Goal: Task Accomplishment & Management: Manage account settings

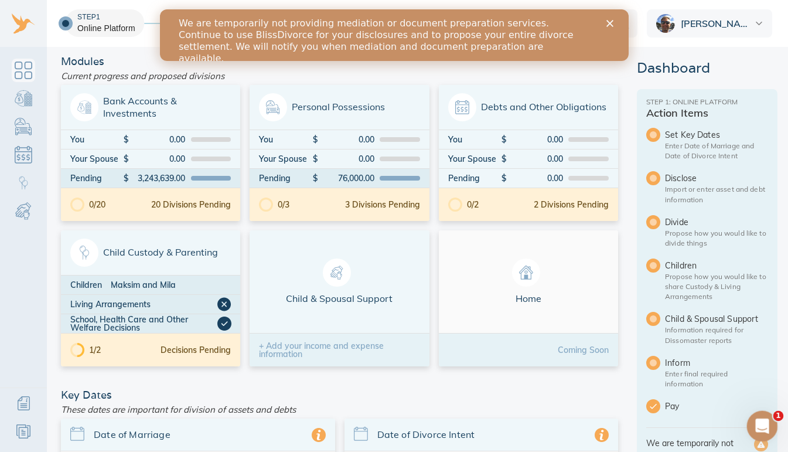
click at [766, 421] on icon "Open Intercom Messenger" at bounding box center [760, 424] width 19 height 19
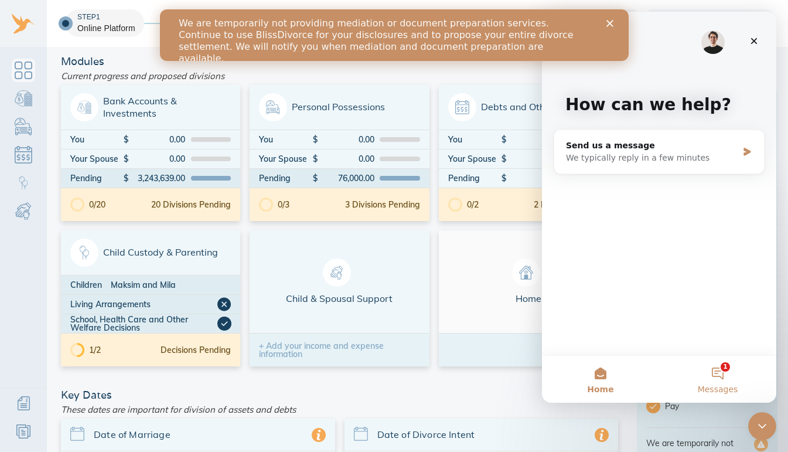
click at [723, 374] on button "1 Messages" at bounding box center [717, 379] width 117 height 47
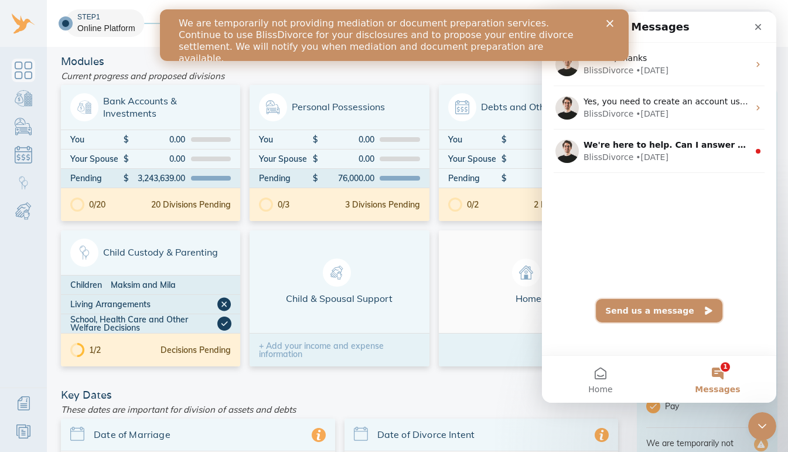
click at [663, 312] on button "Send us a message" at bounding box center [659, 310] width 127 height 23
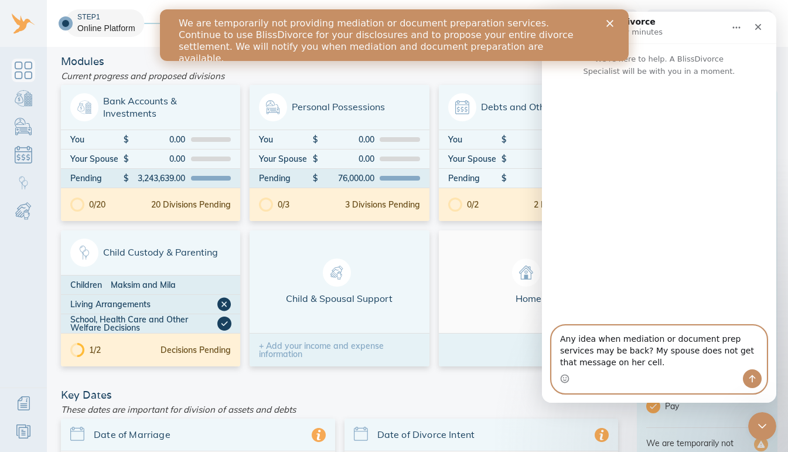
type textarea "Any idea when mediation or document prep services may be back? My spouse does n…"
click at [753, 380] on icon "Send a message…" at bounding box center [751, 378] width 9 height 9
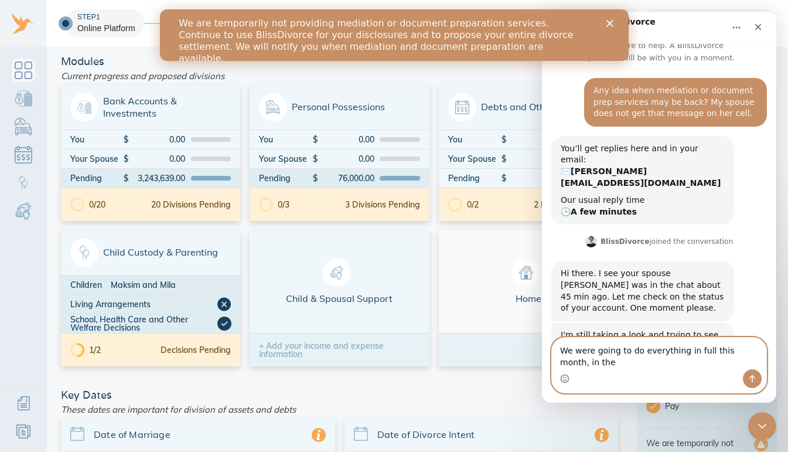
scroll to position [25, 0]
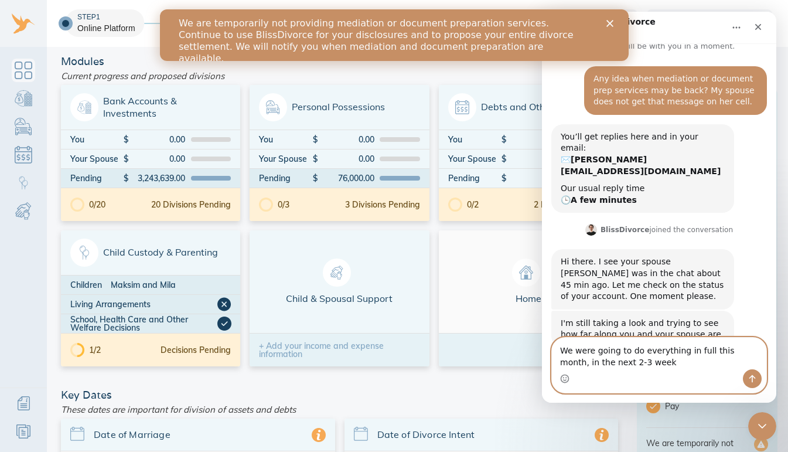
type textarea "We were going to do everything in full this month, in the next 2-3 weeks"
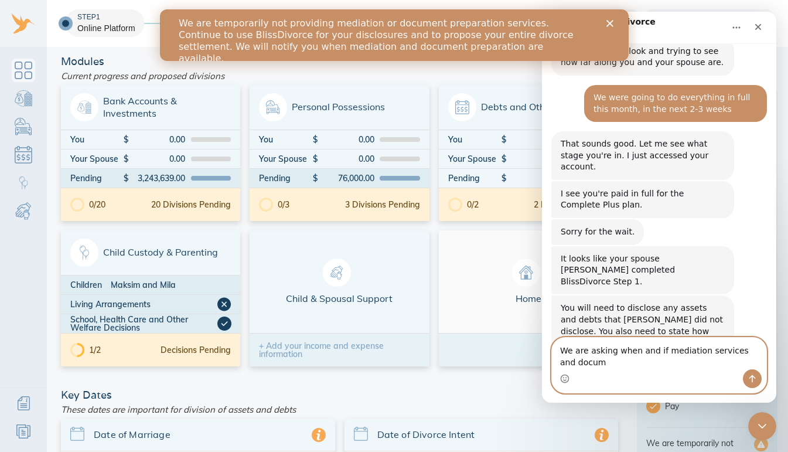
scroll to position [309, 0]
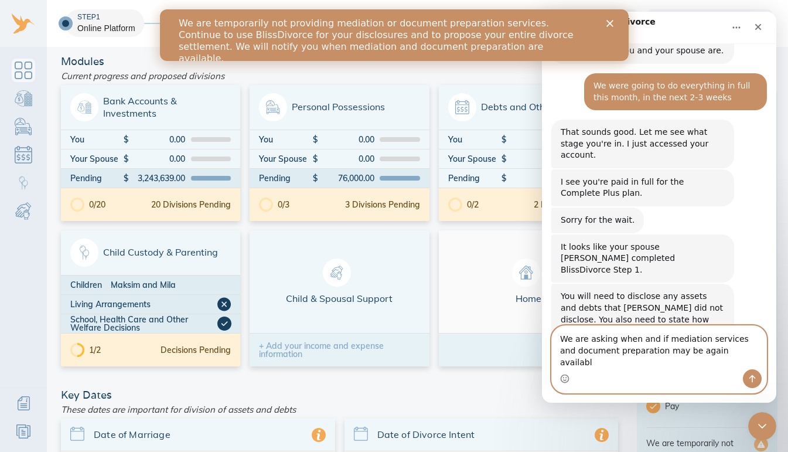
type textarea "We are asking when and if mediation services and document preparation may be ag…"
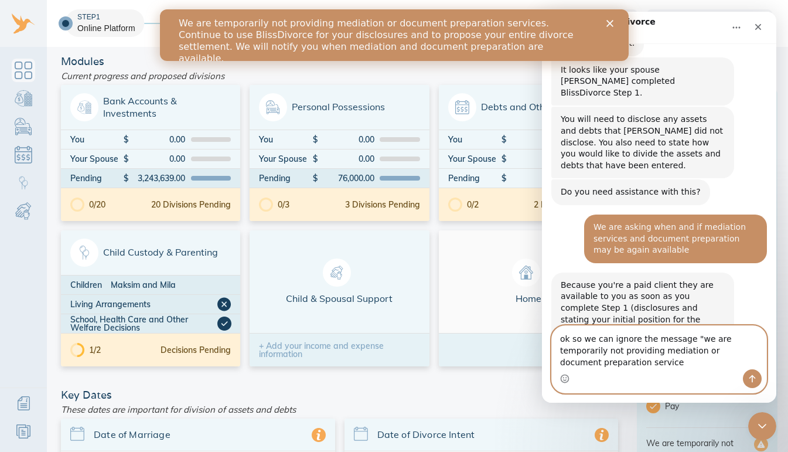
scroll to position [497, 0]
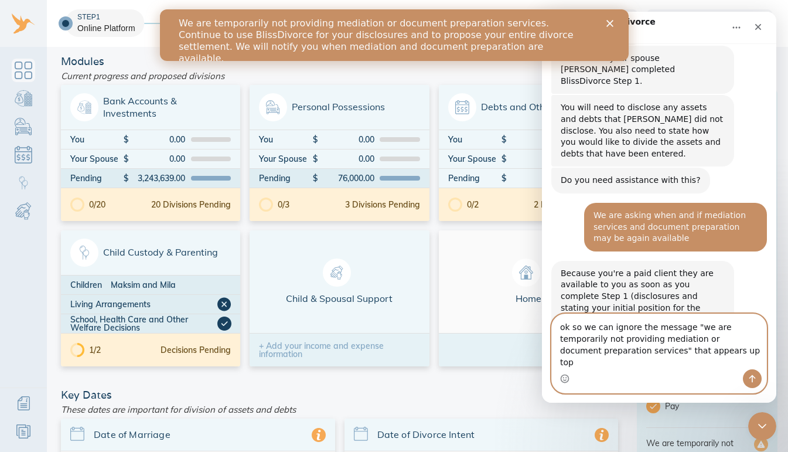
type textarea "ok so we can ignore the message "we are temporarily not providing mediation or …"
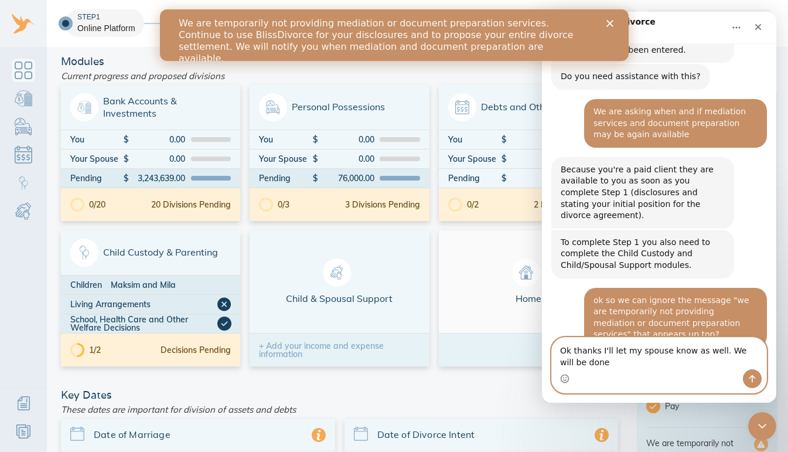
scroll to position [613, 0]
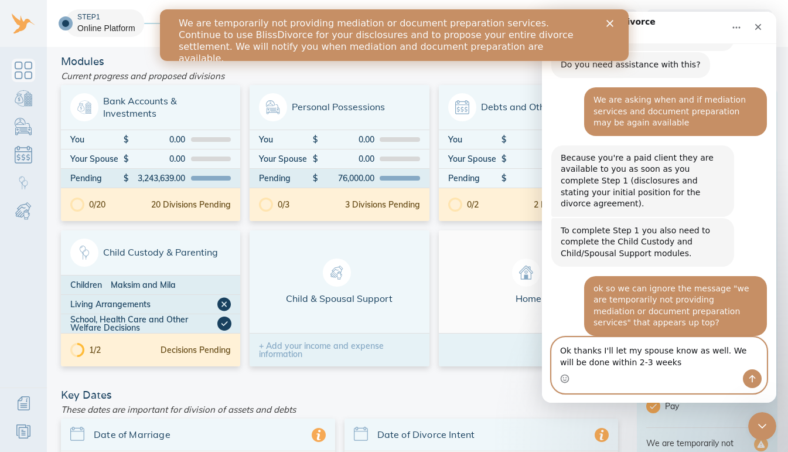
type textarea "Ok thanks I'll let my spouse know as well. We will be done within 2-3 weeks."
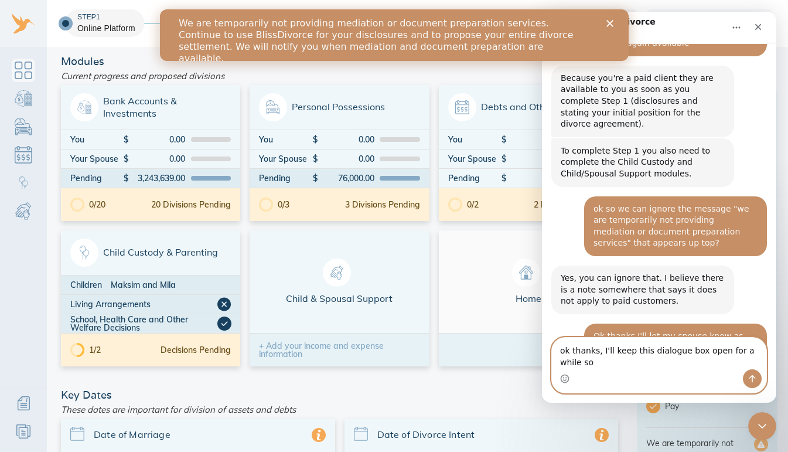
scroll to position [694, 0]
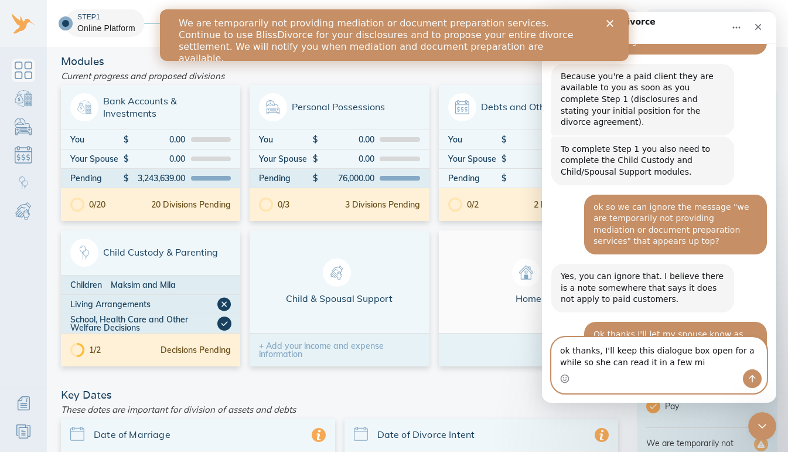
type textarea "ok thanks, I'll keep this dialogue box open for a while so she can read it in a…"
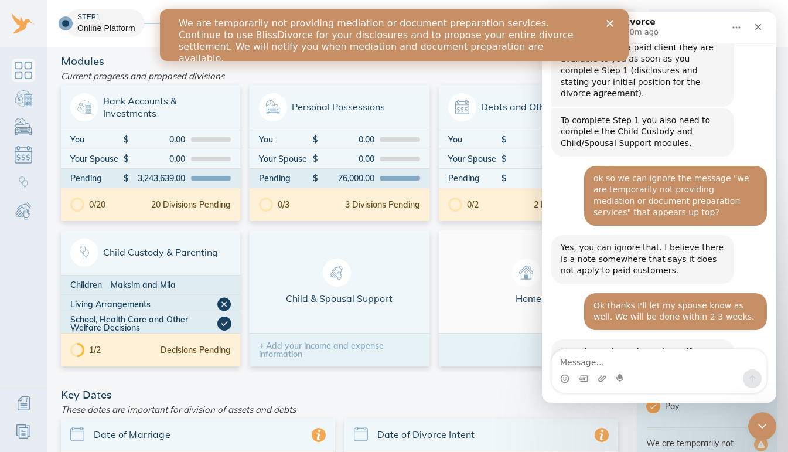
scroll to position [775, 0]
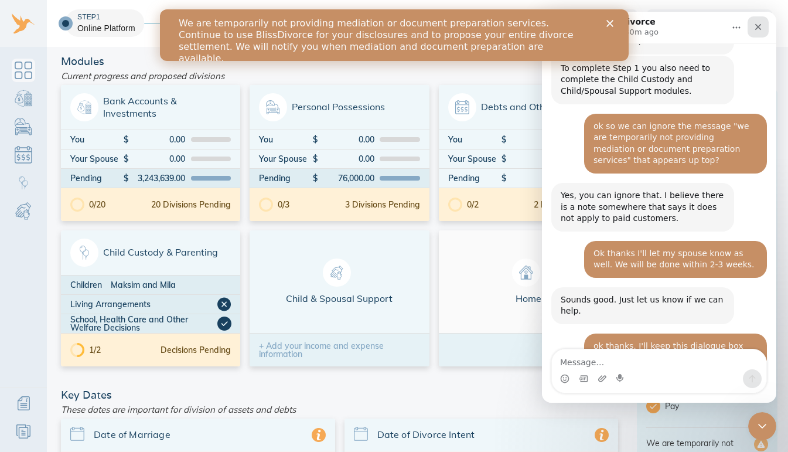
click at [759, 25] on icon "Close" at bounding box center [758, 27] width 6 height 6
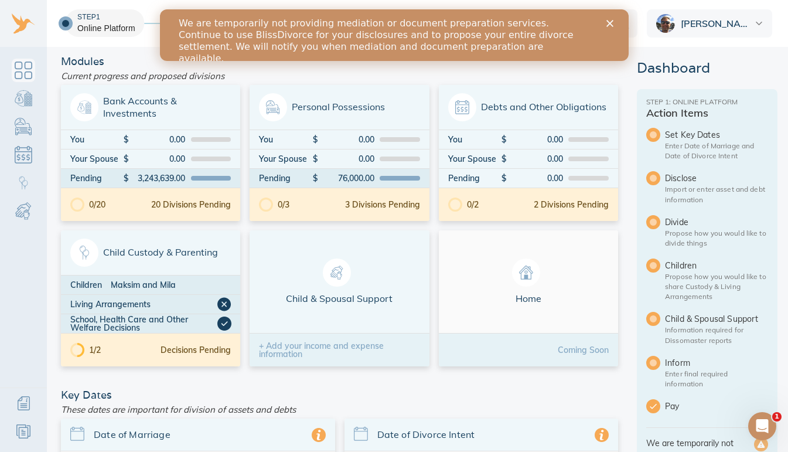
click at [608, 24] on polygon "Close" at bounding box center [609, 23] width 7 height 7
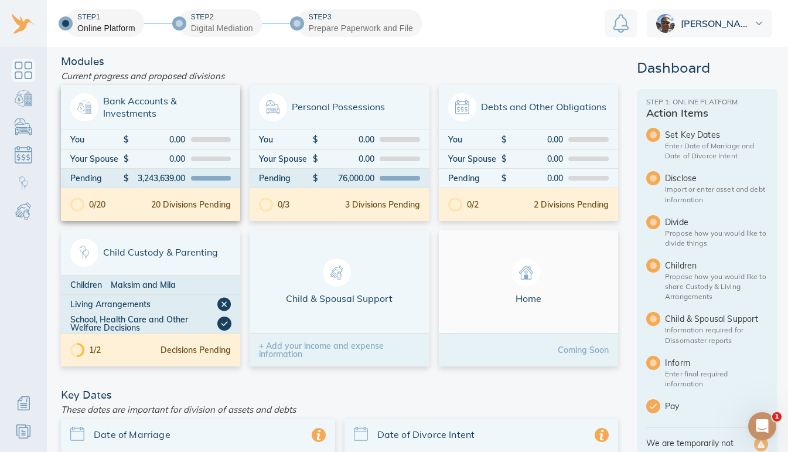
click at [160, 112] on span "Bank Accounts & Investments" at bounding box center [150, 107] width 160 height 28
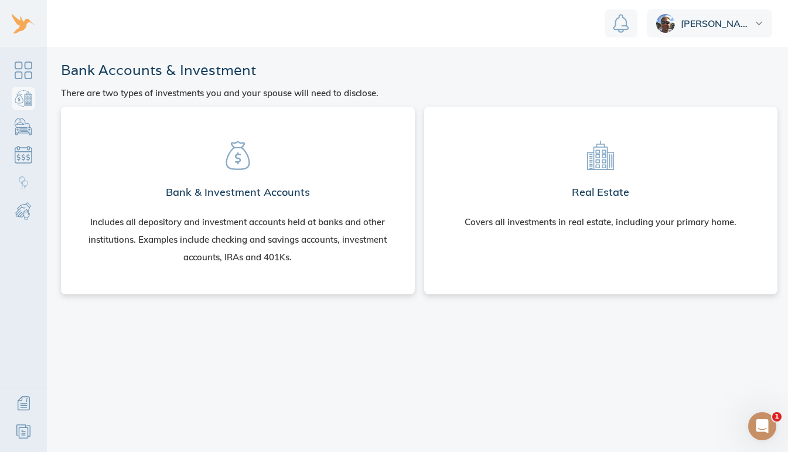
click at [617, 204] on section "Real Estate Covers all investments in real estate, including your primary home." at bounding box center [600, 180] width 335 height 129
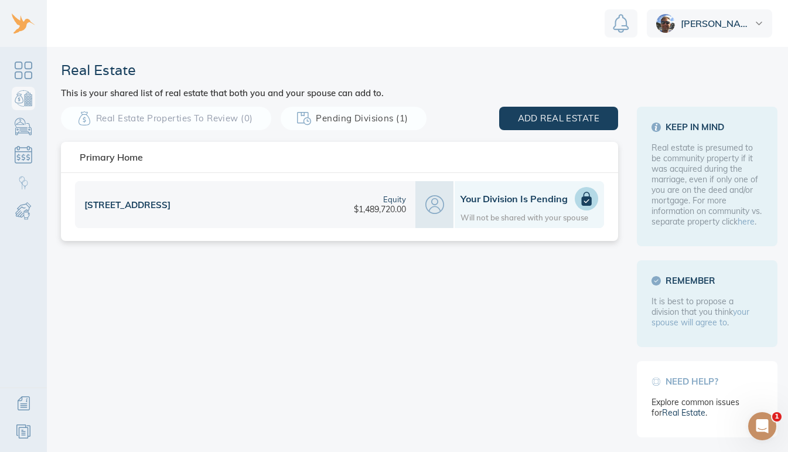
click at [134, 200] on div "[STREET_ADDRESS]" at bounding box center [127, 204] width 86 height 11
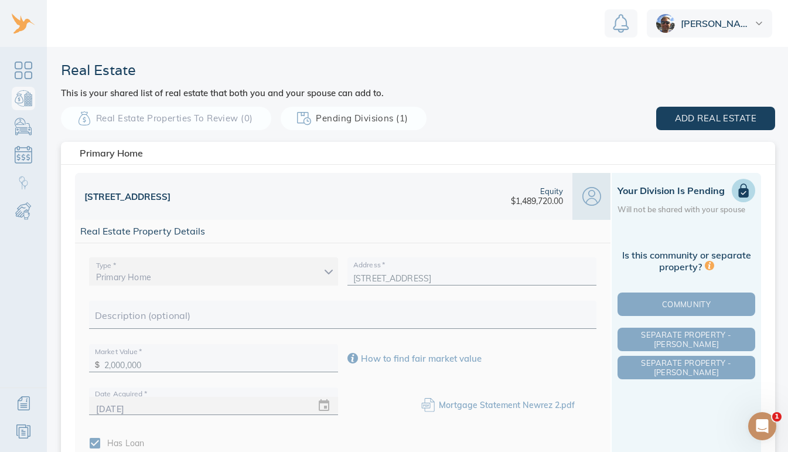
scroll to position [9, 0]
click at [677, 299] on span "Community" at bounding box center [686, 303] width 133 height 9
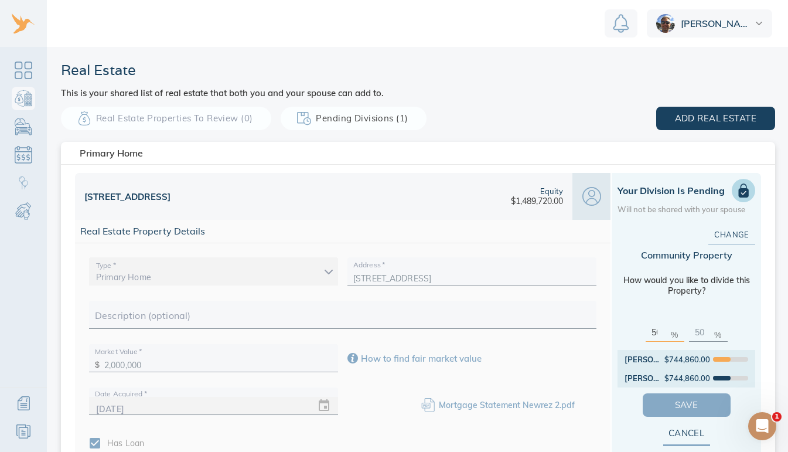
click at [675, 397] on span "Save" at bounding box center [686, 404] width 50 height 15
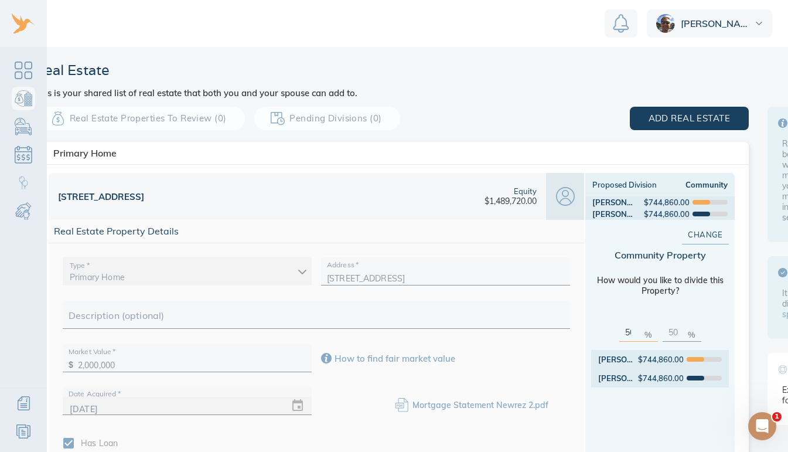
scroll to position [0, 0]
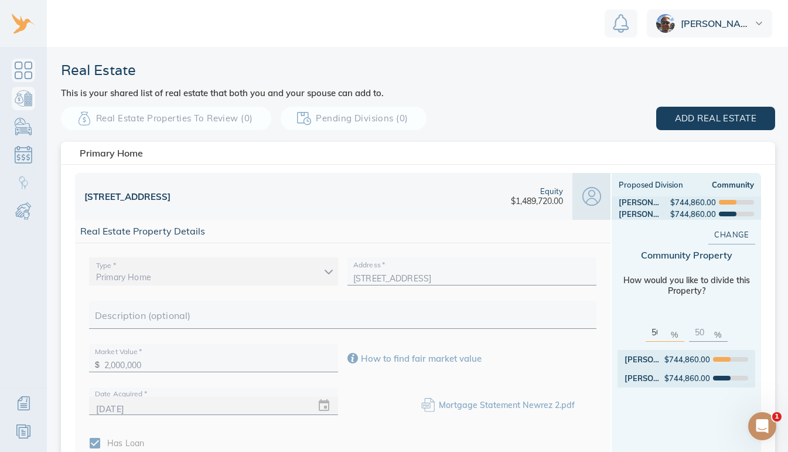
click at [28, 65] on link "Dashboard" at bounding box center [23, 70] width 23 height 23
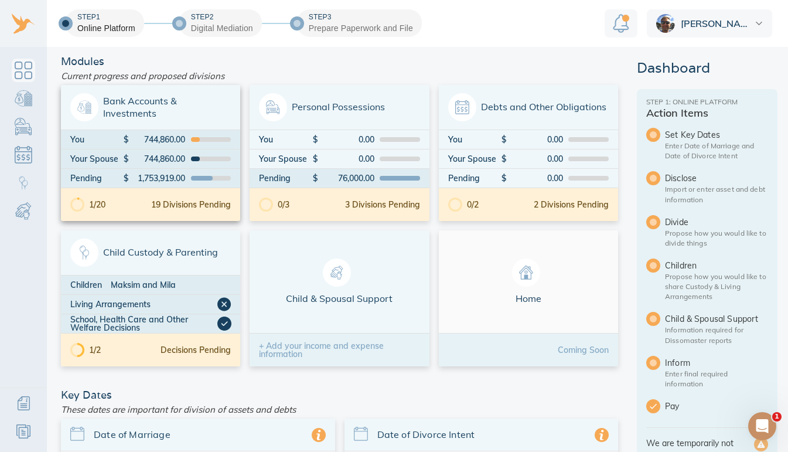
click at [168, 209] on div "19 Divisions Pending" at bounding box center [191, 204] width 80 height 8
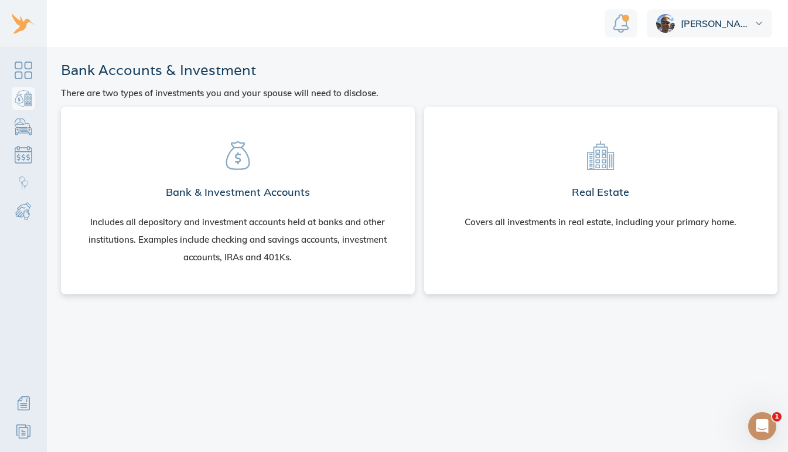
click at [236, 189] on h2 "Bank & Investment Accounts" at bounding box center [238, 191] width 144 height 23
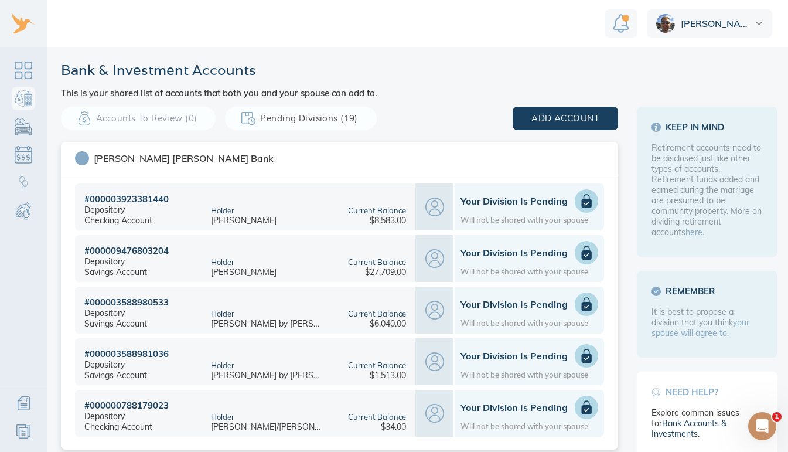
scroll to position [9, 0]
click at [582, 400] on icon at bounding box center [587, 407] width 10 height 14
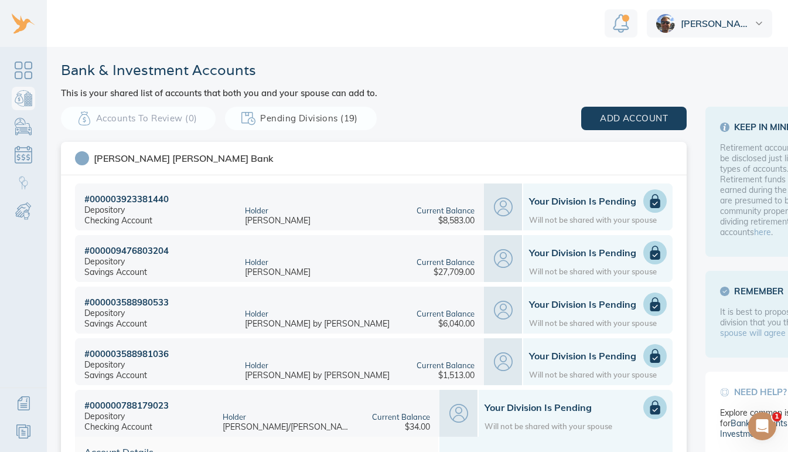
click at [576, 401] on h1 "Your Division is Pending" at bounding box center [575, 407] width 182 height 12
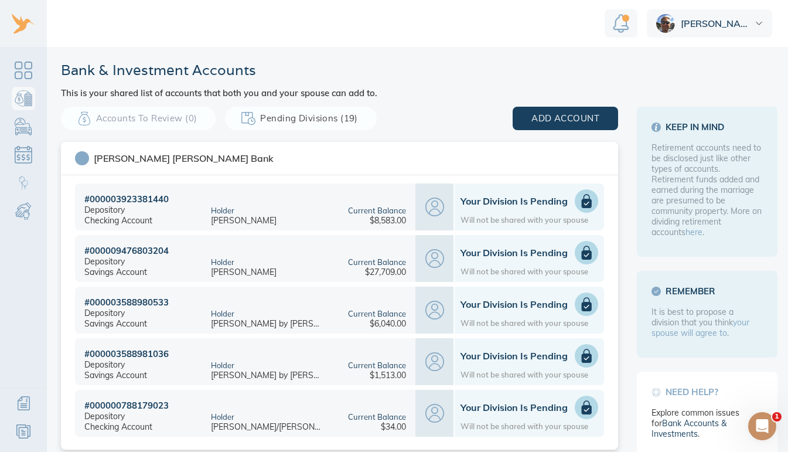
click at [153, 399] on div "# 000000788179023" at bounding box center [126, 404] width 84 height 11
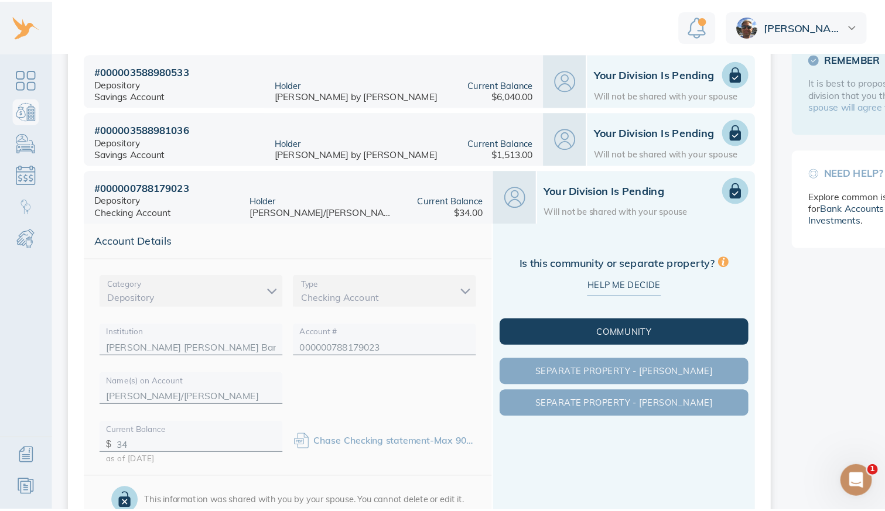
scroll to position [239, 0]
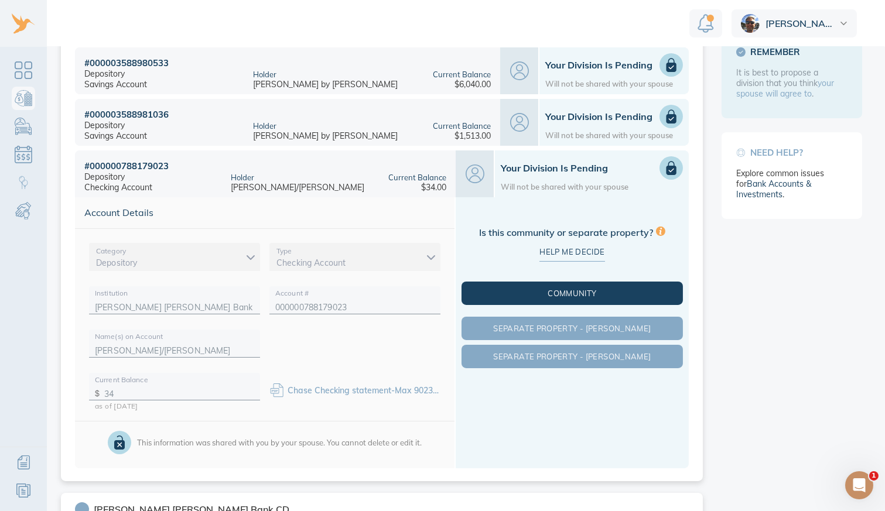
click at [520, 295] on span "Community" at bounding box center [572, 293] width 217 height 9
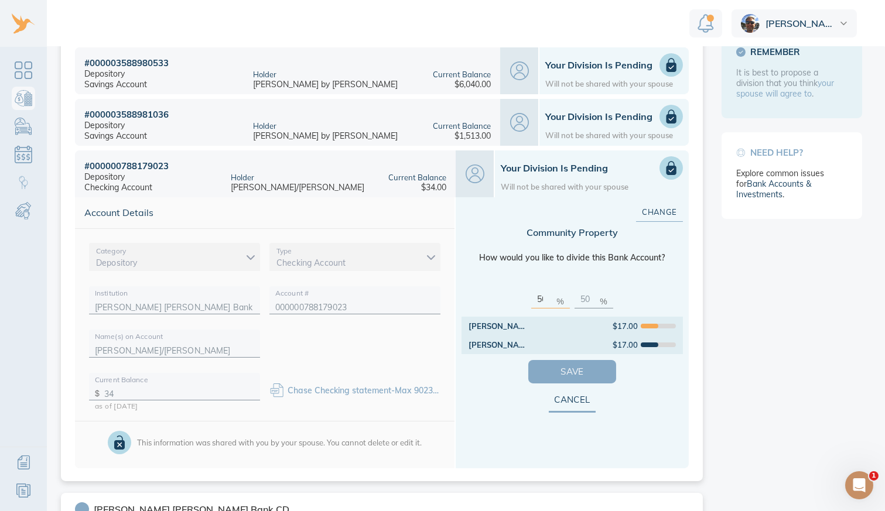
click at [555, 370] on span "Save" at bounding box center [572, 371] width 50 height 15
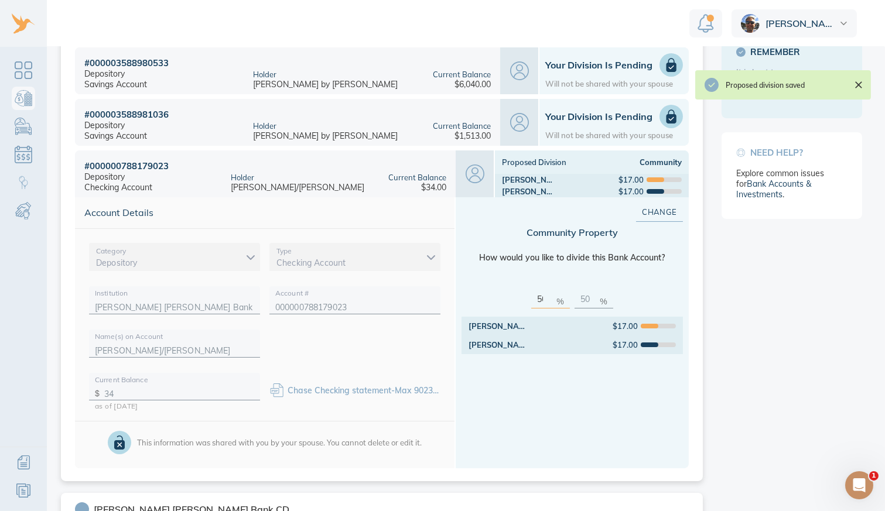
click at [667, 115] on icon at bounding box center [672, 117] width 10 height 14
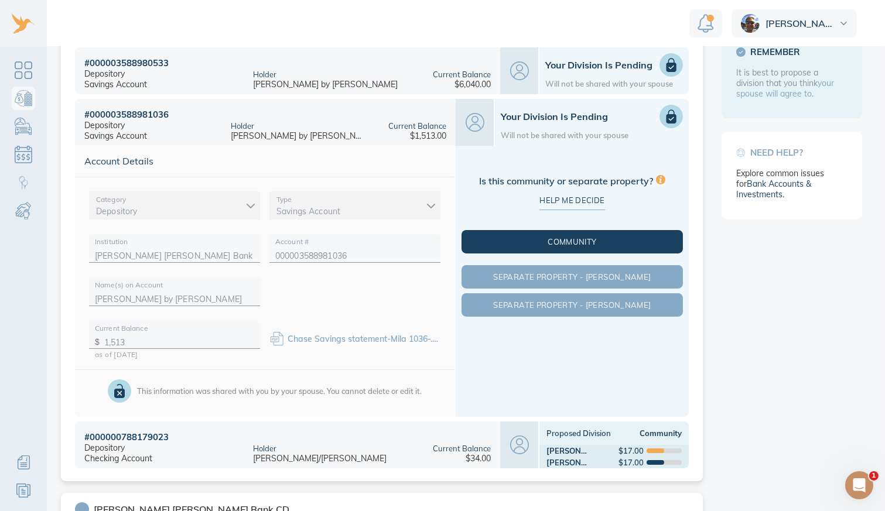
click at [561, 240] on span "Community" at bounding box center [572, 241] width 217 height 9
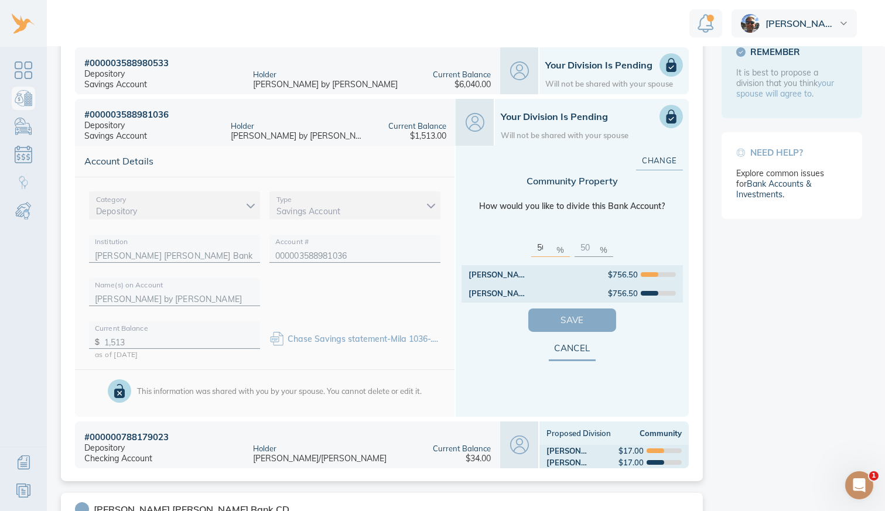
click at [552, 318] on span "Save" at bounding box center [572, 320] width 50 height 15
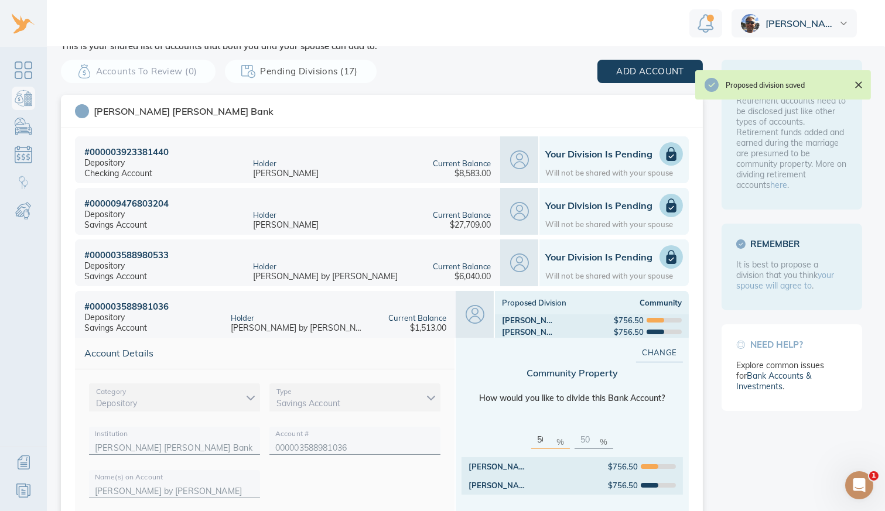
scroll to position [25, 0]
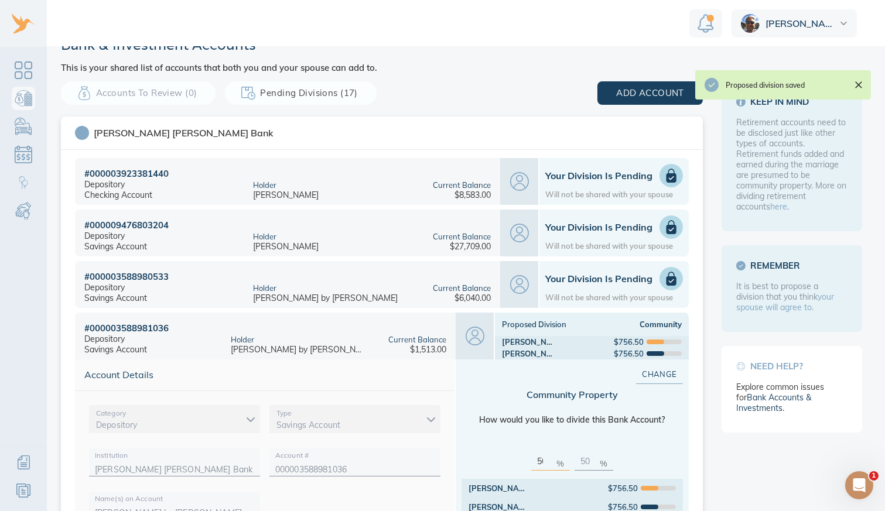
click at [668, 275] on icon at bounding box center [671, 279] width 14 height 14
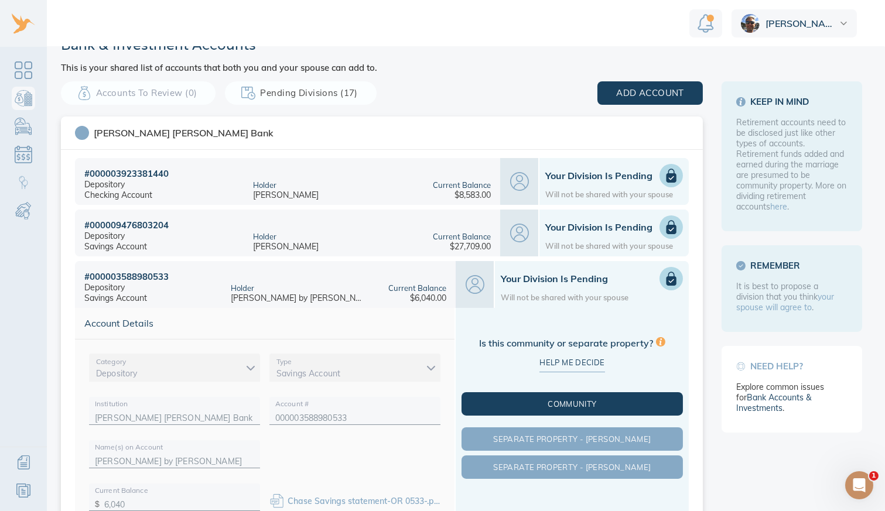
click at [577, 399] on span "Community" at bounding box center [572, 403] width 217 height 9
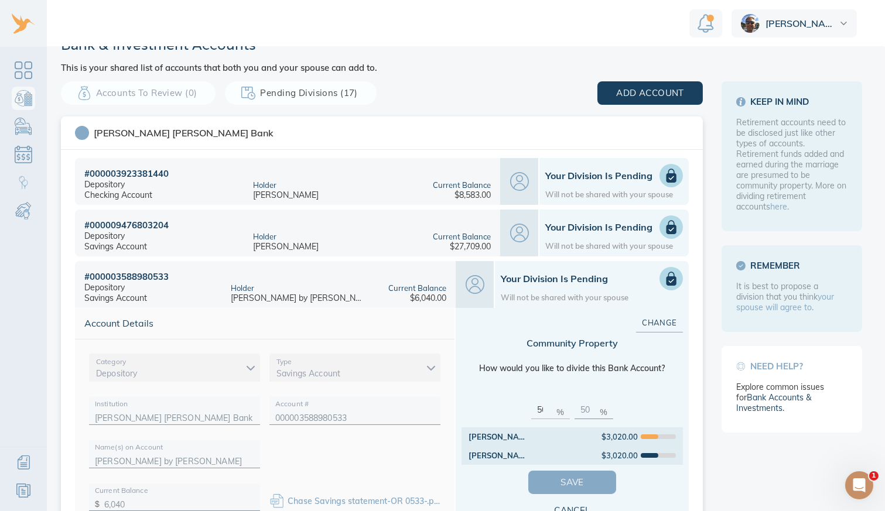
click at [566, 451] on span "Save" at bounding box center [572, 482] width 50 height 15
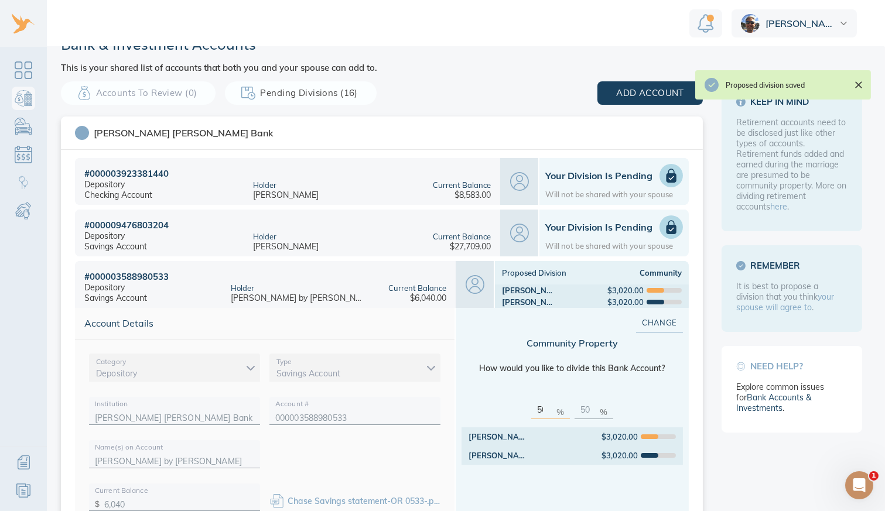
click at [668, 225] on icon at bounding box center [672, 227] width 10 height 14
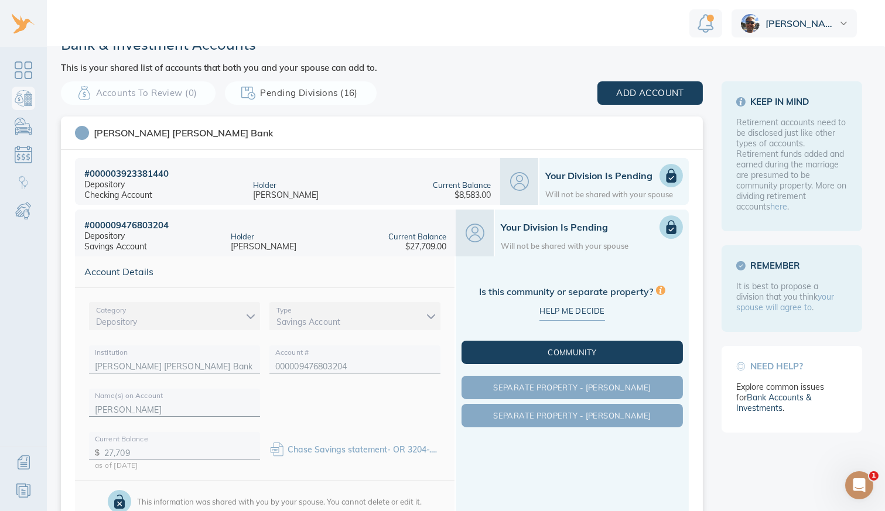
click at [569, 350] on span "Community" at bounding box center [572, 352] width 217 height 9
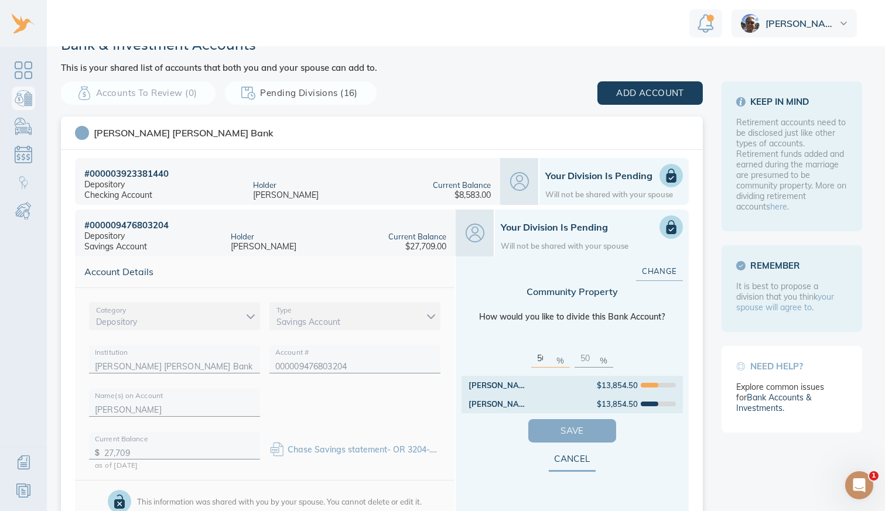
click at [562, 432] on span "Save" at bounding box center [572, 431] width 50 height 15
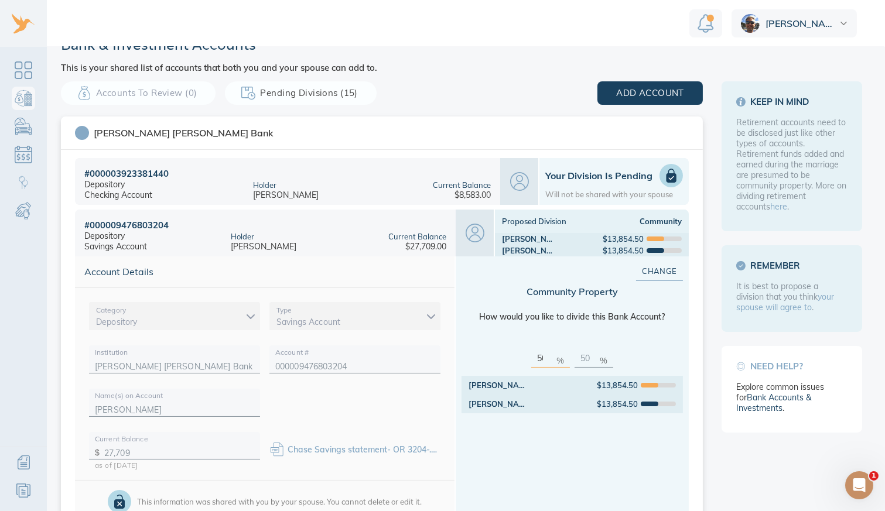
click at [669, 174] on icon at bounding box center [672, 176] width 10 height 14
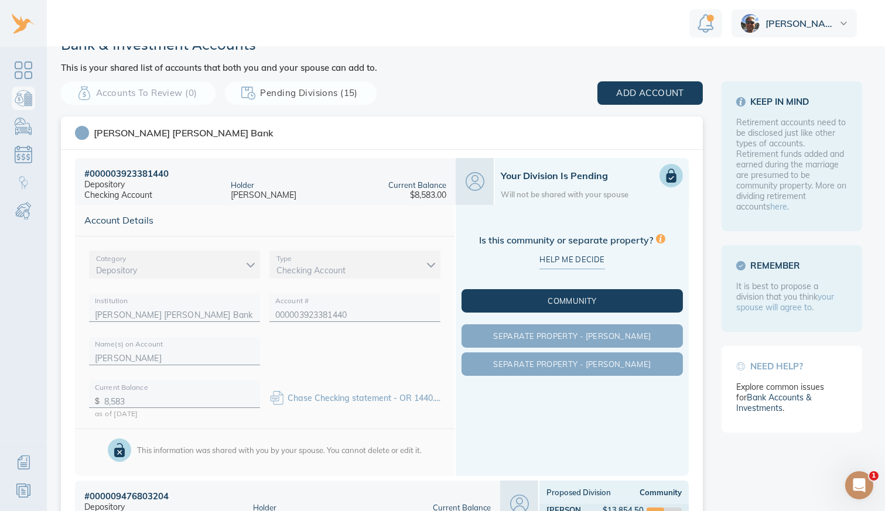
click at [620, 297] on span "Community" at bounding box center [572, 300] width 217 height 9
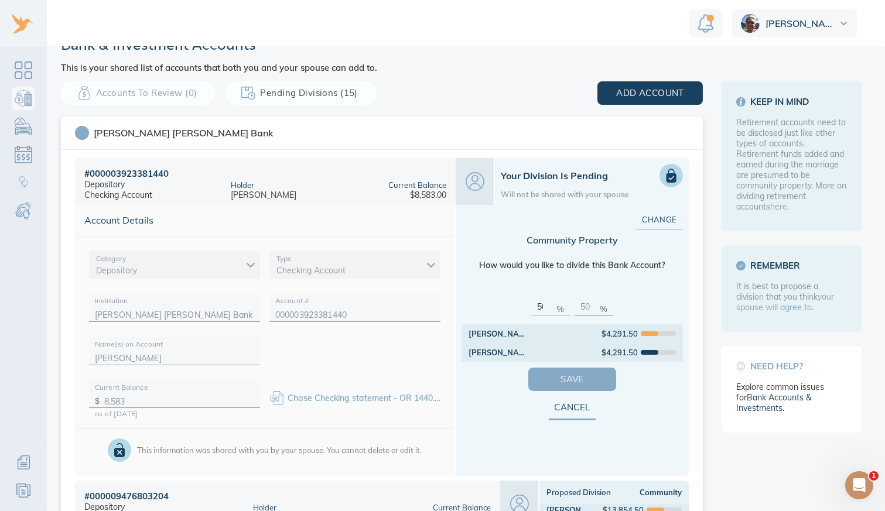
click at [571, 376] on span "Save" at bounding box center [572, 379] width 50 height 15
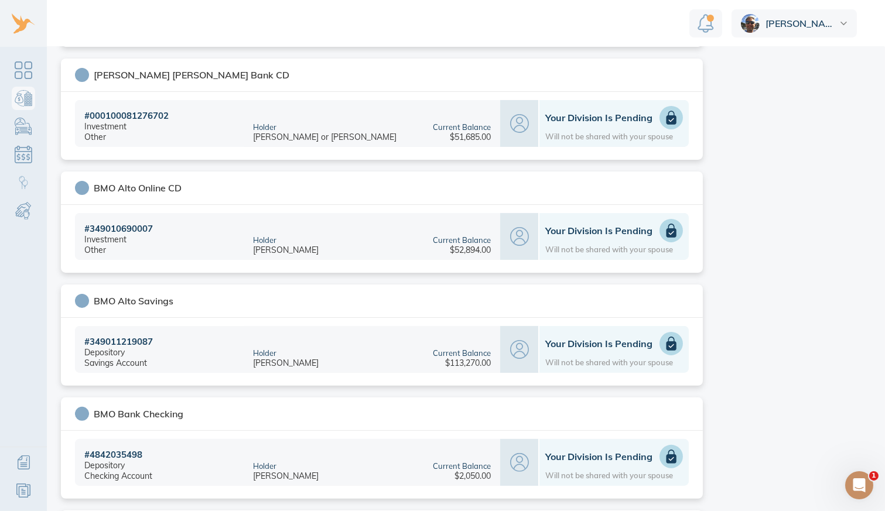
scroll to position [677, 0]
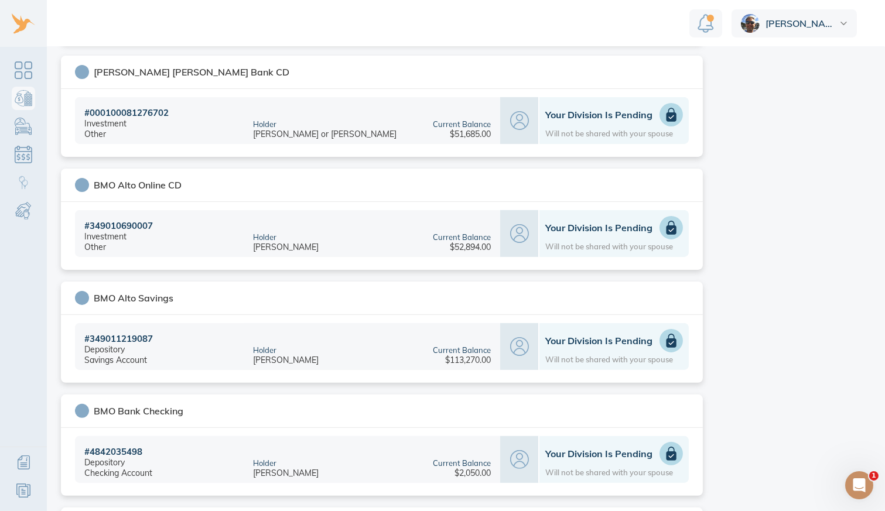
click at [669, 117] on use at bounding box center [671, 117] width 5 height 4
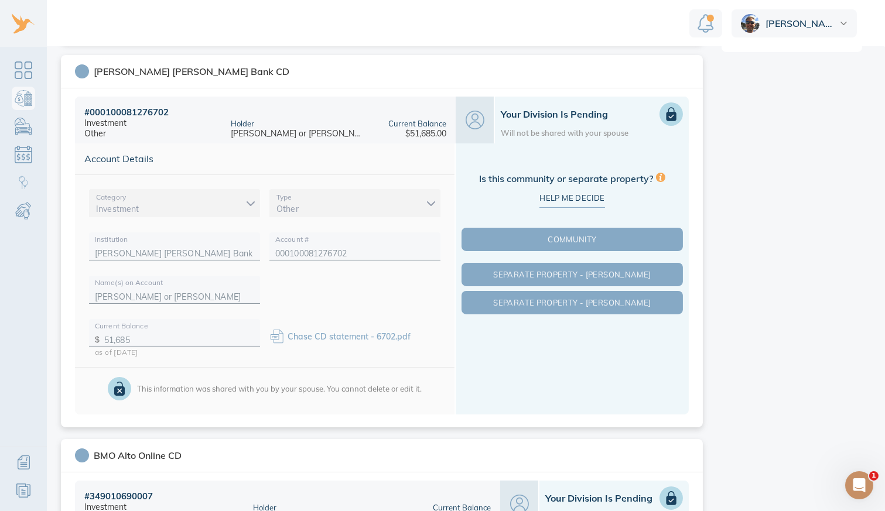
scroll to position [406, 0]
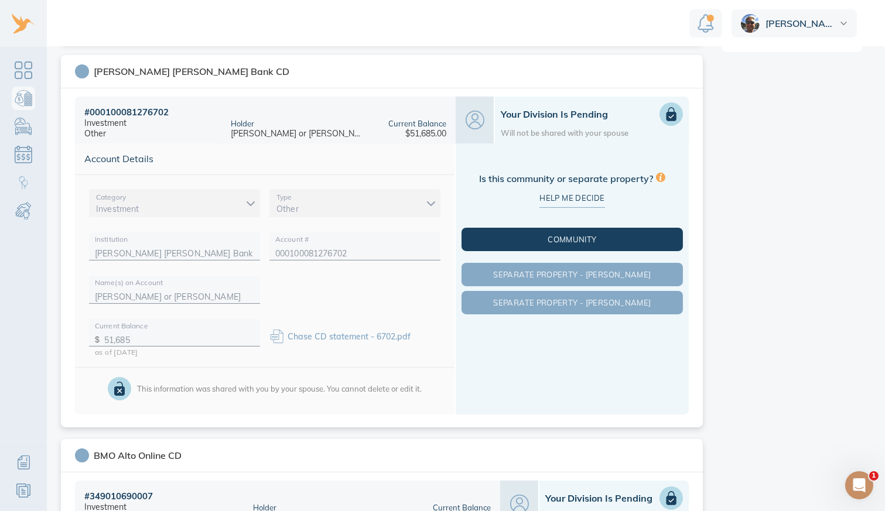
click at [592, 236] on span "Community" at bounding box center [572, 239] width 217 height 9
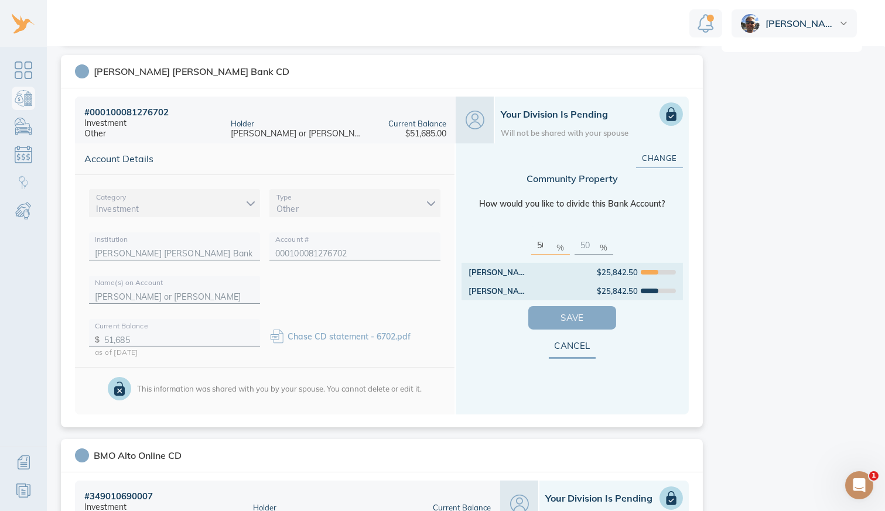
click at [566, 312] on span "Save" at bounding box center [572, 317] width 50 height 15
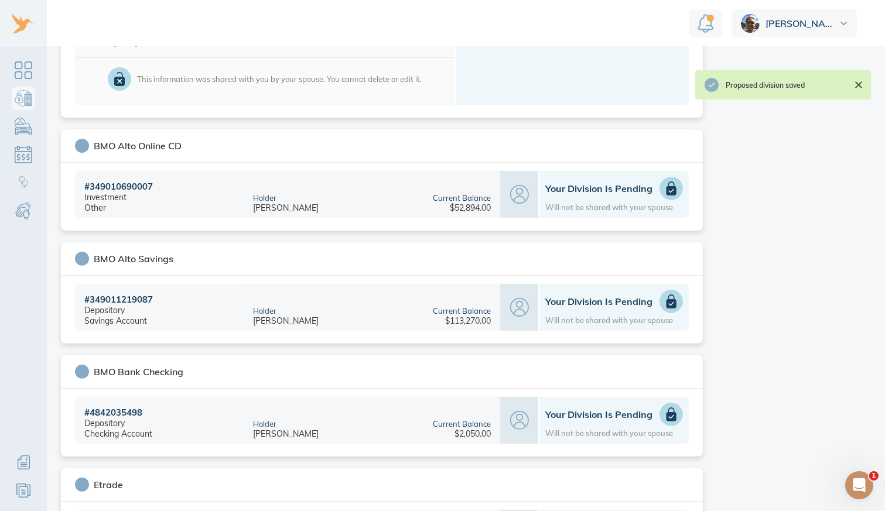
scroll to position [718, 0]
click at [668, 189] on icon at bounding box center [672, 187] width 10 height 14
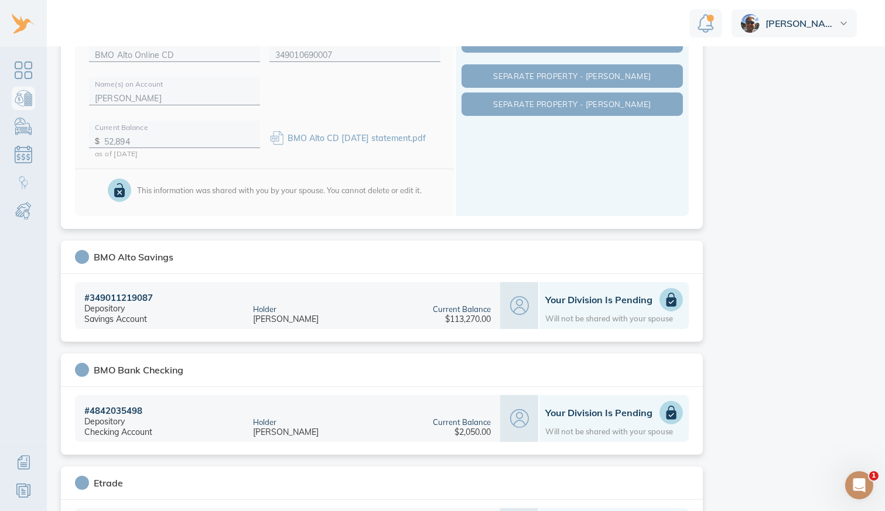
drag, startPoint x: 885, startPoint y: 254, endPoint x: 885, endPoint y: 203, distance: 51.5
click at [787, 203] on main "Bank & Investment Accounts This is your shared list of accounts that both you a…" at bounding box center [466, 279] width 838 height 465
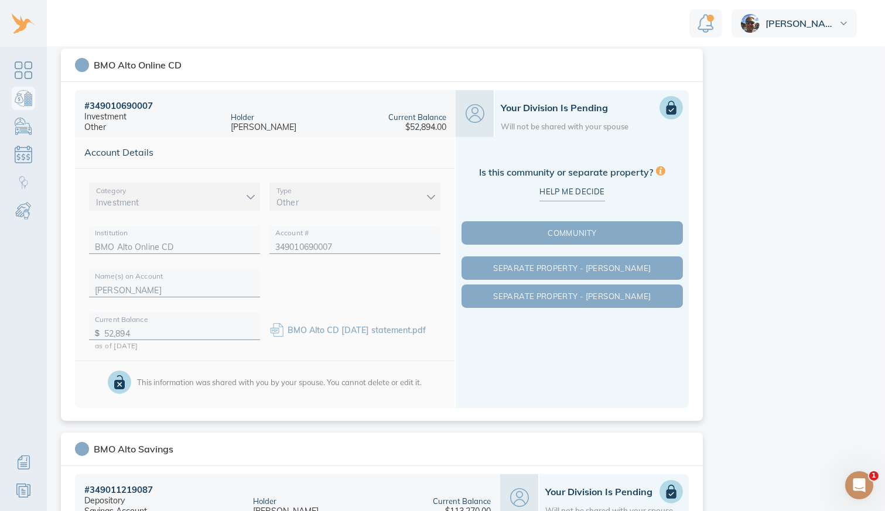
scroll to position [521, 0]
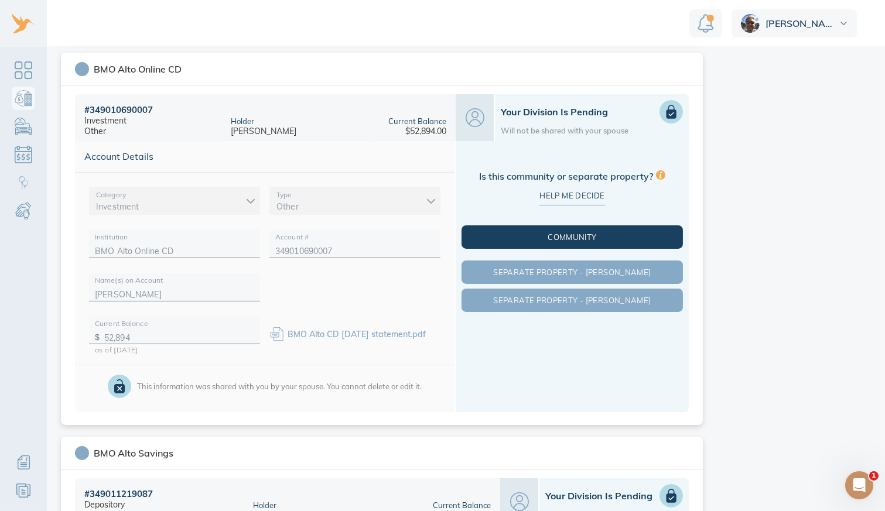
click at [573, 233] on span "Community" at bounding box center [572, 237] width 217 height 9
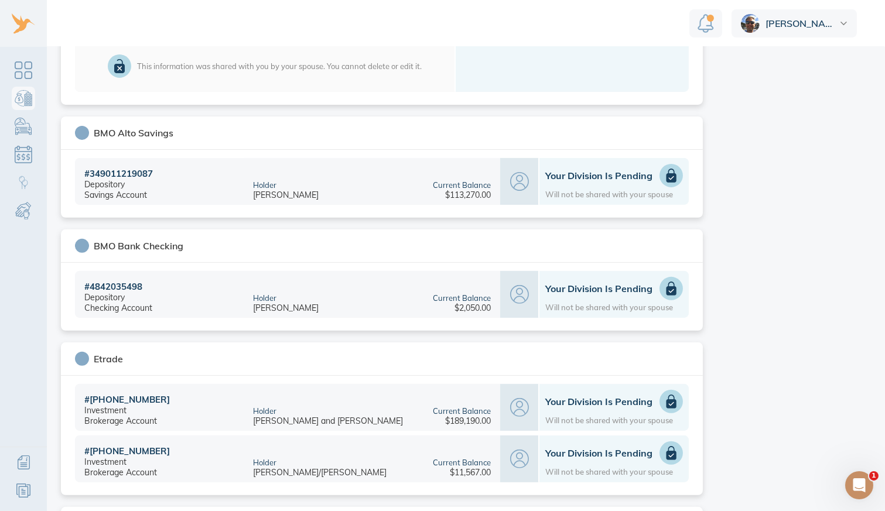
scroll to position [839, 0]
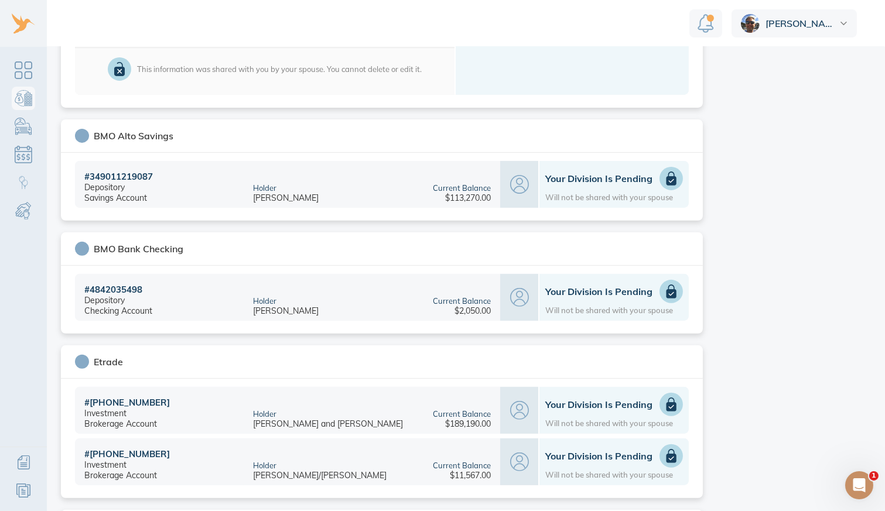
click at [669, 179] on use at bounding box center [671, 181] width 5 height 4
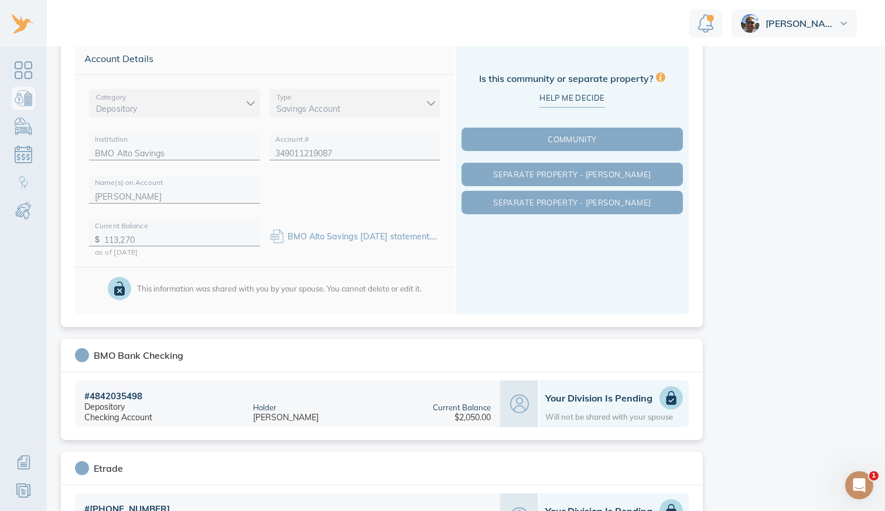
scroll to position [733, 0]
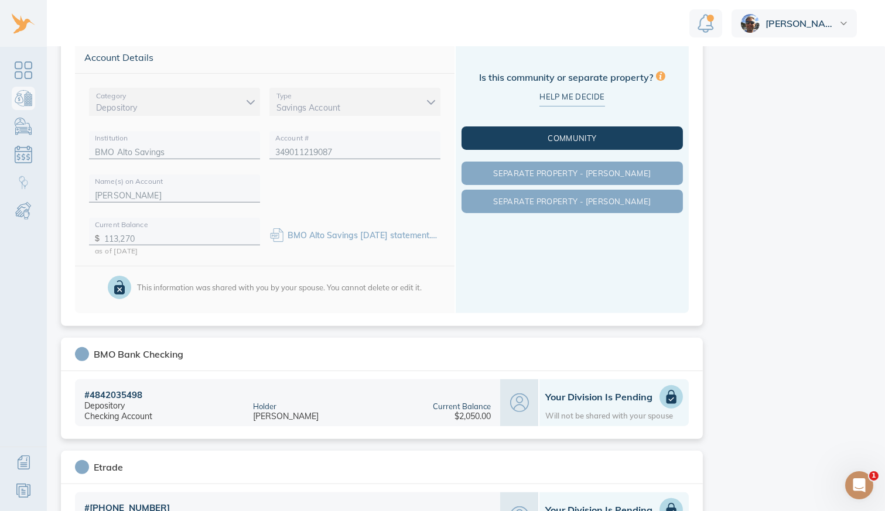
click at [538, 136] on span "Community" at bounding box center [572, 138] width 217 height 9
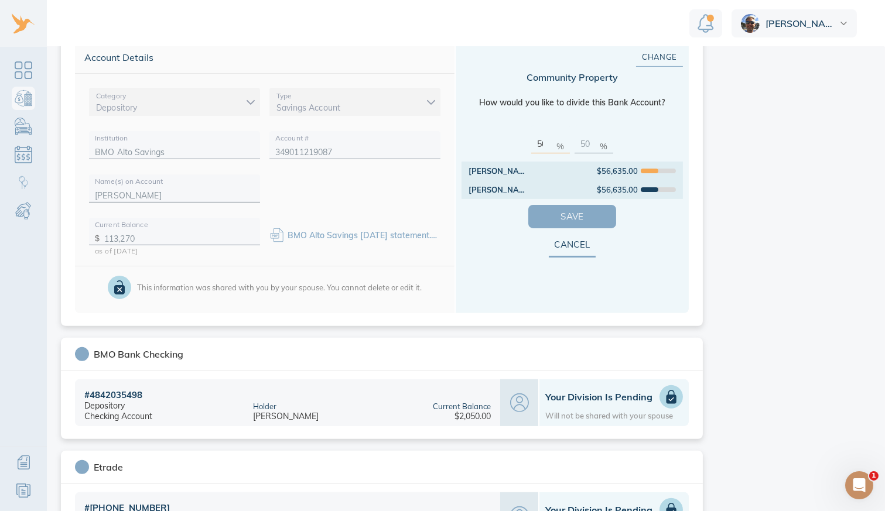
click at [560, 212] on span "Save" at bounding box center [572, 216] width 50 height 15
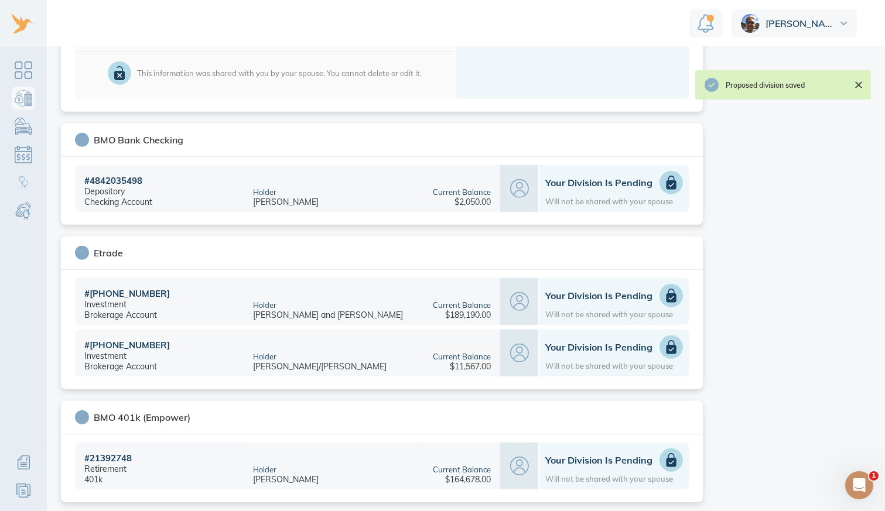
scroll to position [950, 0]
click at [669, 182] on use at bounding box center [671, 184] width 5 height 4
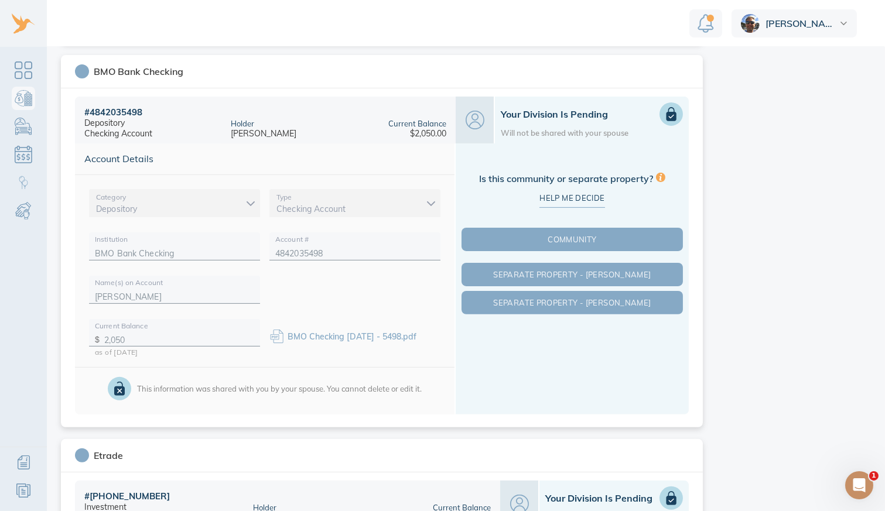
scroll to position [745, 0]
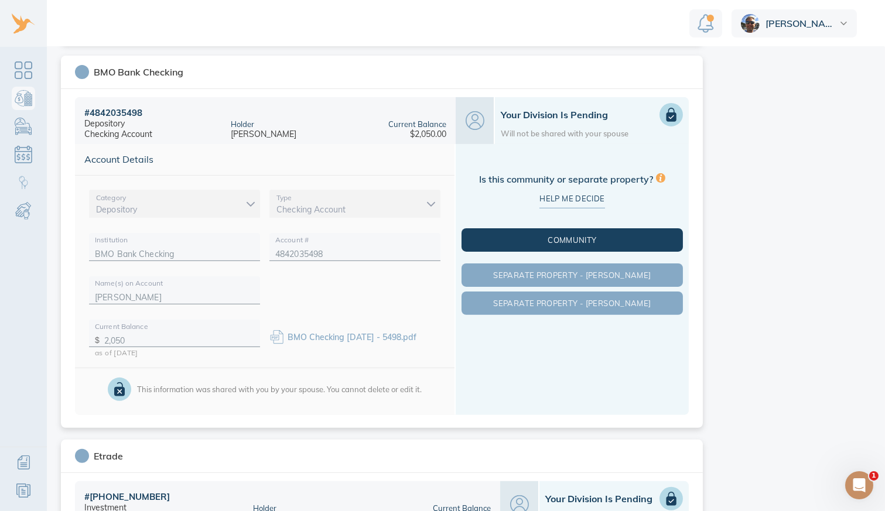
click at [540, 241] on span "Community" at bounding box center [572, 239] width 217 height 9
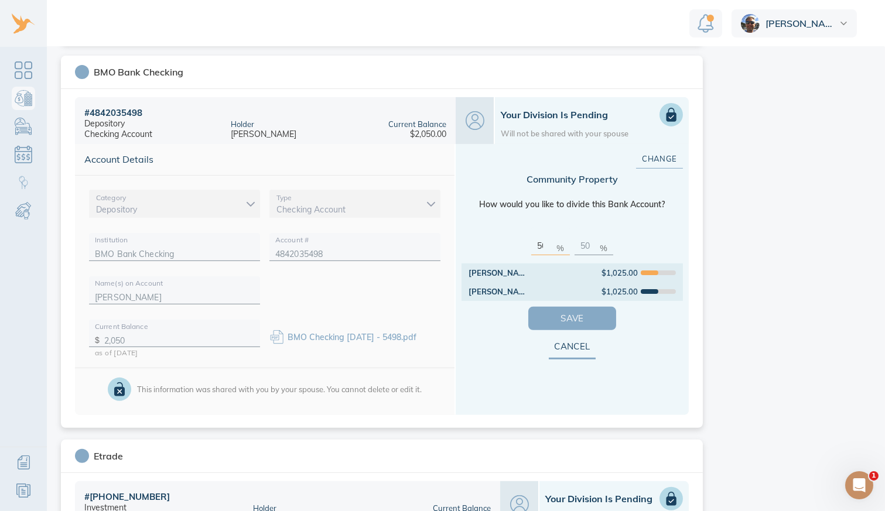
click at [555, 311] on span "Save" at bounding box center [572, 318] width 50 height 15
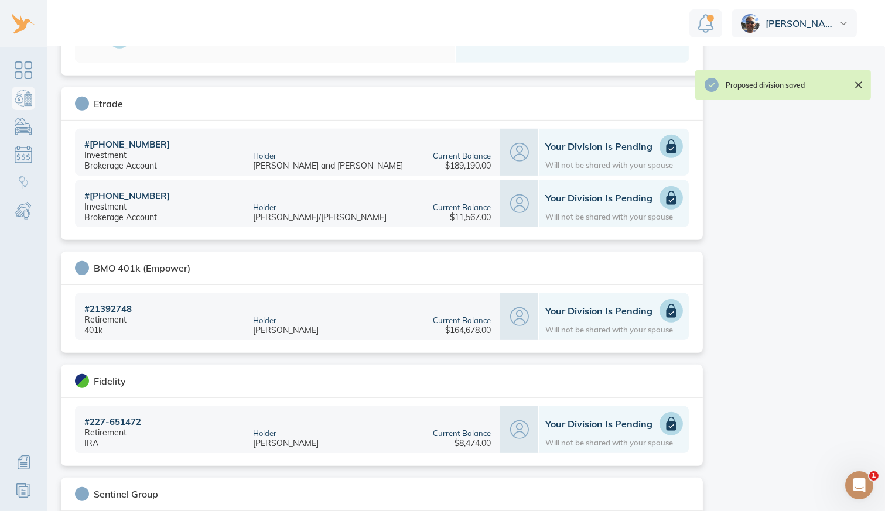
scroll to position [1094, 0]
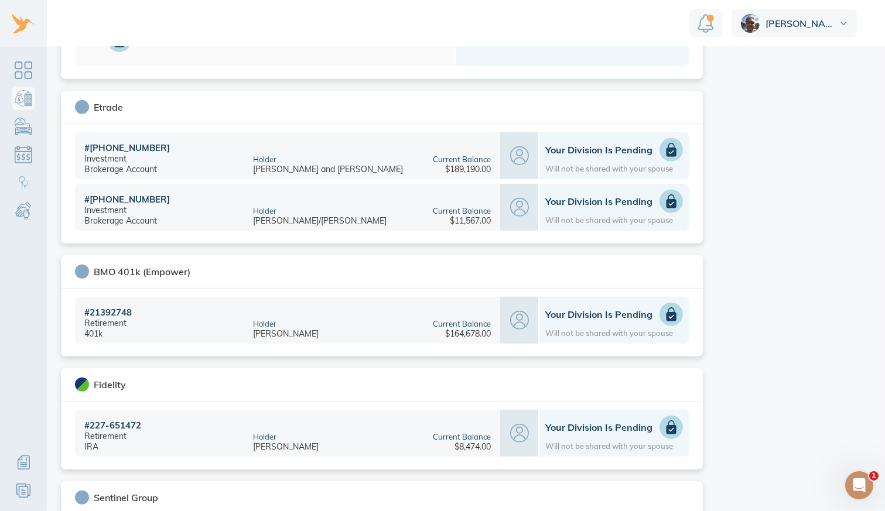
click at [667, 148] on icon at bounding box center [672, 151] width 10 height 14
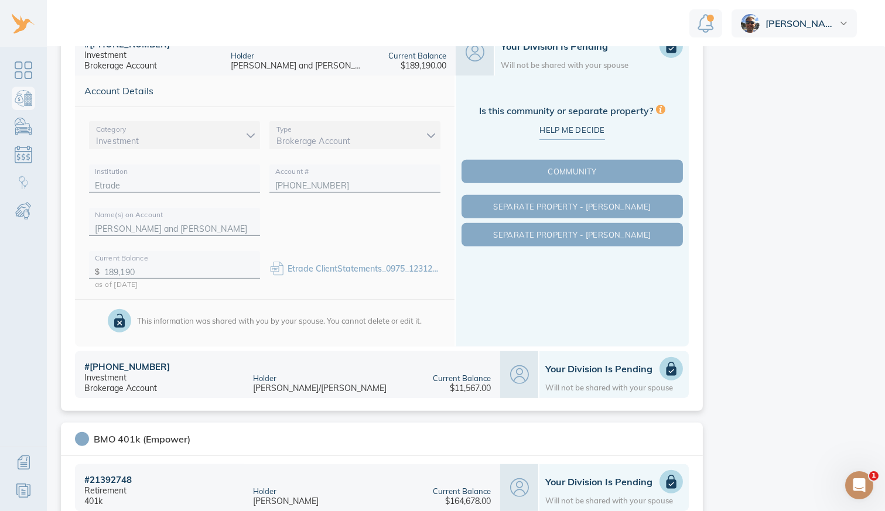
scroll to position [925, 0]
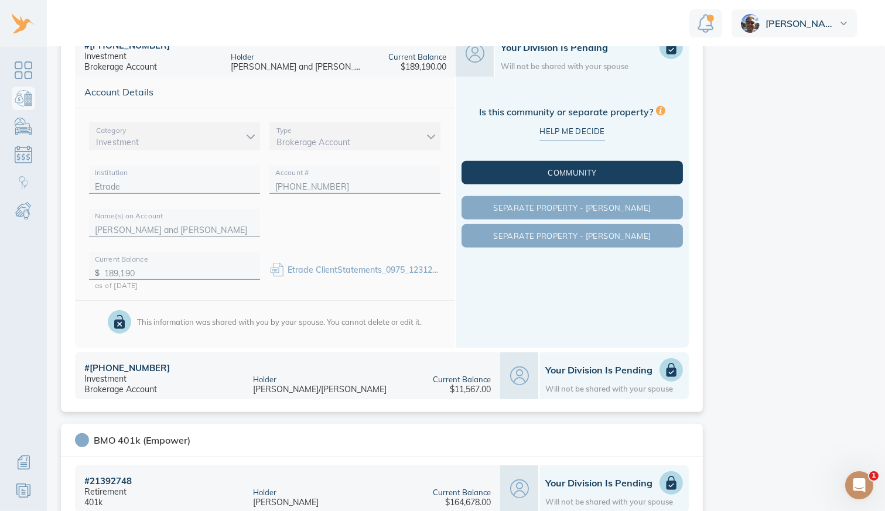
click at [570, 173] on span "Community" at bounding box center [572, 172] width 217 height 9
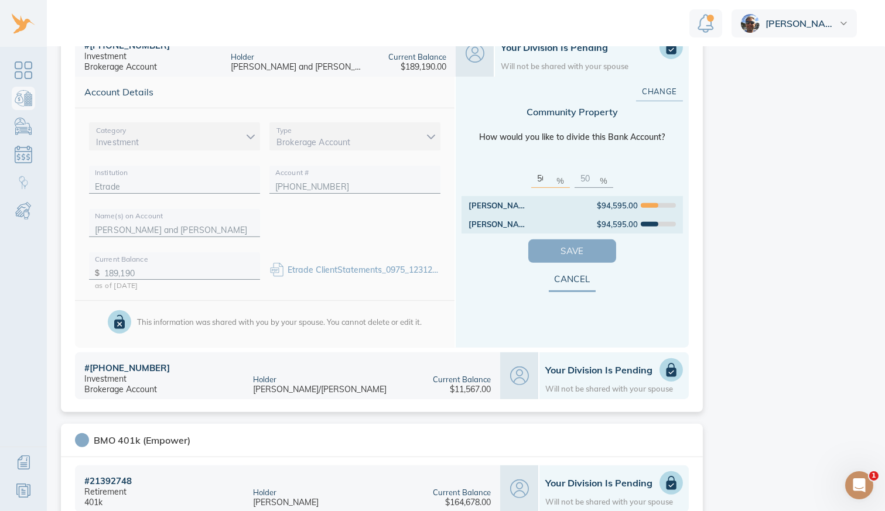
click at [557, 244] on span "Save" at bounding box center [572, 251] width 50 height 15
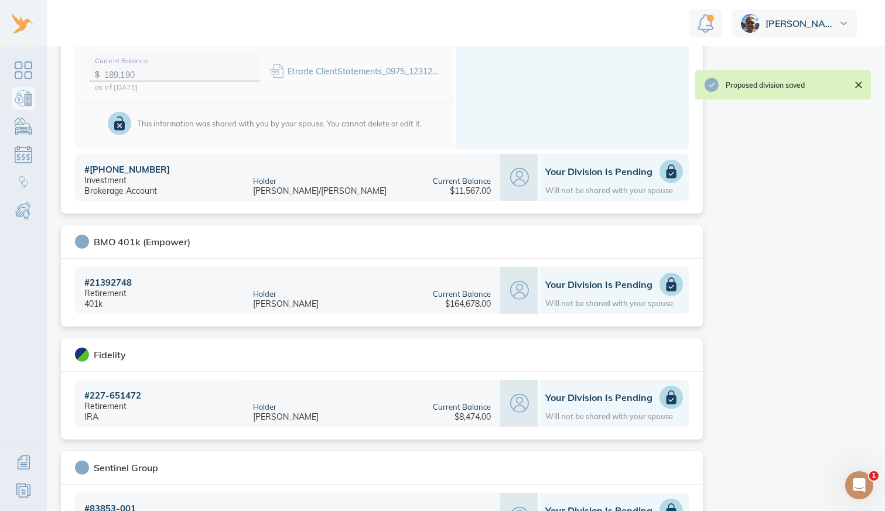
scroll to position [1129, 0]
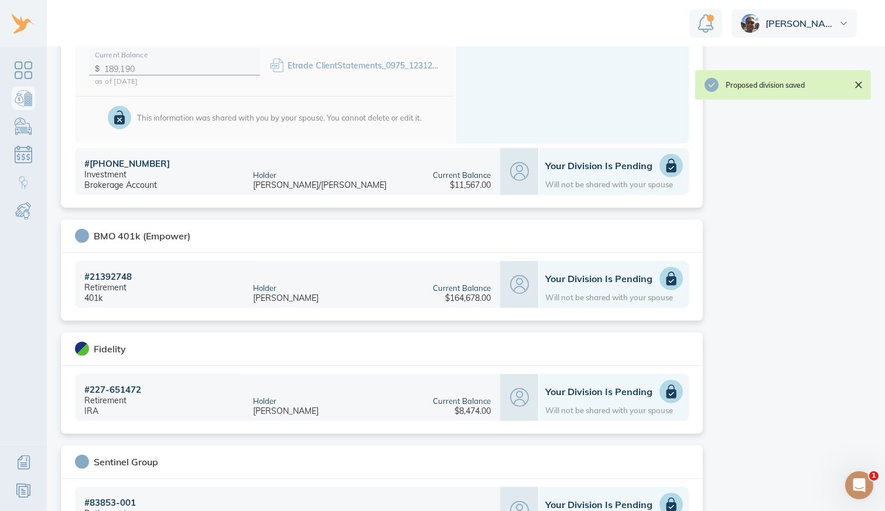
click at [669, 166] on use at bounding box center [671, 168] width 5 height 4
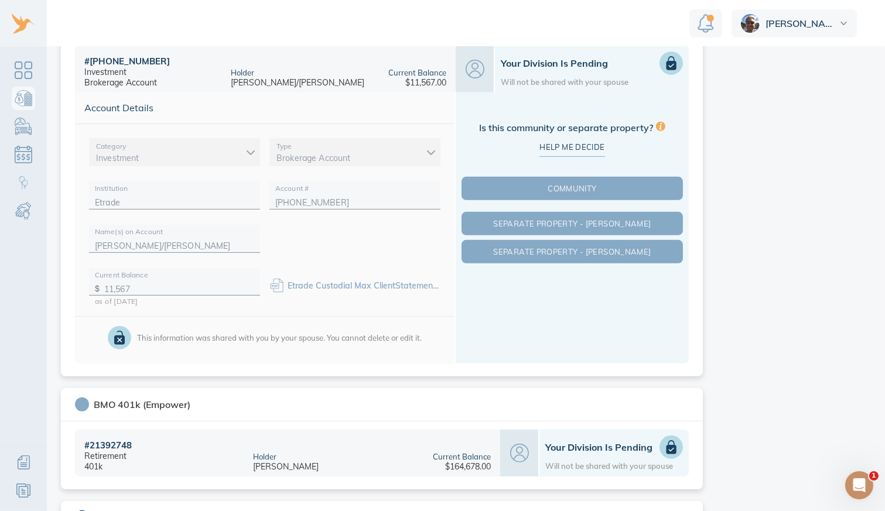
scroll to position [947, 0]
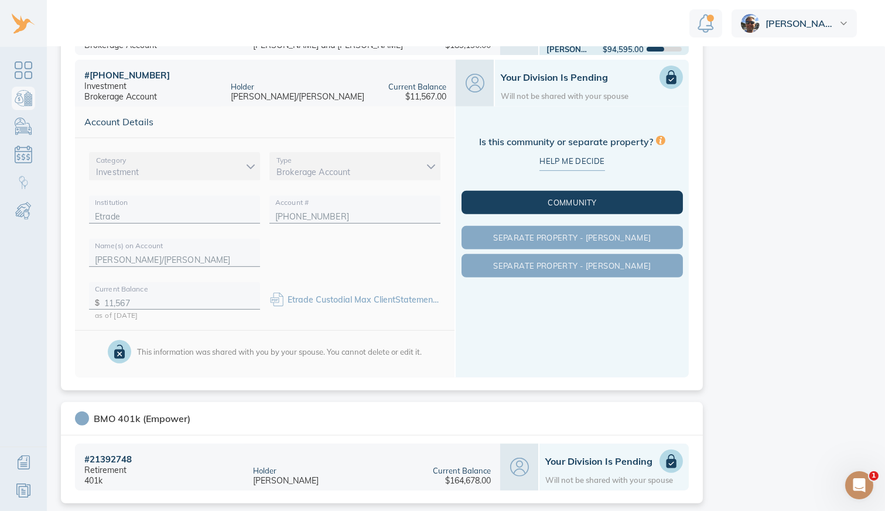
click at [535, 198] on span "Community" at bounding box center [572, 202] width 217 height 9
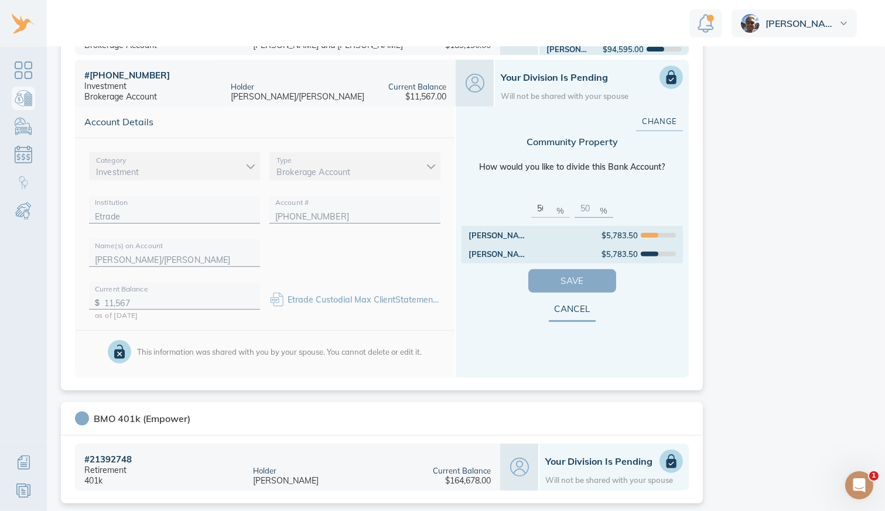
click at [548, 277] on span "Save" at bounding box center [572, 281] width 50 height 15
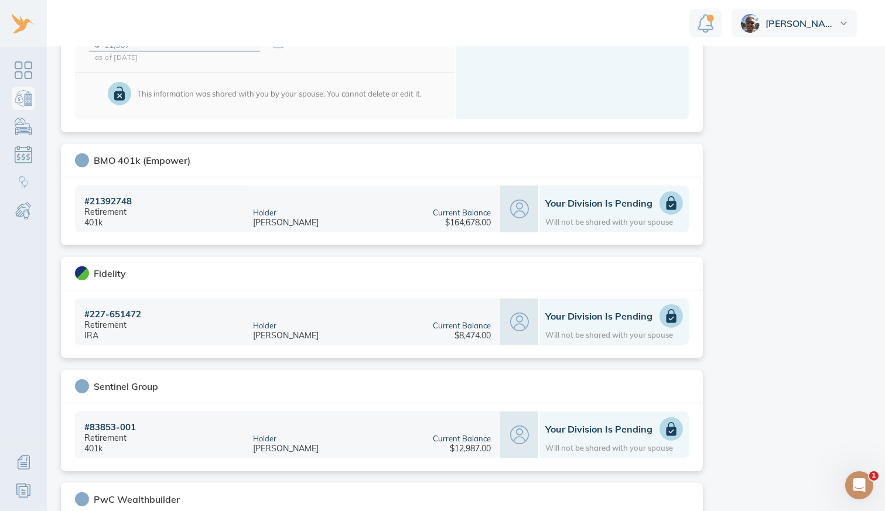
scroll to position [1207, 0]
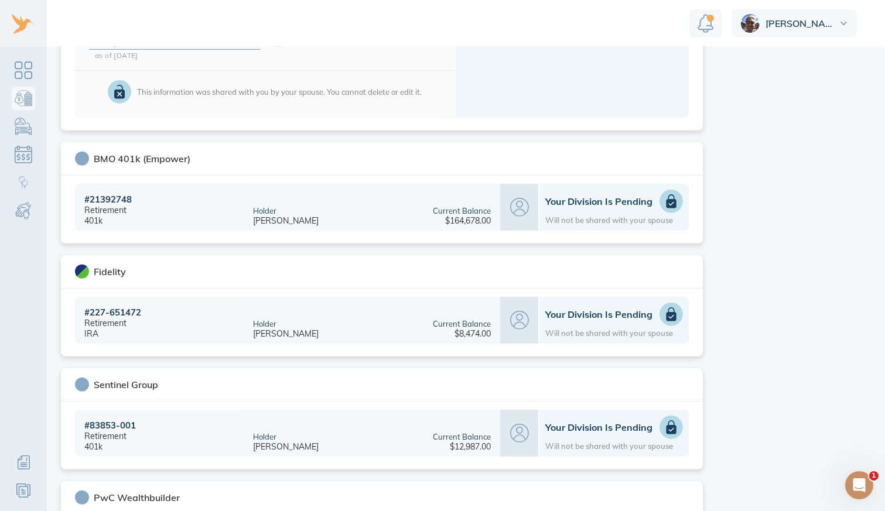
click at [667, 202] on icon at bounding box center [672, 202] width 10 height 14
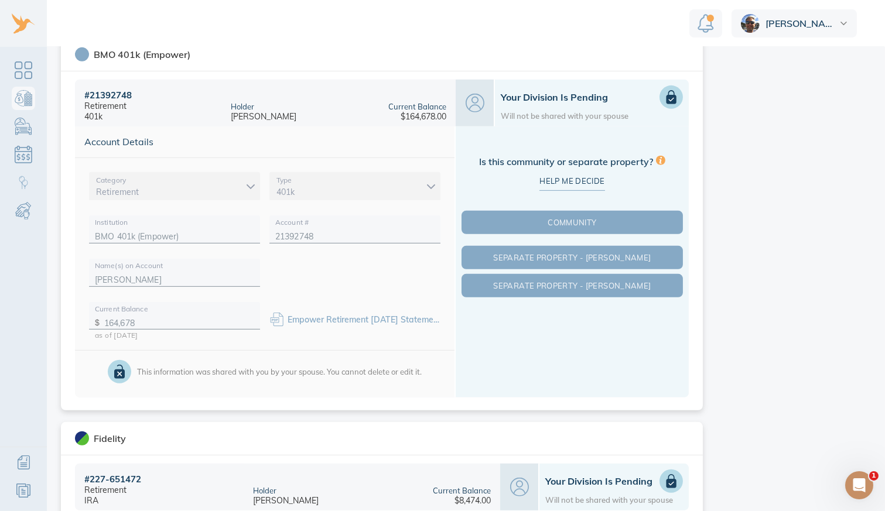
scroll to position [1039, 0]
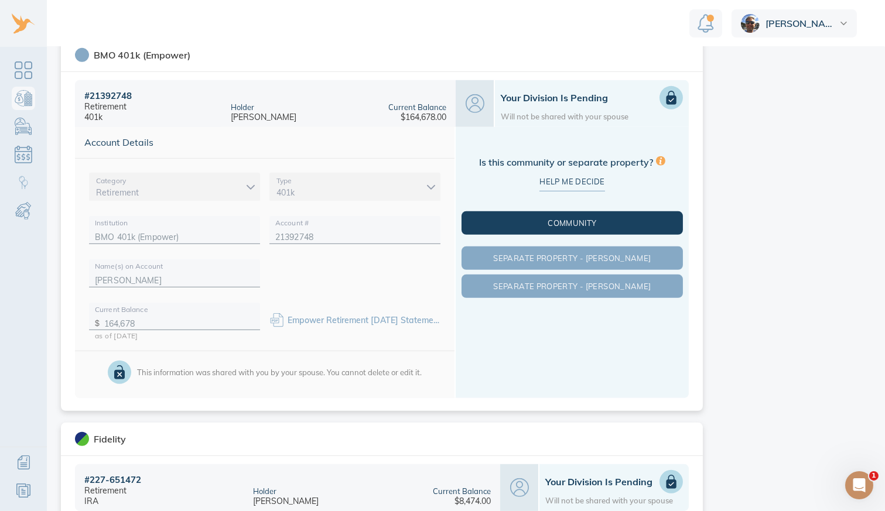
click at [590, 215] on button "Community" at bounding box center [572, 222] width 221 height 23
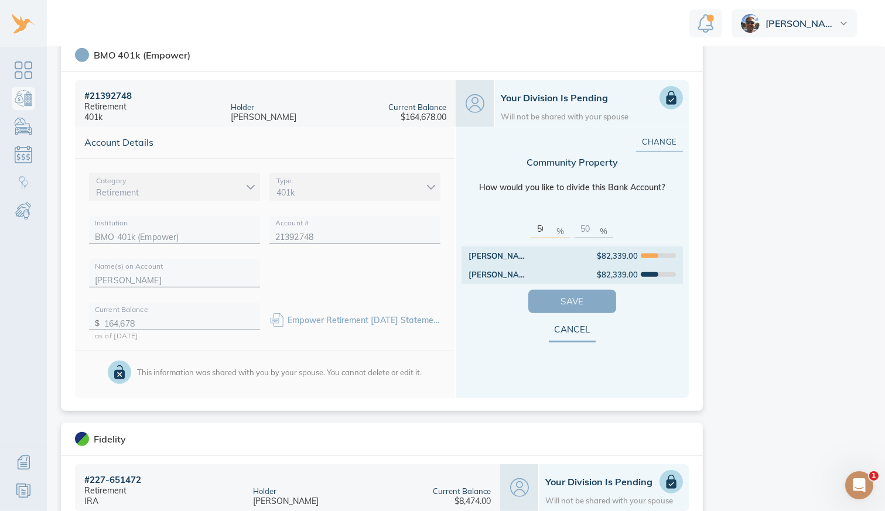
click at [565, 294] on span "Save" at bounding box center [572, 301] width 50 height 15
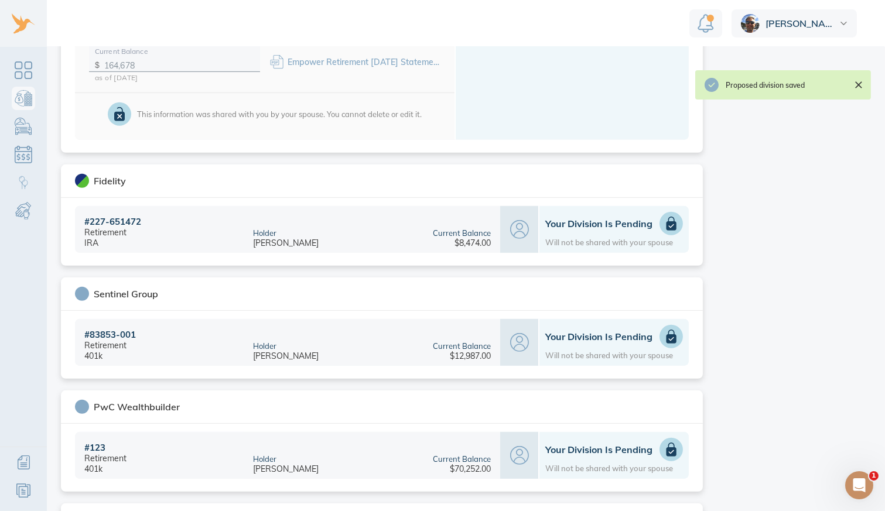
scroll to position [1302, 0]
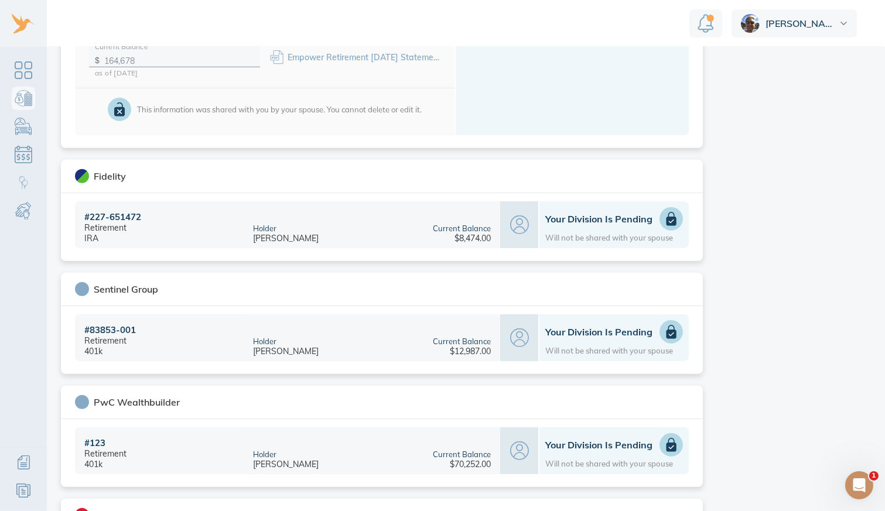
click at [668, 217] on icon at bounding box center [672, 220] width 10 height 14
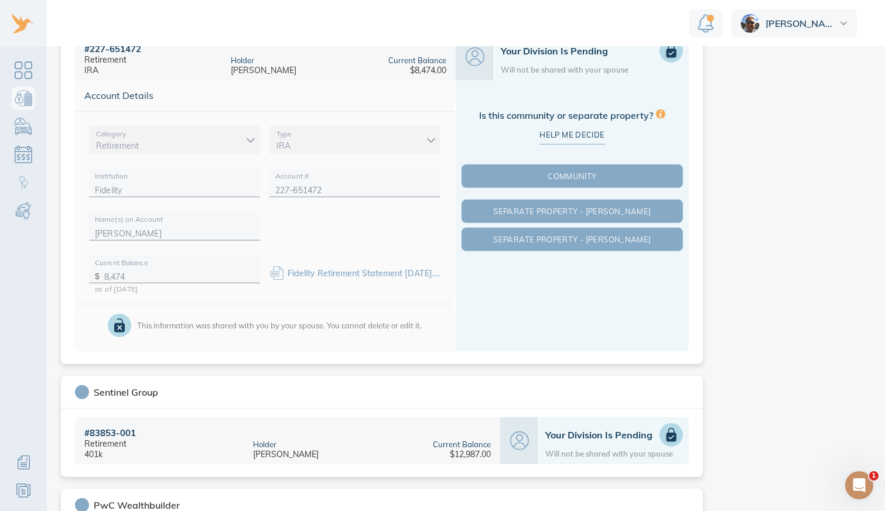
scroll to position [1193, 0]
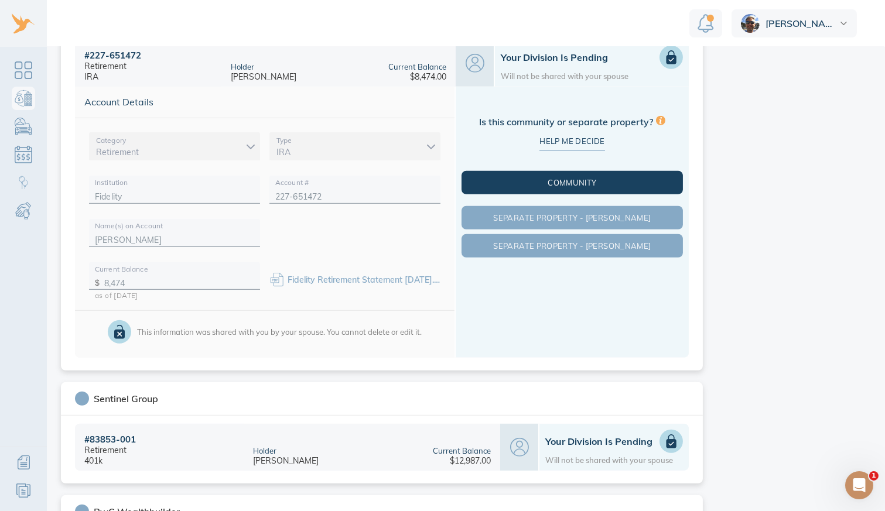
click at [590, 178] on span "Community" at bounding box center [572, 182] width 217 height 9
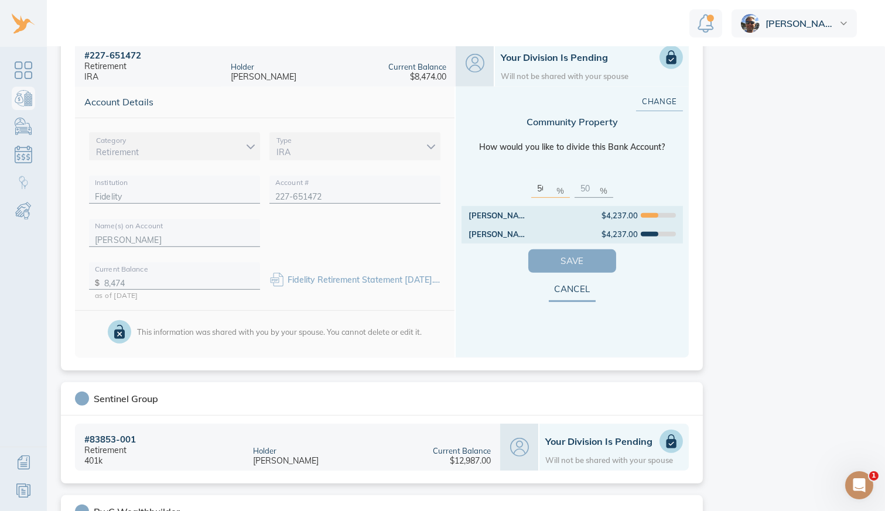
click at [552, 257] on span "Save" at bounding box center [572, 261] width 50 height 15
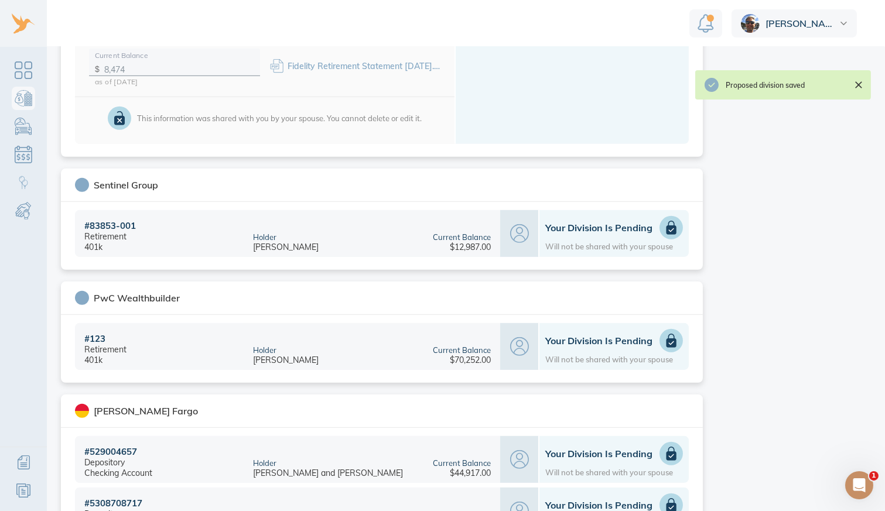
scroll to position [1447, 0]
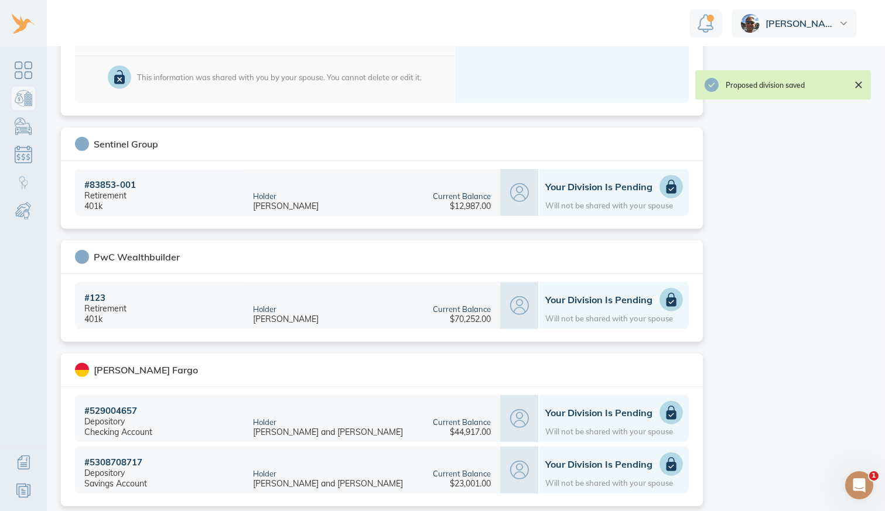
click at [667, 188] on icon at bounding box center [672, 187] width 10 height 14
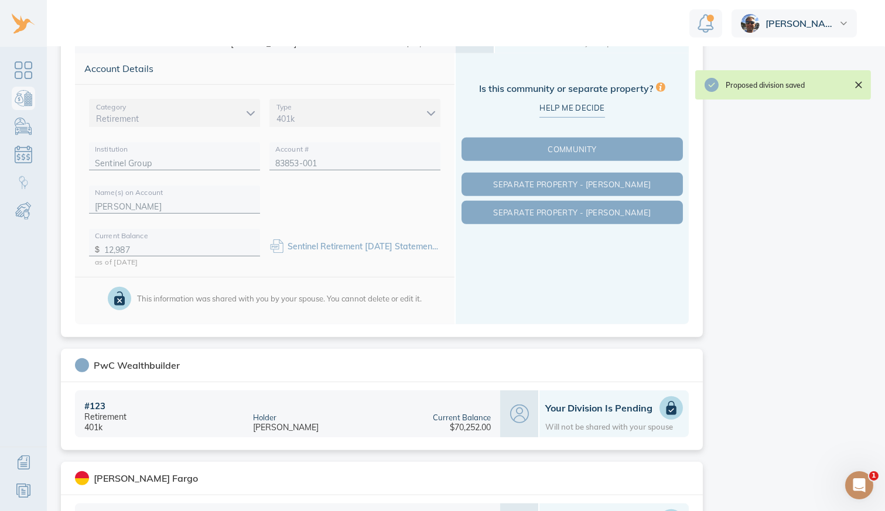
scroll to position [1341, 0]
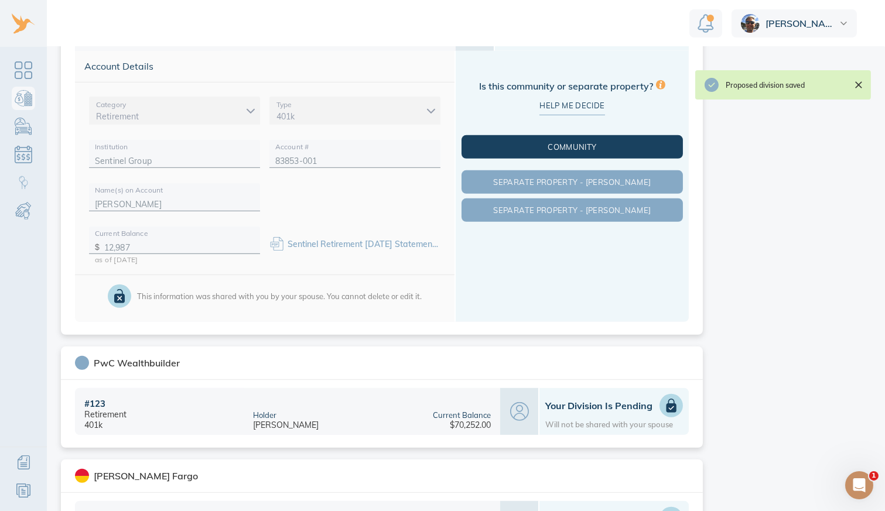
click at [574, 142] on span "Community" at bounding box center [572, 146] width 217 height 9
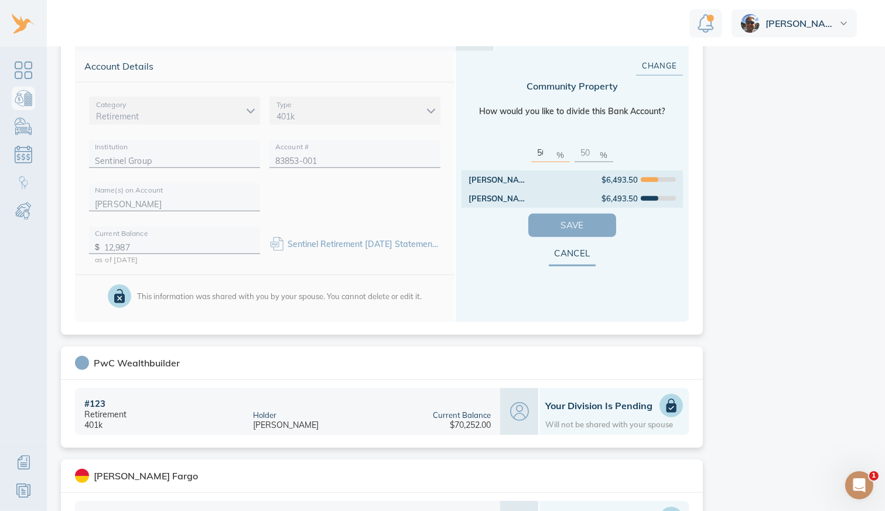
click at [554, 220] on span "Save" at bounding box center [572, 225] width 50 height 15
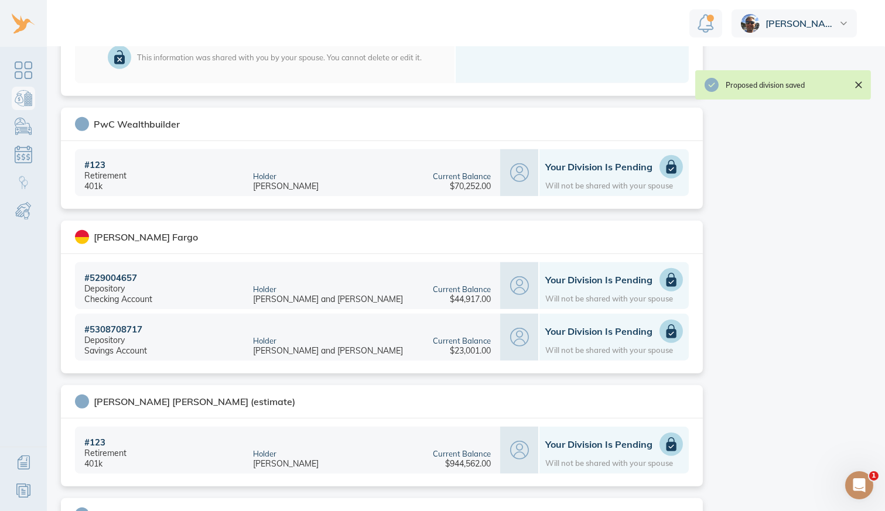
scroll to position [1583, 0]
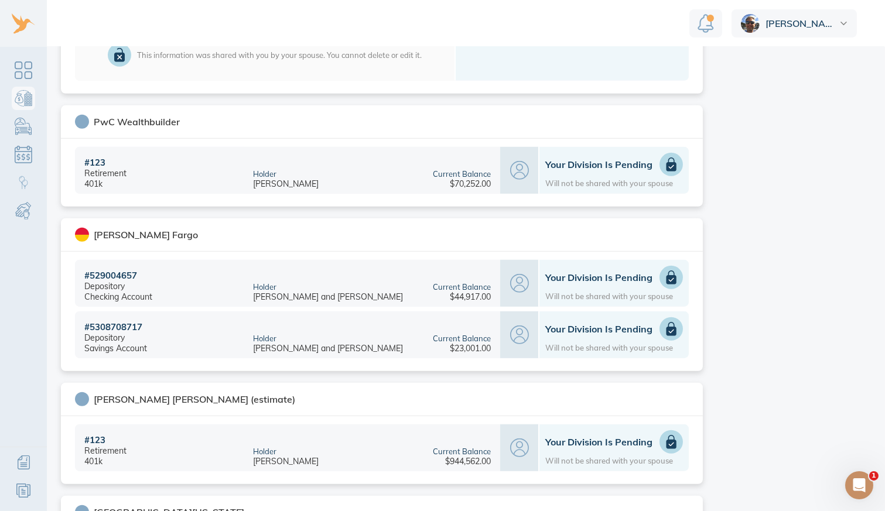
click at [667, 161] on icon at bounding box center [672, 165] width 10 height 14
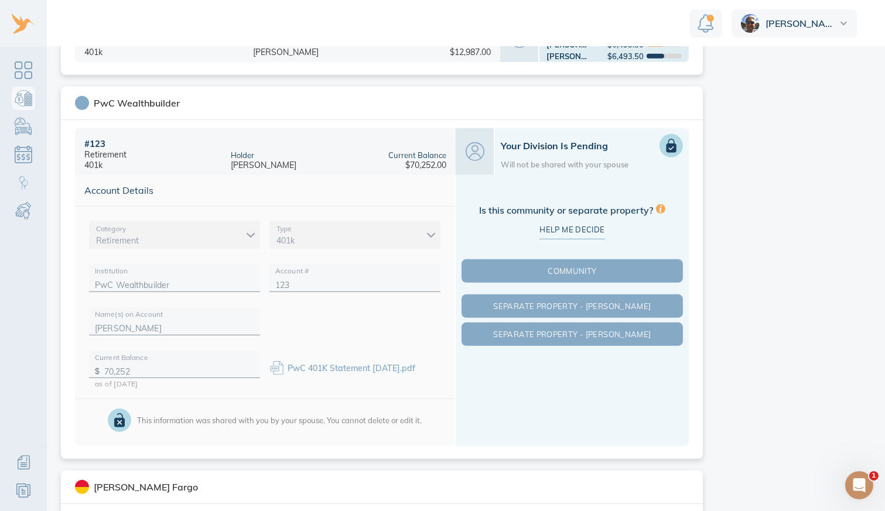
scroll to position [1316, 0]
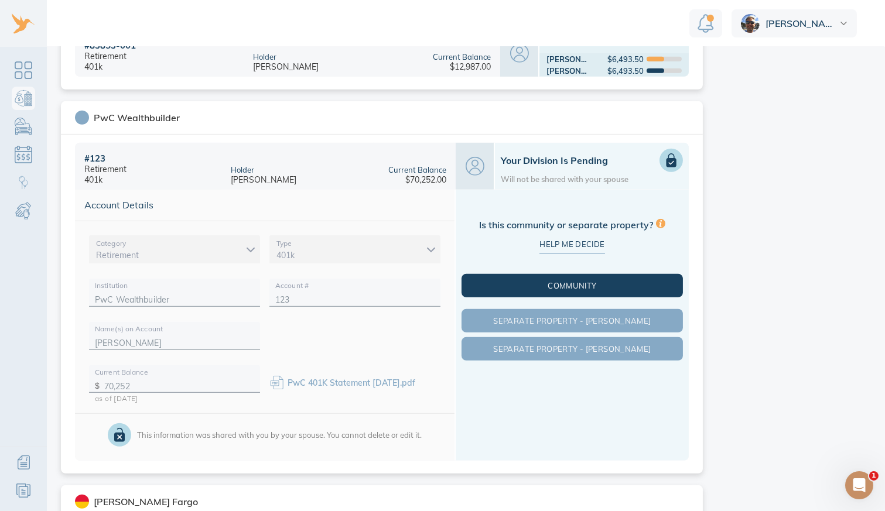
click at [593, 276] on button "Community" at bounding box center [572, 285] width 221 height 23
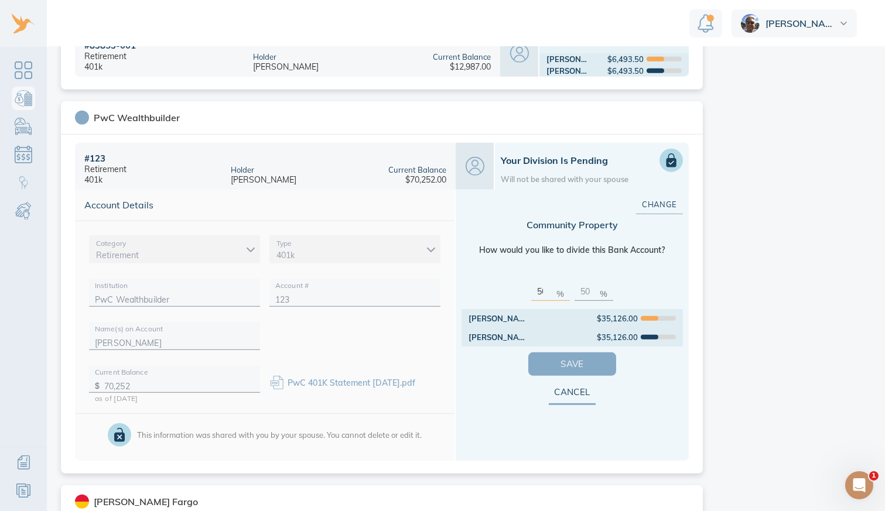
click at [565, 357] on span "Save" at bounding box center [572, 364] width 50 height 15
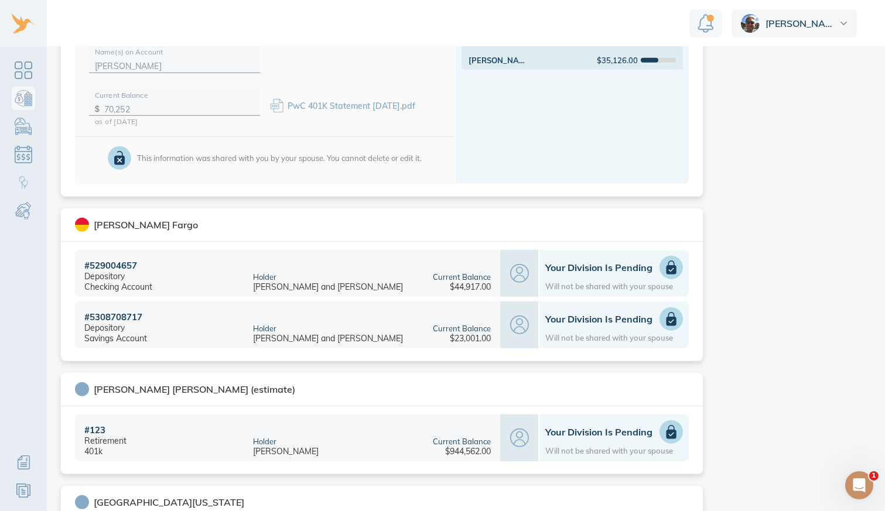
scroll to position [1590, 0]
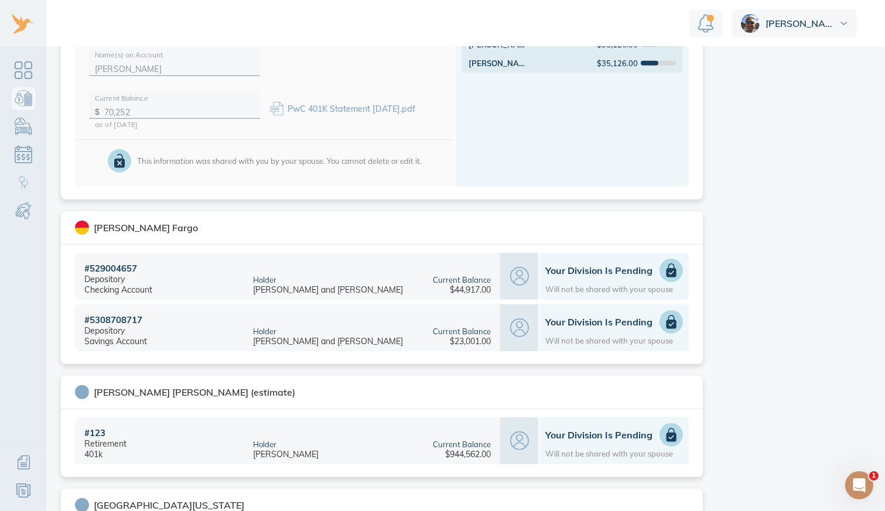
click at [667, 270] on icon at bounding box center [672, 271] width 10 height 14
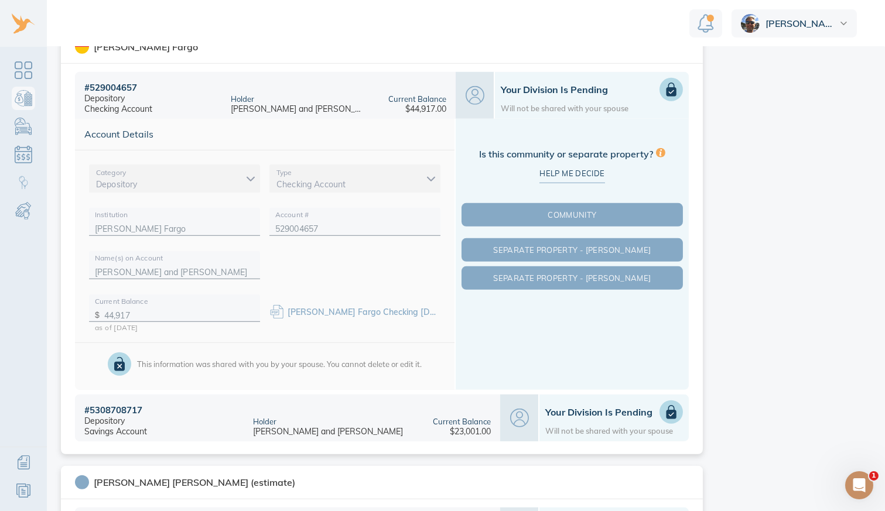
scroll to position [1474, 0]
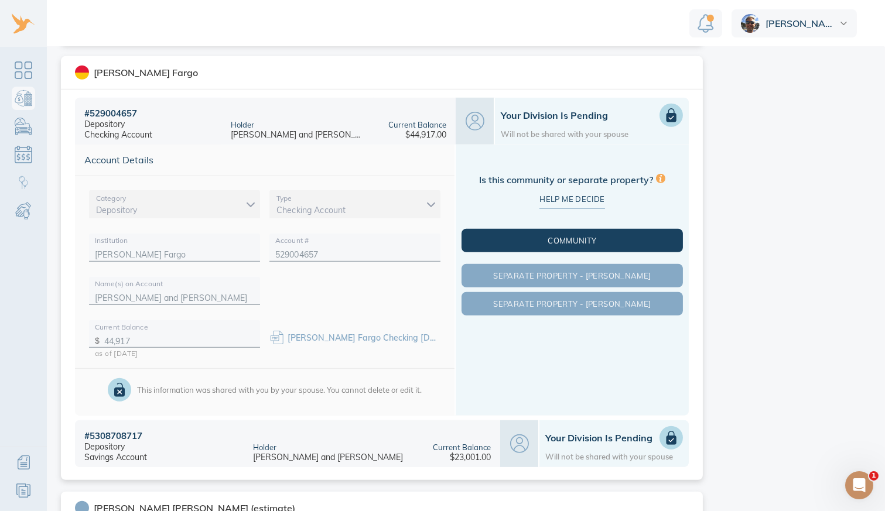
click at [594, 238] on span "Community" at bounding box center [572, 240] width 217 height 9
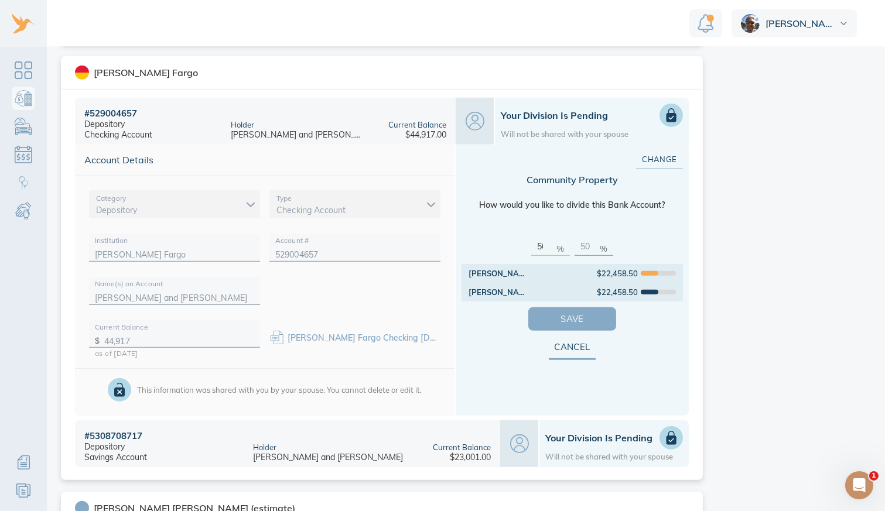
click at [580, 319] on span "Save" at bounding box center [572, 319] width 50 height 15
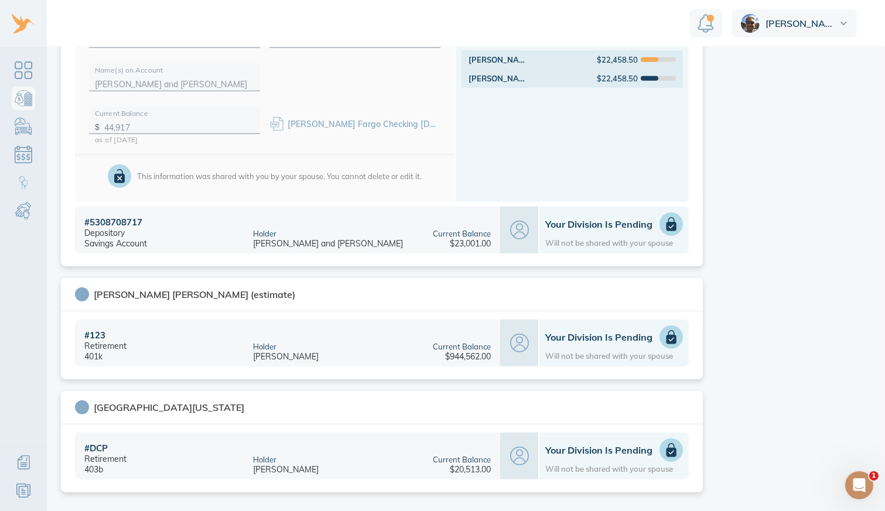
scroll to position [1686, 0]
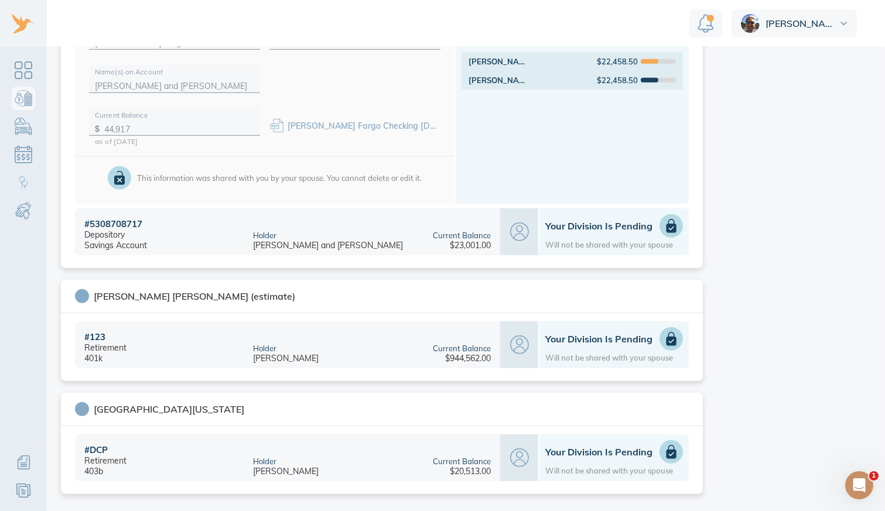
click at [667, 226] on icon at bounding box center [672, 227] width 10 height 14
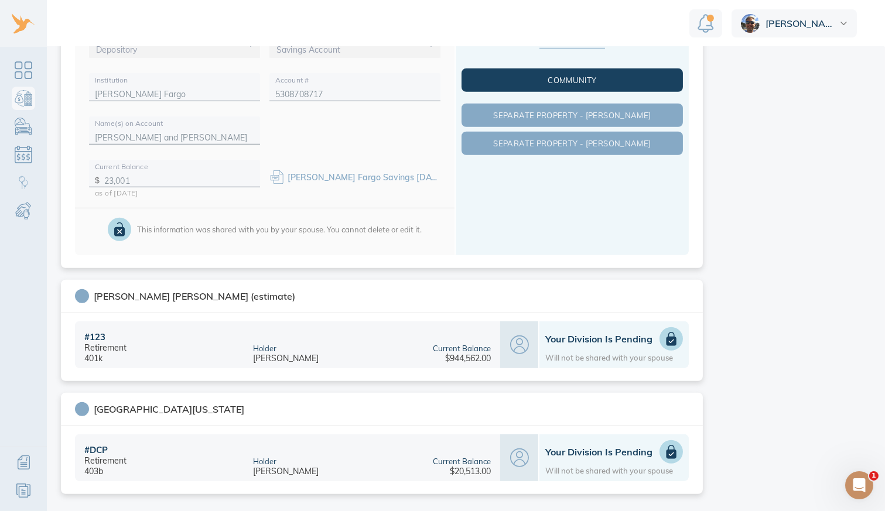
click at [590, 76] on span "Community" at bounding box center [572, 80] width 217 height 9
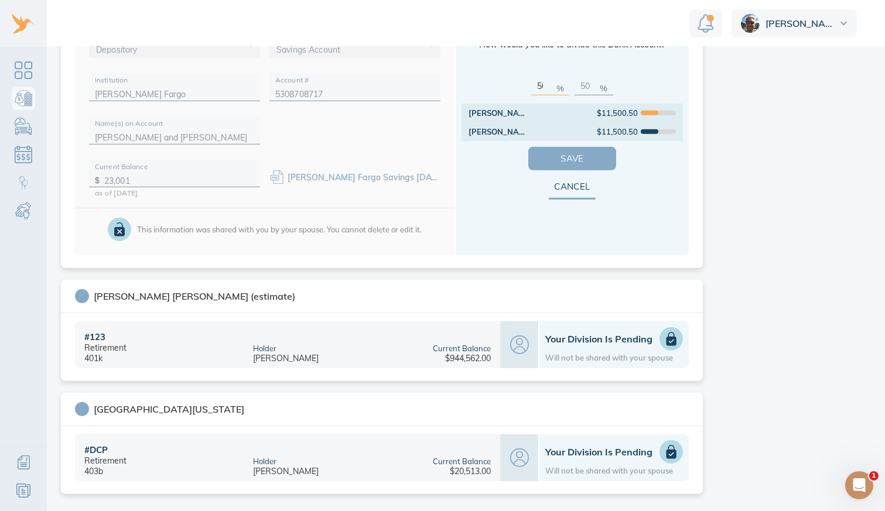
click at [566, 147] on button "Save" at bounding box center [572, 158] width 88 height 23
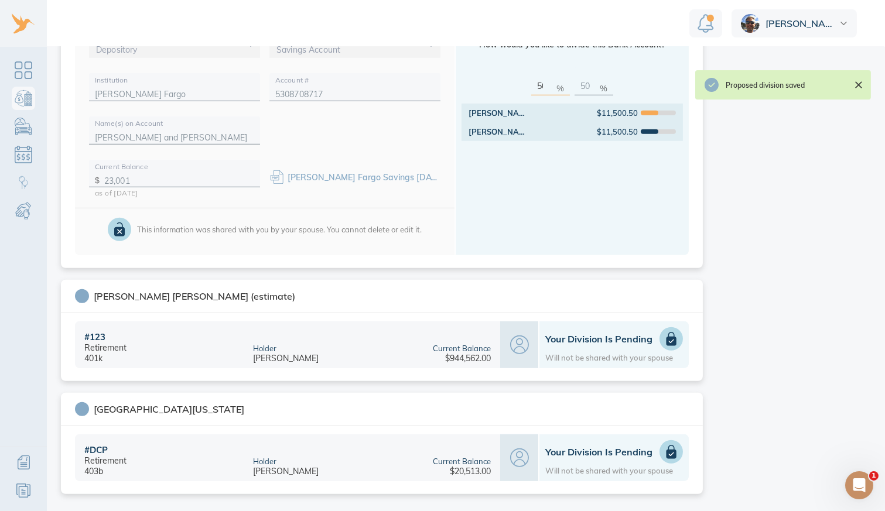
scroll to position [1688, 0]
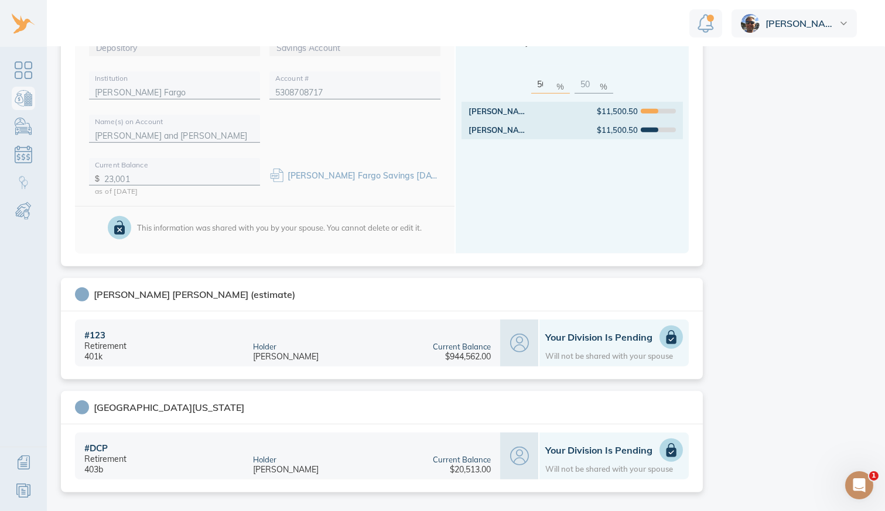
click at [667, 336] on icon at bounding box center [672, 338] width 10 height 14
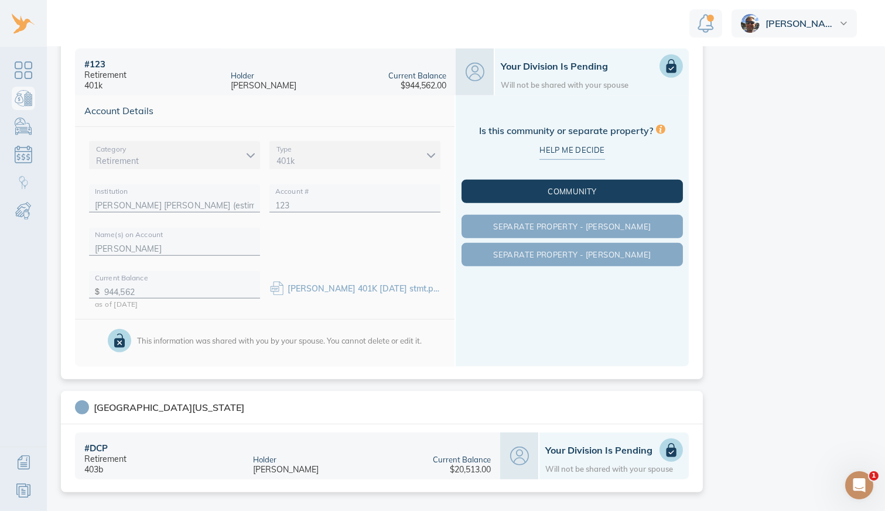
click at [605, 189] on span "Community" at bounding box center [572, 191] width 217 height 9
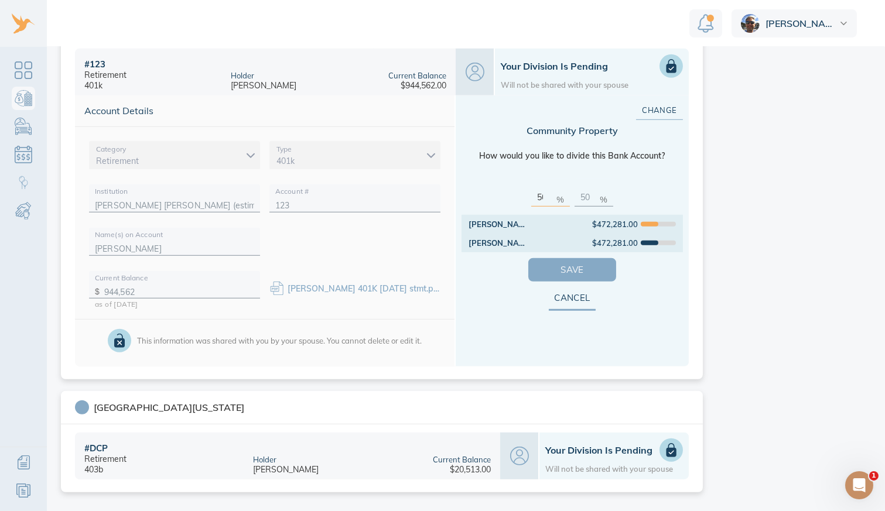
click at [582, 262] on span "Save" at bounding box center [572, 269] width 50 height 15
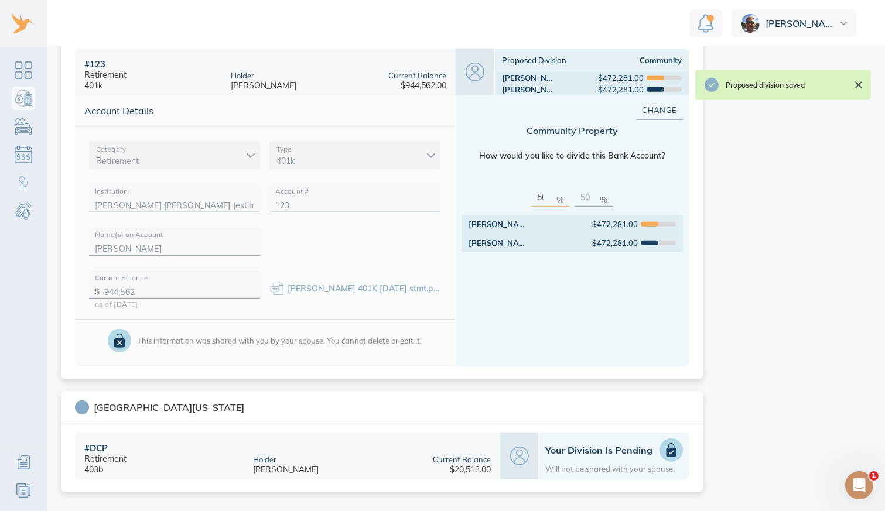
click at [666, 443] on icon at bounding box center [671, 450] width 14 height 14
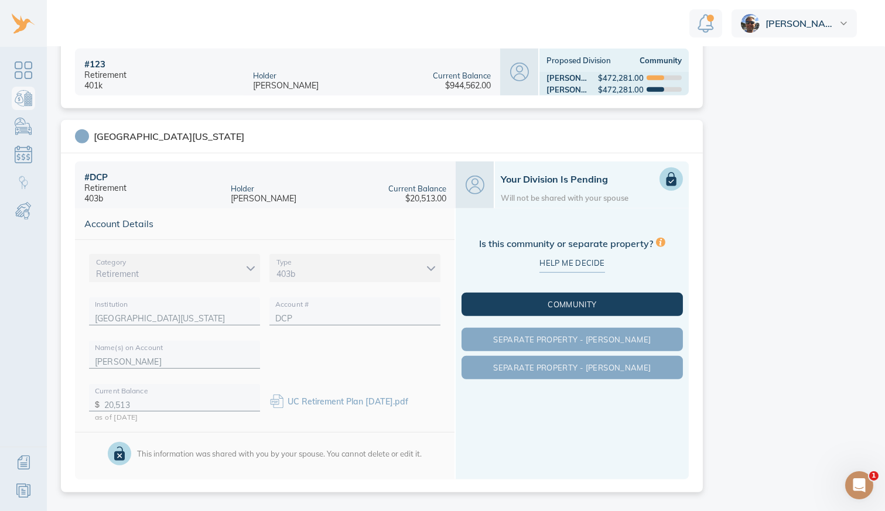
click at [564, 295] on button "Community" at bounding box center [572, 304] width 221 height 23
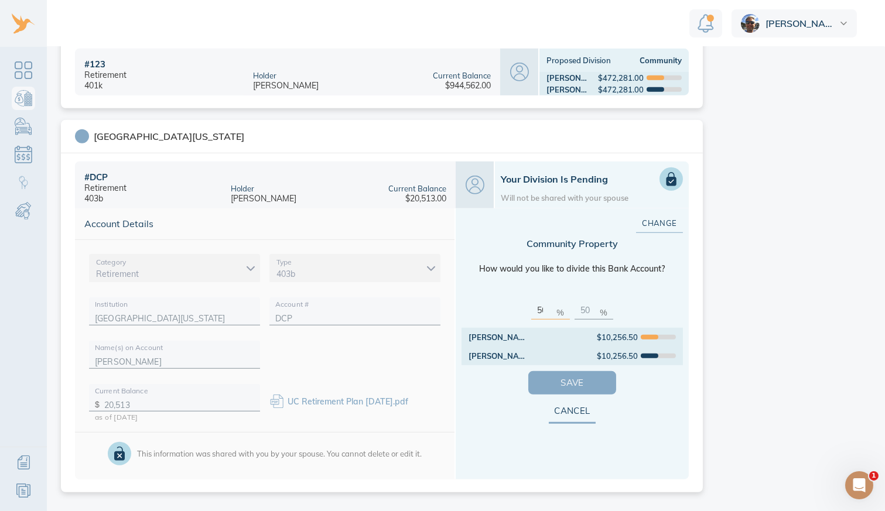
click at [547, 375] on span "Save" at bounding box center [572, 382] width 50 height 15
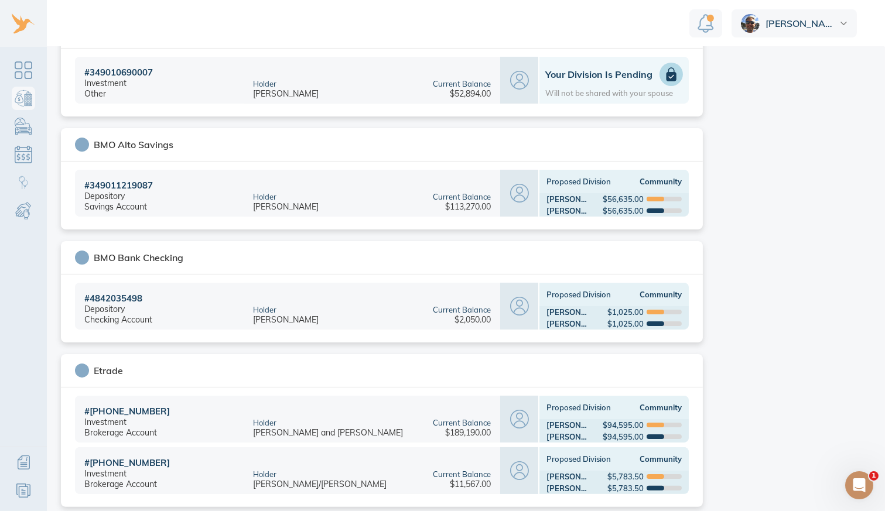
scroll to position [36, 0]
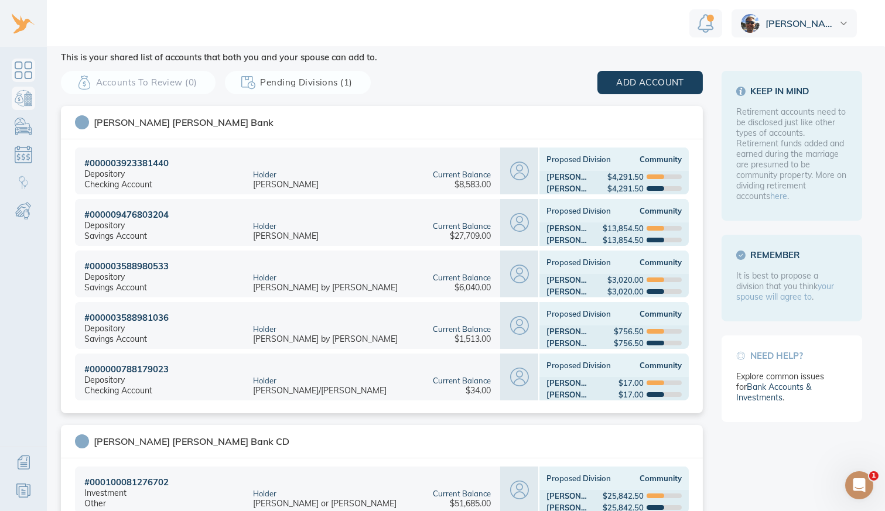
click at [25, 67] on link "Dashboard" at bounding box center [23, 70] width 23 height 23
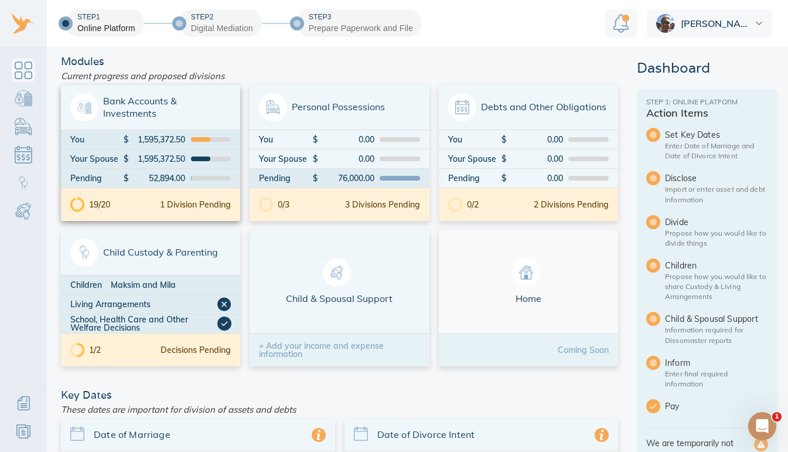
click at [215, 204] on div "1 Division Pending" at bounding box center [195, 204] width 71 height 8
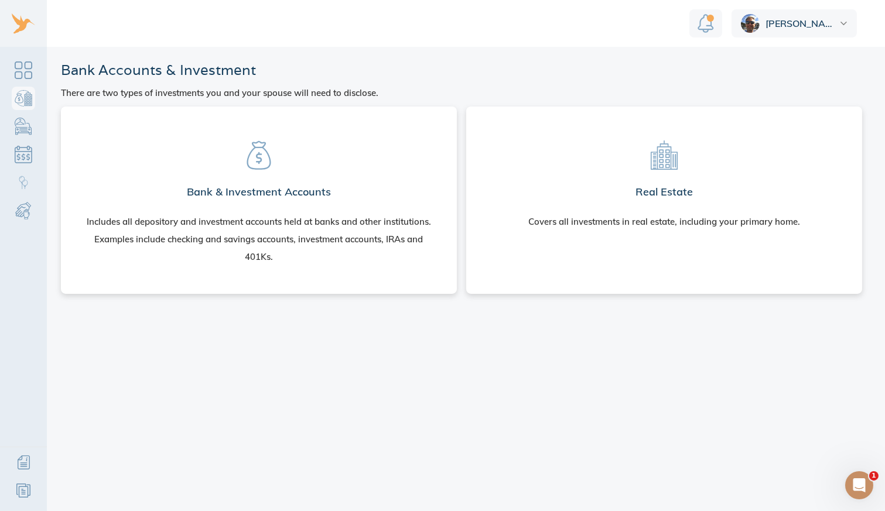
click at [313, 218] on div "Includes all depository and investment accounts held at banks and other institu…" at bounding box center [258, 239] width 349 height 53
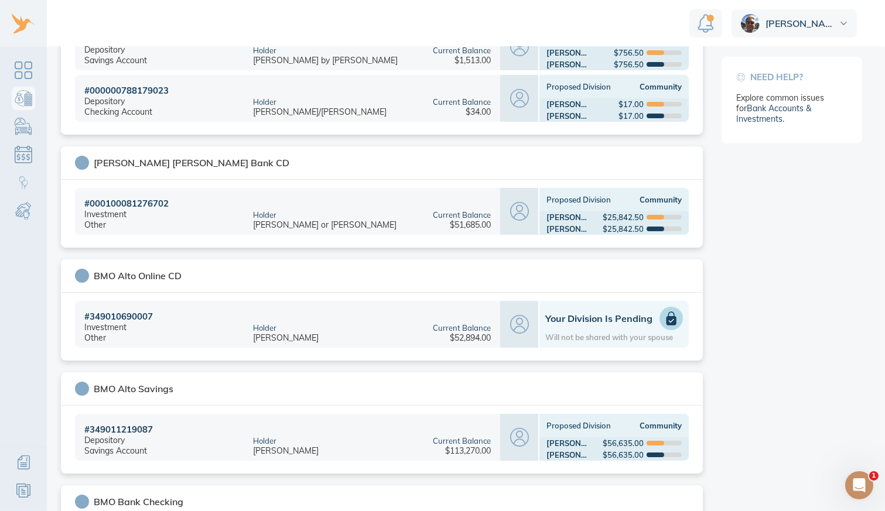
scroll to position [321, 0]
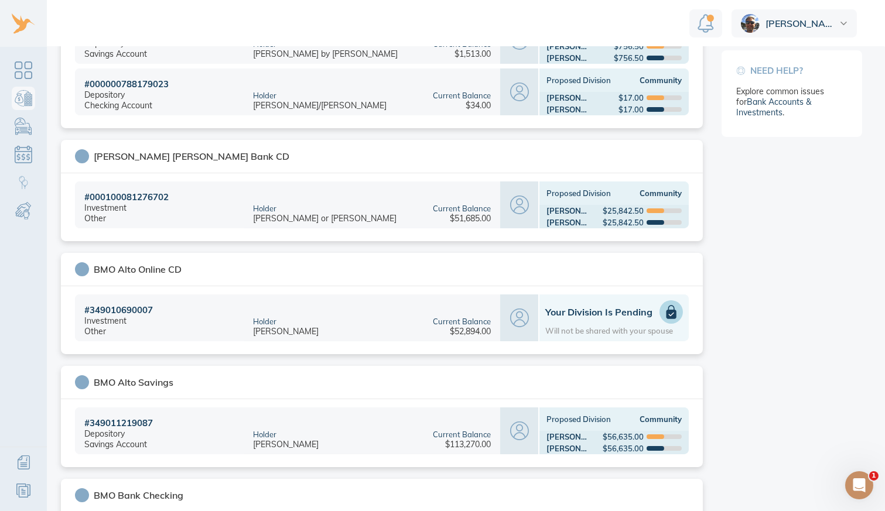
click at [672, 309] on icon at bounding box center [671, 312] width 14 height 14
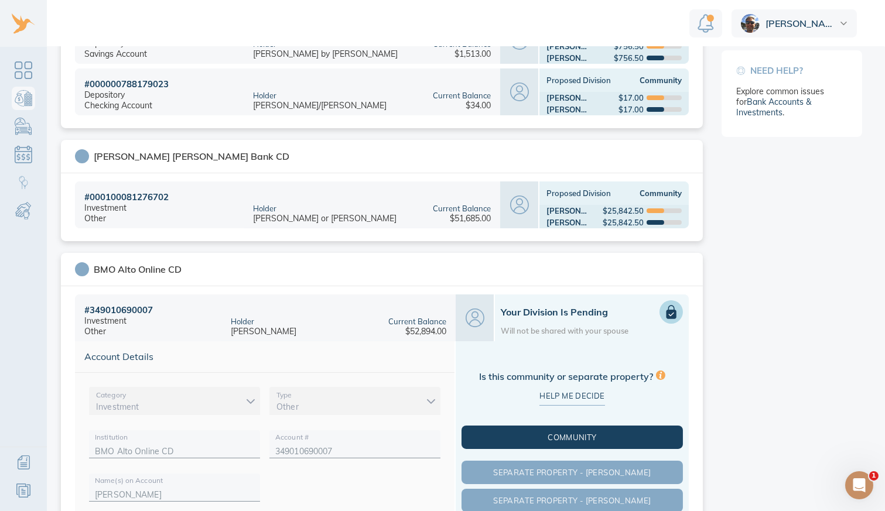
click at [582, 440] on span "Community" at bounding box center [572, 437] width 217 height 9
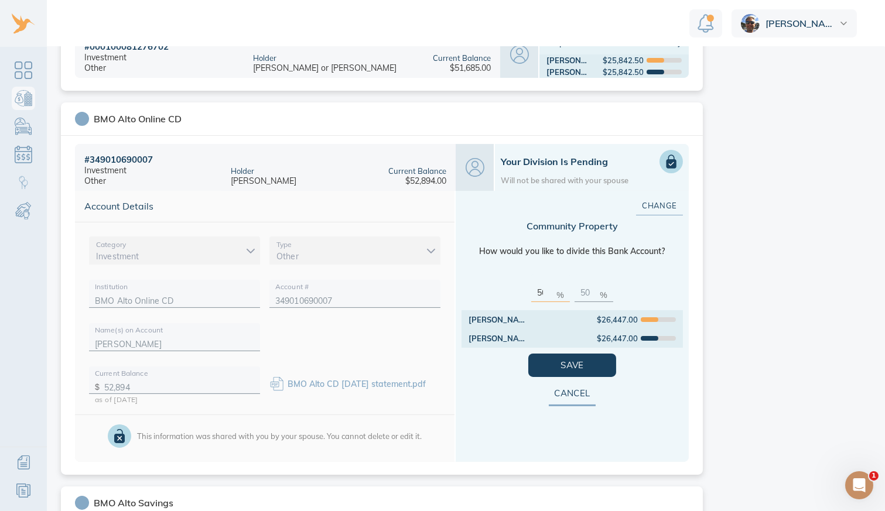
scroll to position [479, 0]
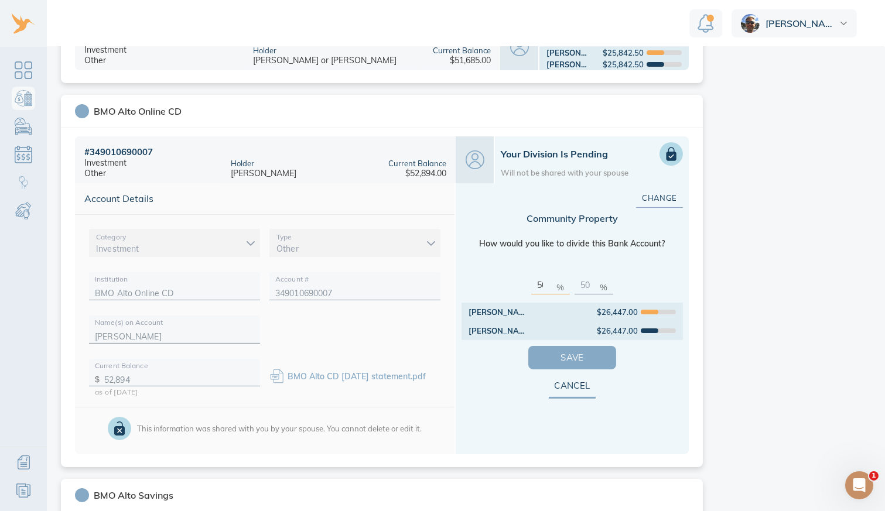
click at [589, 354] on span "Save" at bounding box center [572, 357] width 50 height 15
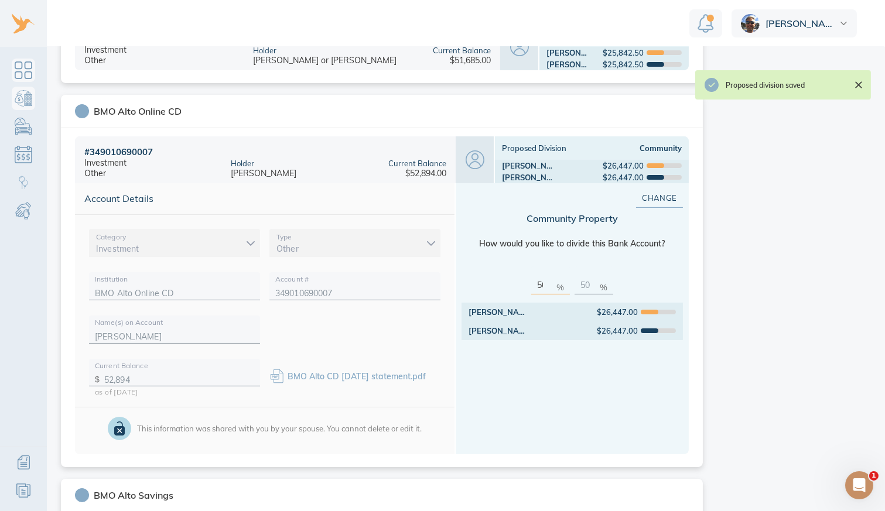
click at [22, 70] on link "Dashboard" at bounding box center [23, 70] width 23 height 23
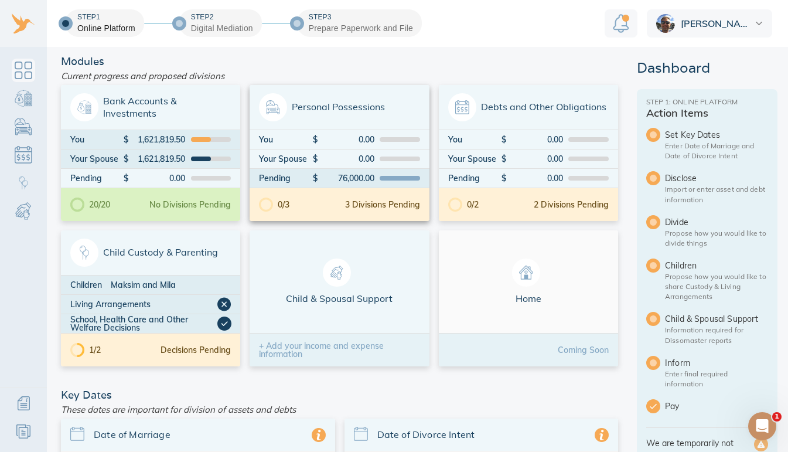
click at [353, 203] on div "3 Divisions Pending" at bounding box center [382, 204] width 75 height 8
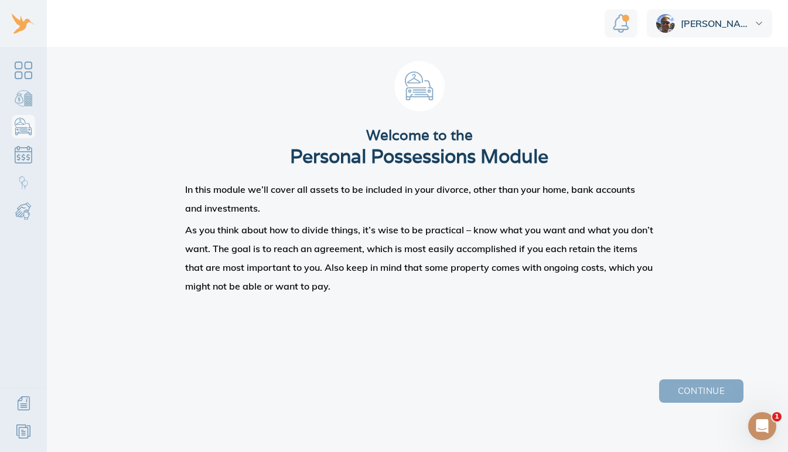
click at [679, 398] on span "Continue" at bounding box center [701, 390] width 47 height 15
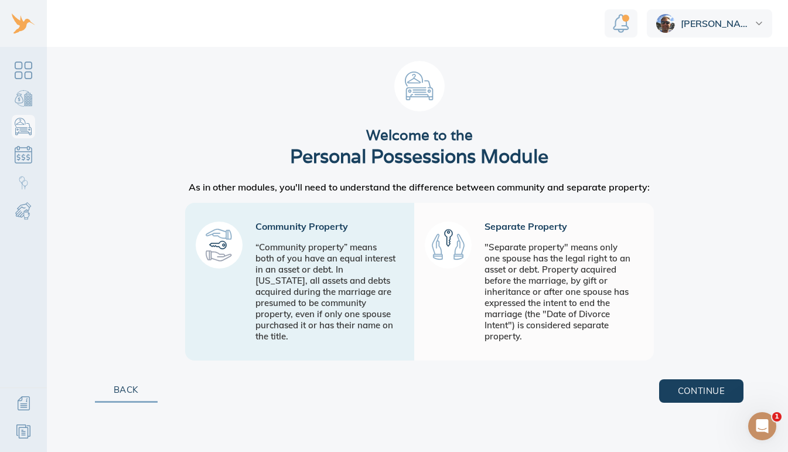
click at [332, 273] on div "“Community property” means both of you have an equal interest in an asset or de…" at bounding box center [325, 291] width 141 height 100
click at [274, 226] on div "Community Property" at bounding box center [325, 225] width 141 height 9
click at [528, 256] on div ""Separate property" means only one spouse has the legal right to an asset or de…" at bounding box center [559, 291] width 150 height 100
click at [677, 402] on link "Continue" at bounding box center [701, 390] width 84 height 23
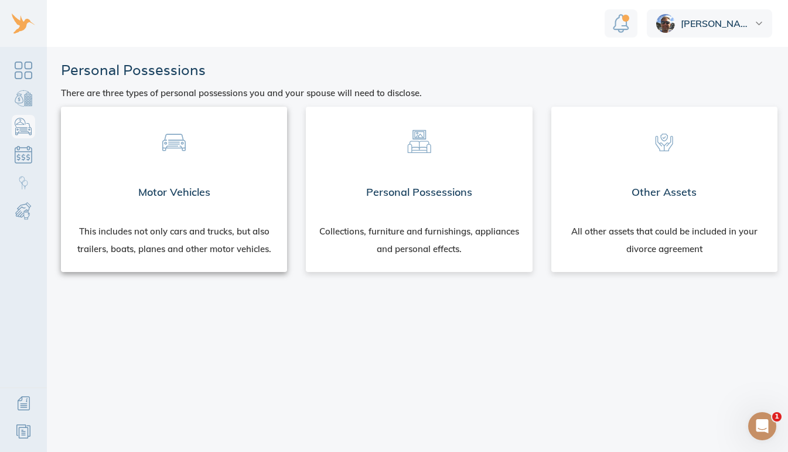
click at [227, 203] on div "Motor Vehicles" at bounding box center [174, 192] width 226 height 42
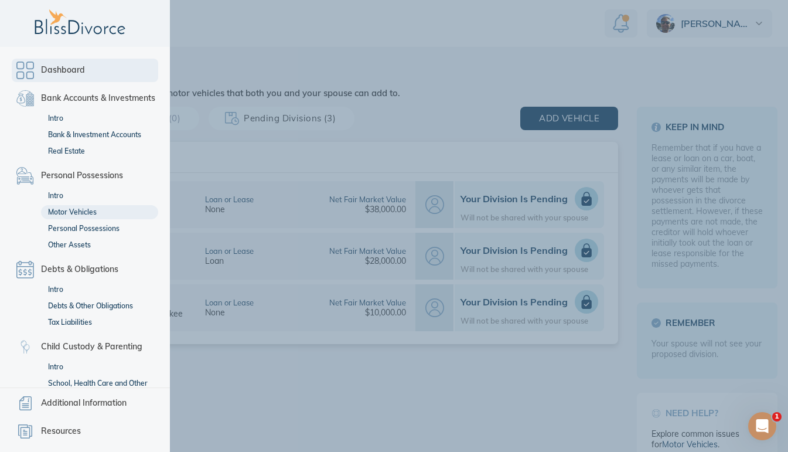
click at [31, 75] on link "Dashboard" at bounding box center [85, 70] width 146 height 23
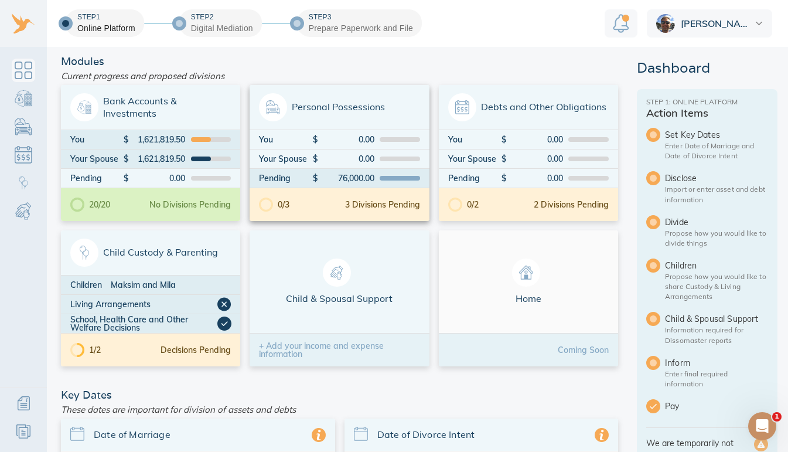
click at [369, 213] on div "0/3 3 Divisions Pending" at bounding box center [339, 204] width 179 height 33
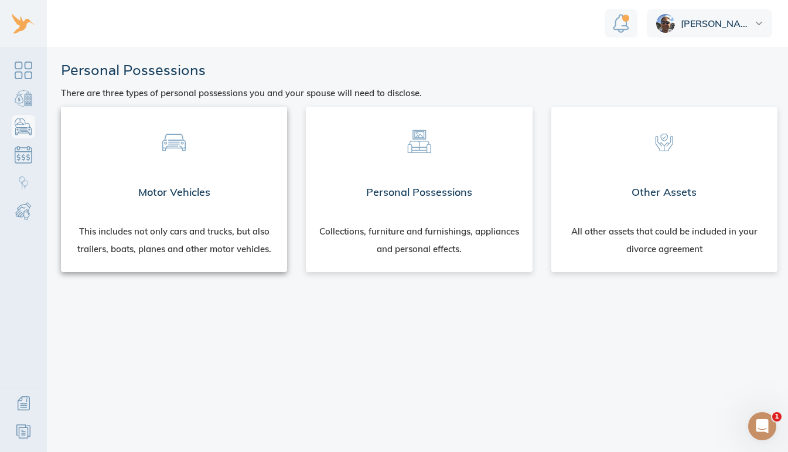
click at [228, 240] on div "This includes not only cars and trucks, but also trailers, boats, planes and ot…" at bounding box center [174, 242] width 226 height 59
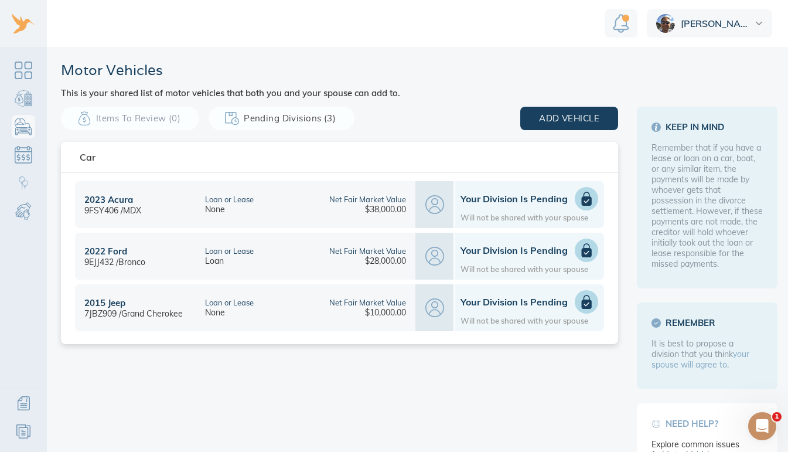
scroll to position [9, 0]
click at [582, 243] on icon at bounding box center [587, 250] width 10 height 14
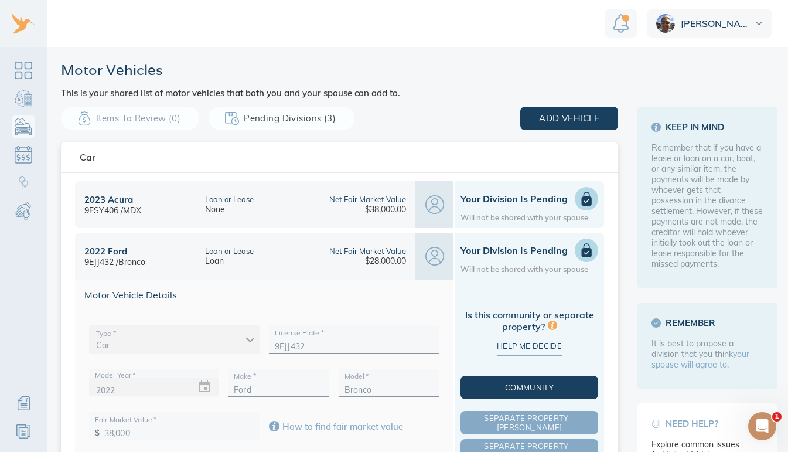
click at [503, 383] on span "Community" at bounding box center [529, 387] width 133 height 9
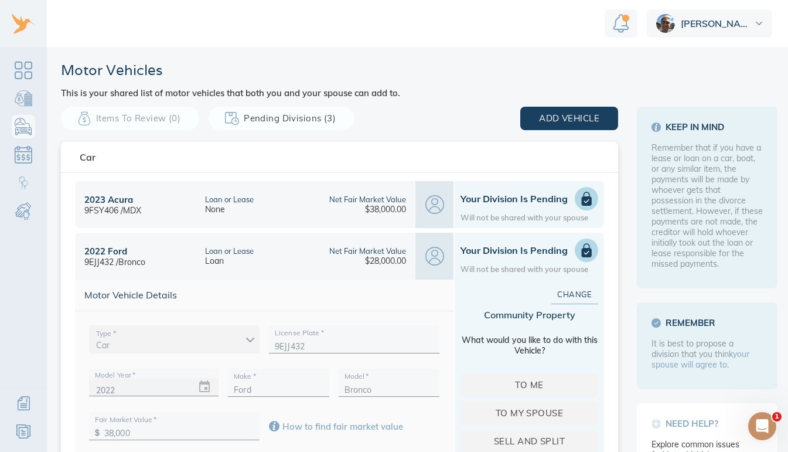
click at [582, 192] on icon at bounding box center [587, 199] width 10 height 14
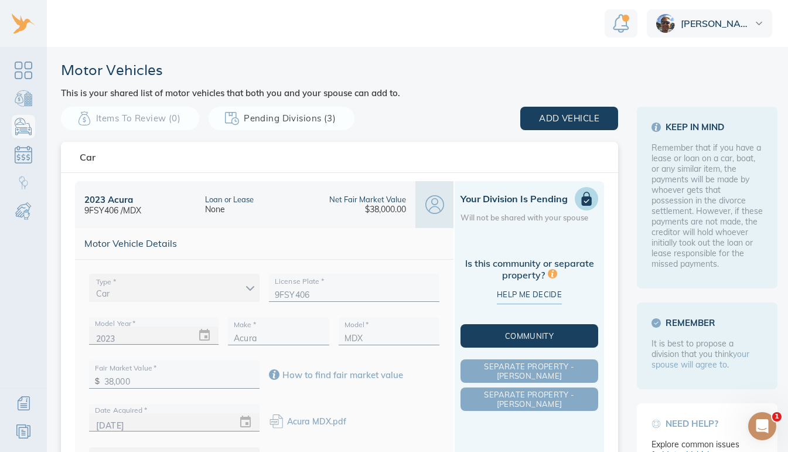
click at [513, 331] on span "Community" at bounding box center [529, 335] width 133 height 9
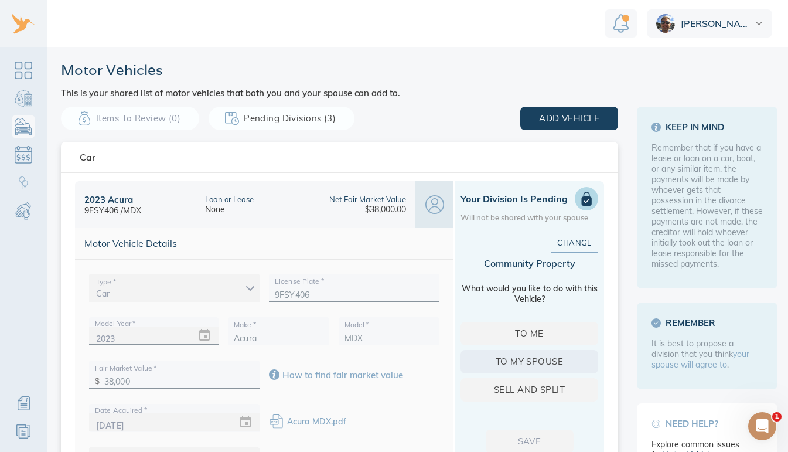
click at [519, 354] on span "To my spouse" at bounding box center [529, 361] width 100 height 15
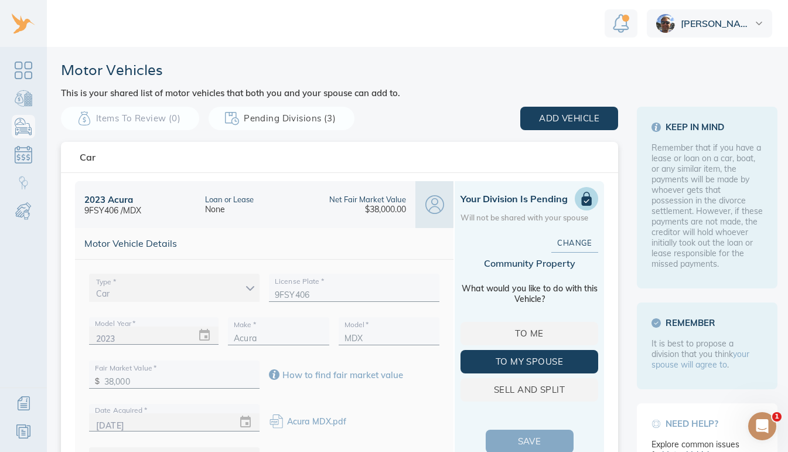
click at [519, 433] on span "Save" at bounding box center [529, 440] width 50 height 15
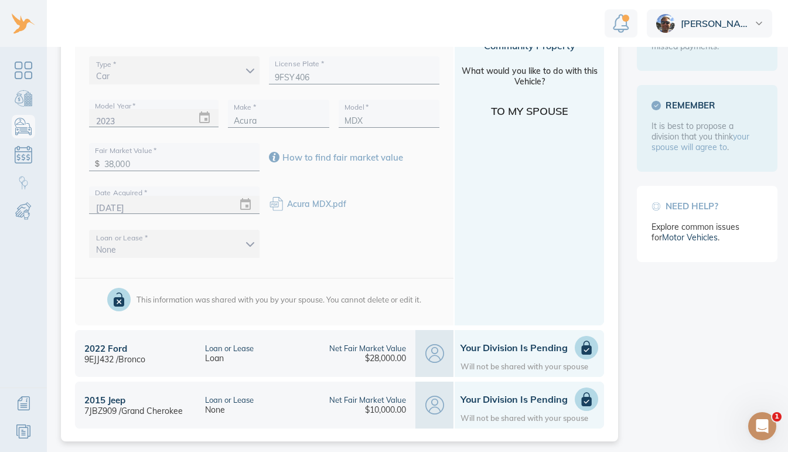
scroll to position [222, 0]
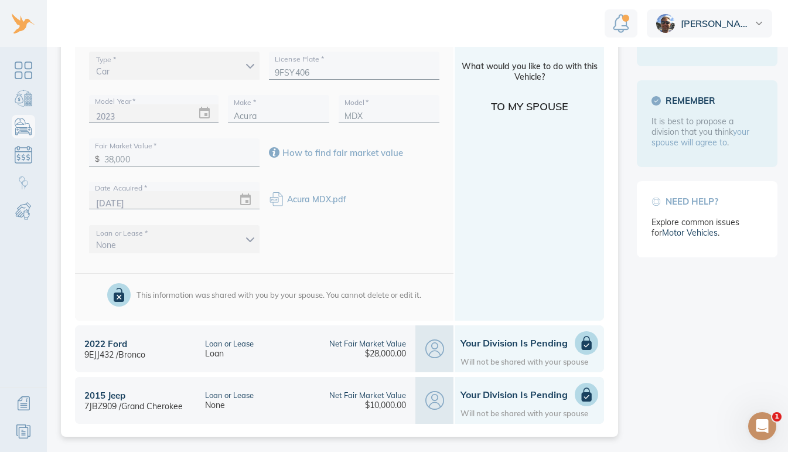
click at [584, 336] on icon at bounding box center [587, 343] width 10 height 14
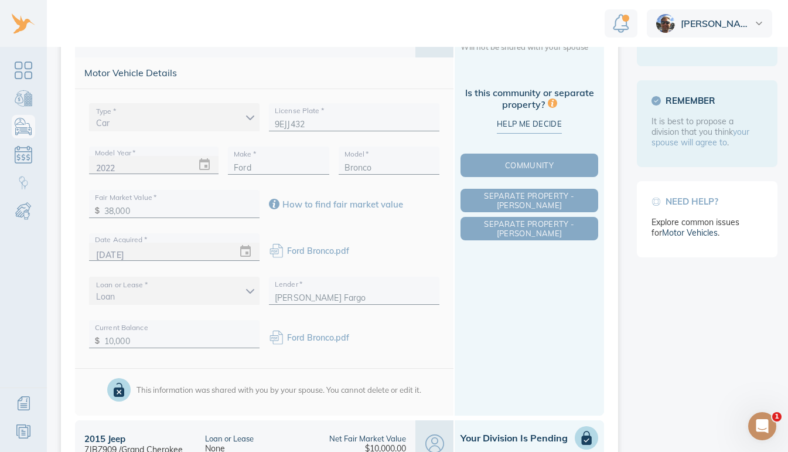
scroll to position [221, 0]
click at [502, 162] on button "Community" at bounding box center [529, 165] width 138 height 23
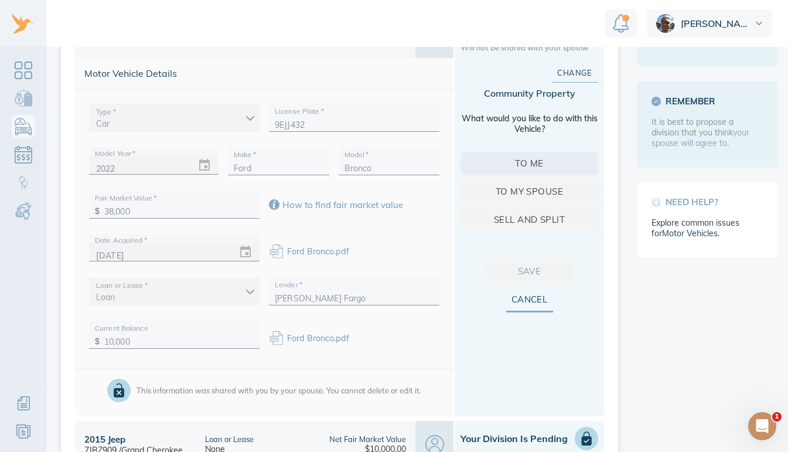
click at [532, 156] on span "To me" at bounding box center [529, 163] width 100 height 15
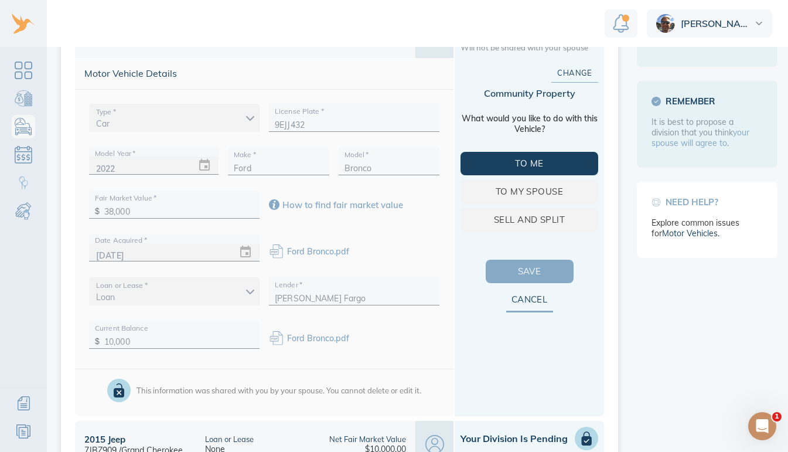
click at [531, 264] on span "Save" at bounding box center [529, 271] width 50 height 15
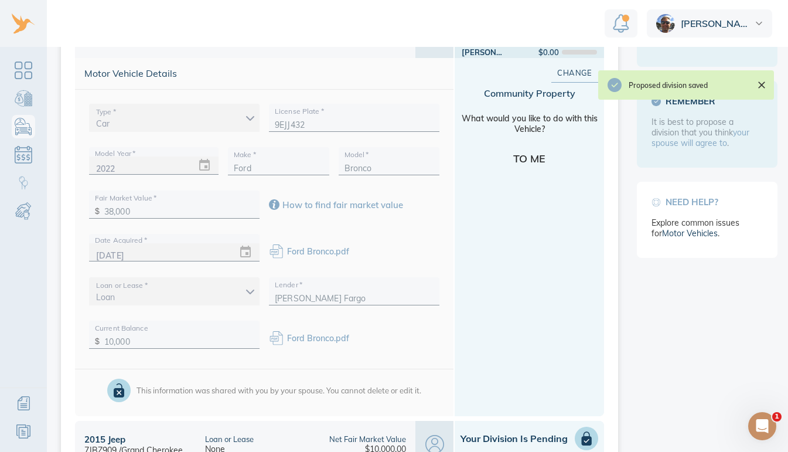
scroll to position [265, 0]
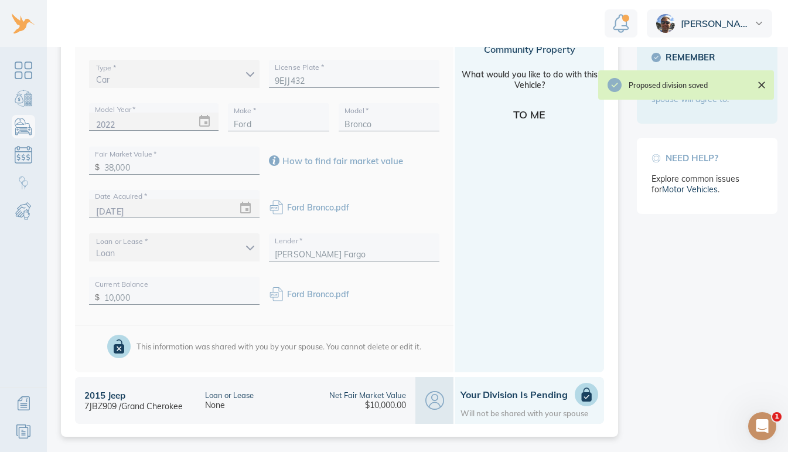
click at [582, 389] on icon at bounding box center [587, 395] width 10 height 14
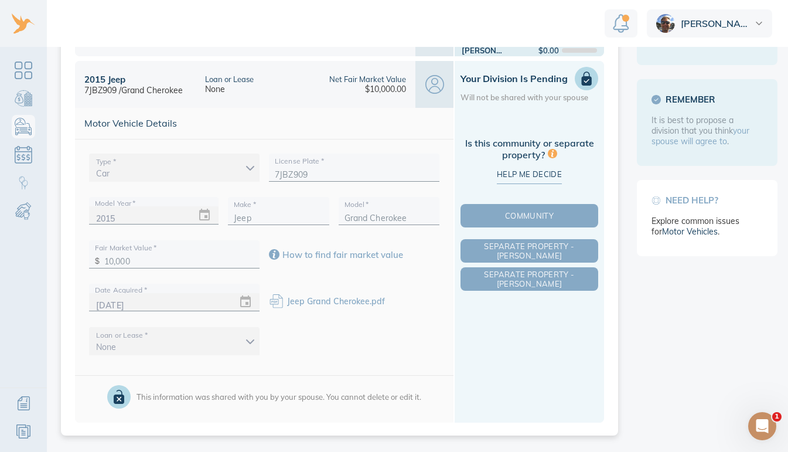
scroll to position [222, 0]
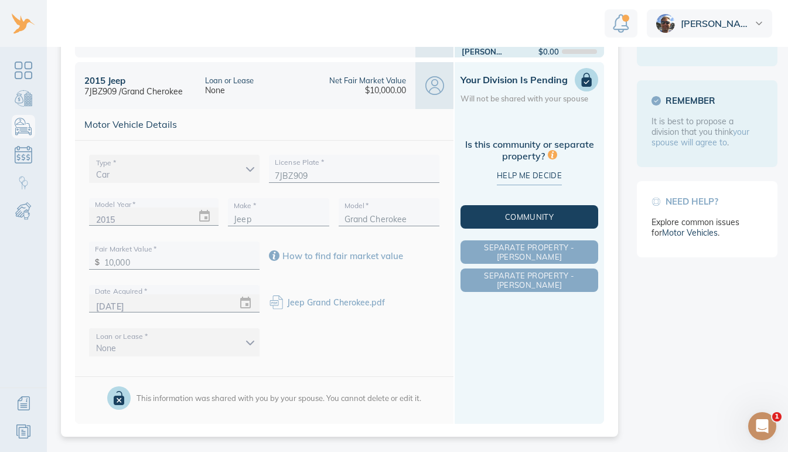
click at [532, 212] on span "Community" at bounding box center [529, 216] width 133 height 9
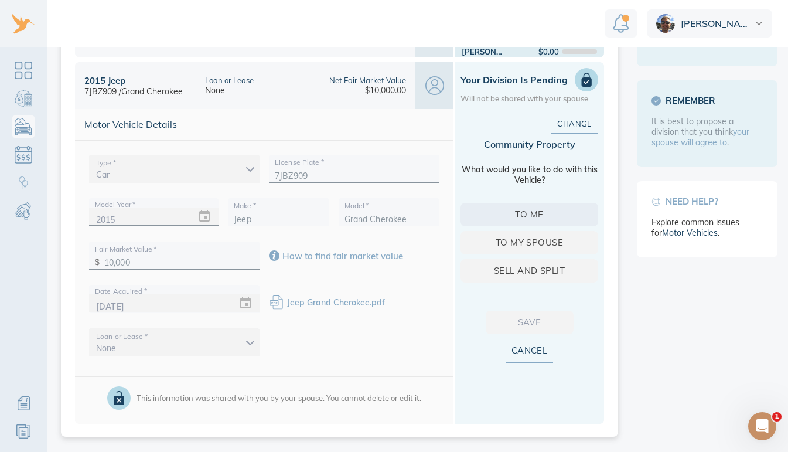
click at [530, 207] on span "To me" at bounding box center [529, 214] width 100 height 15
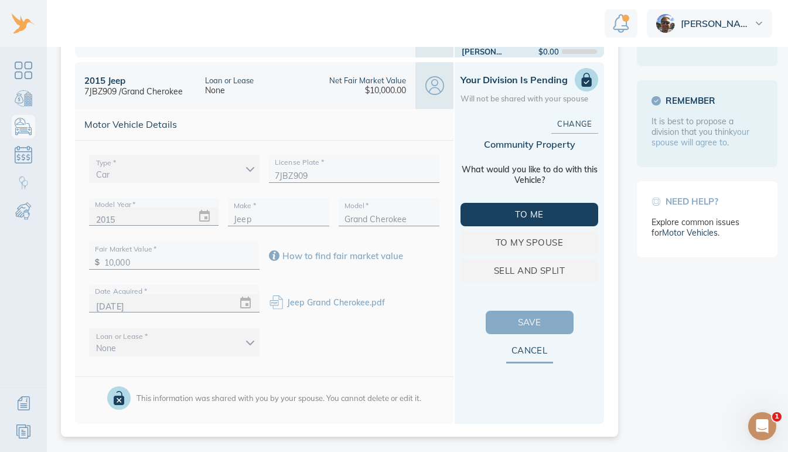
click at [535, 315] on span "Save" at bounding box center [529, 322] width 50 height 15
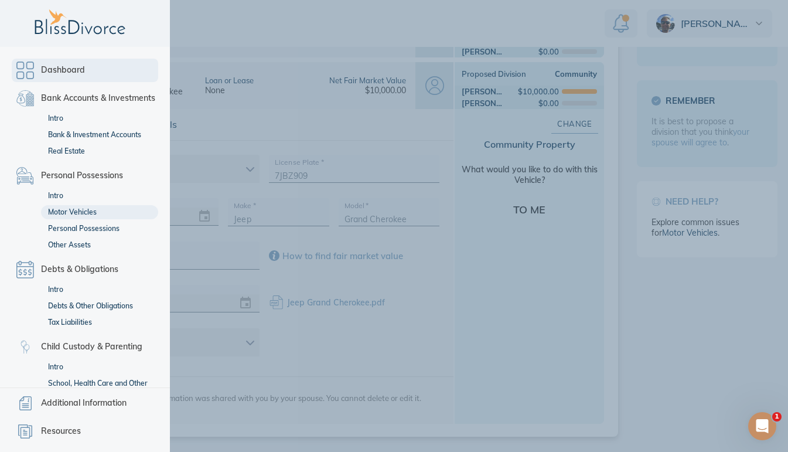
click at [22, 66] on link "Dashboard" at bounding box center [85, 70] width 146 height 23
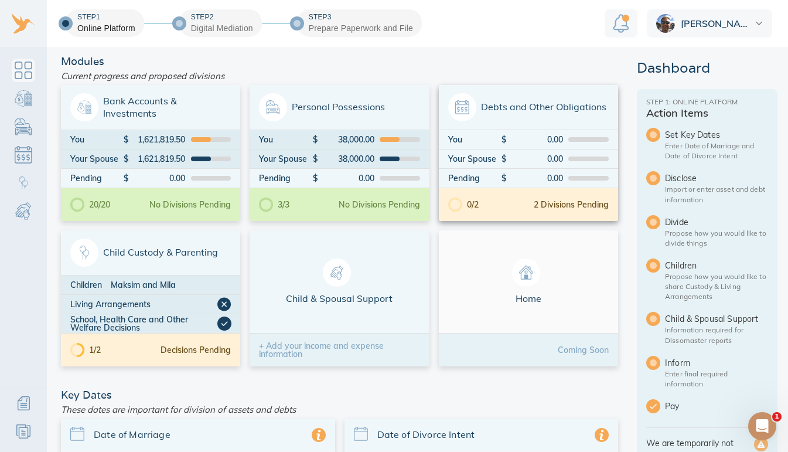
click at [501, 213] on div "0/2 2 Divisions Pending" at bounding box center [528, 204] width 179 height 33
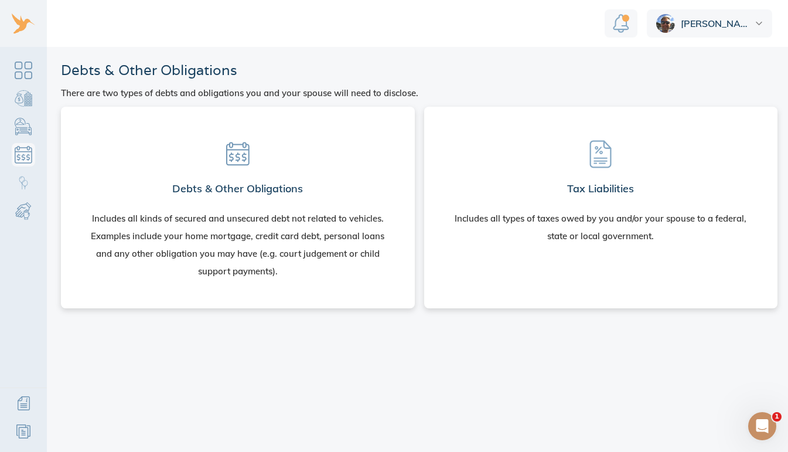
click at [268, 183] on h2 "Debts & Other Obligations" at bounding box center [237, 188] width 131 height 23
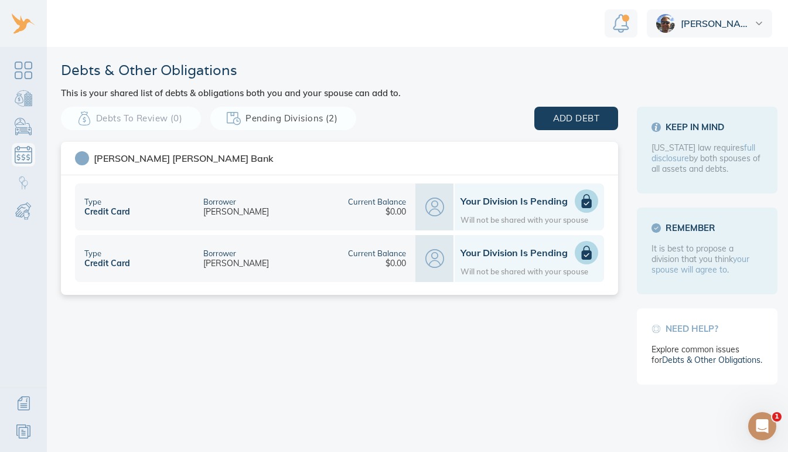
click at [583, 204] on icon at bounding box center [587, 201] width 10 height 14
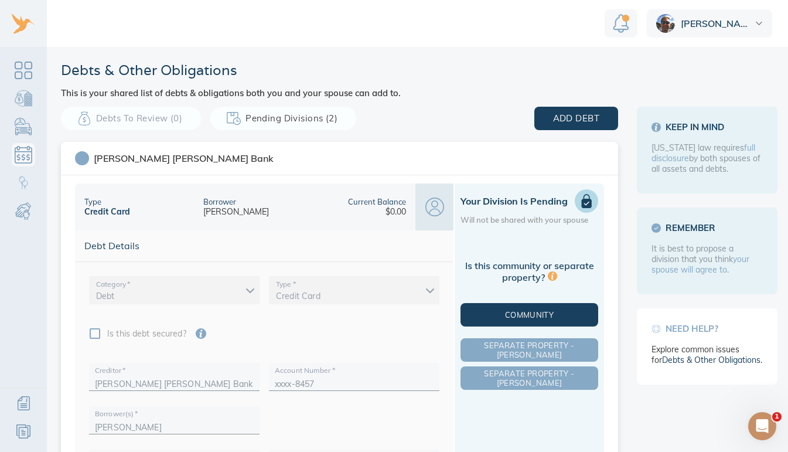
click at [525, 314] on span "Community" at bounding box center [529, 314] width 133 height 9
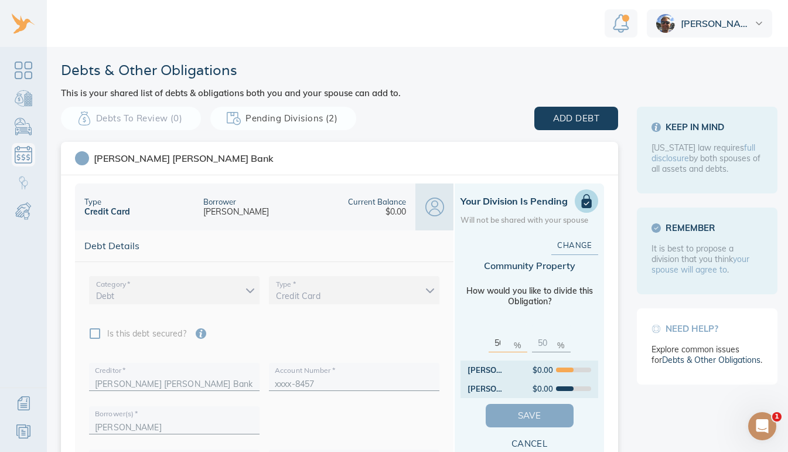
click at [509, 412] on span "Save" at bounding box center [529, 415] width 50 height 15
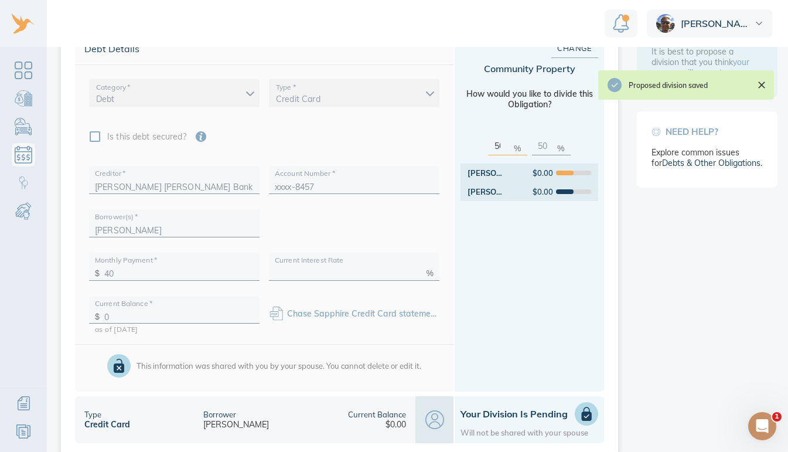
scroll to position [216, 0]
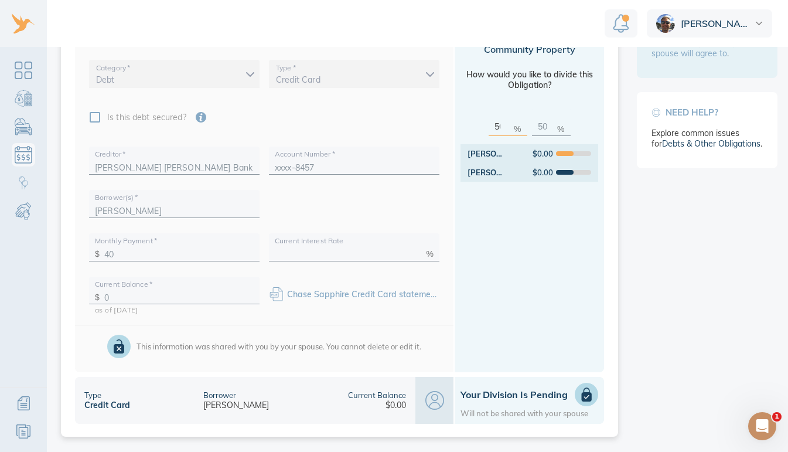
click at [582, 395] on icon at bounding box center [587, 395] width 10 height 14
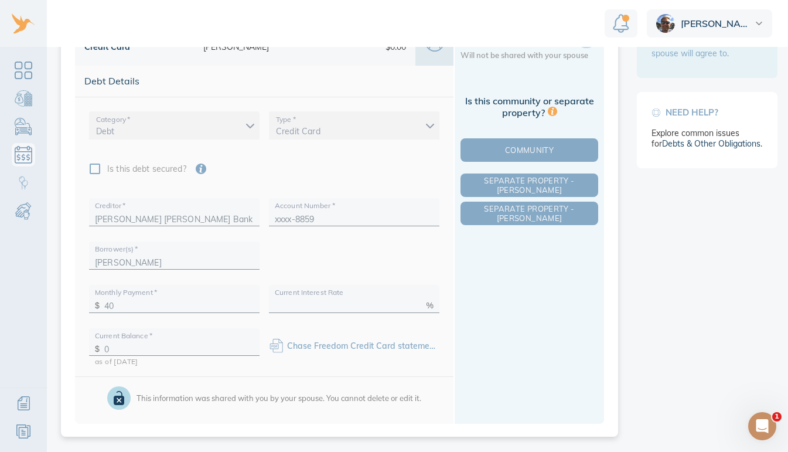
scroll to position [216, 0]
click at [517, 150] on span "Community" at bounding box center [529, 150] width 133 height 9
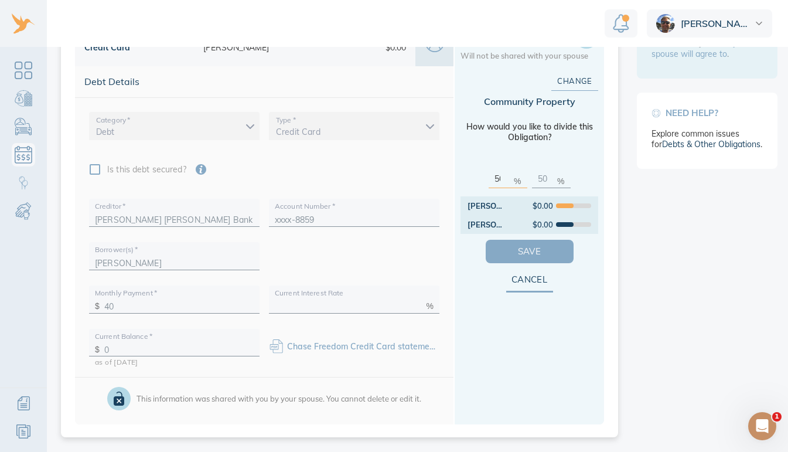
click at [513, 247] on span "Save" at bounding box center [529, 251] width 50 height 15
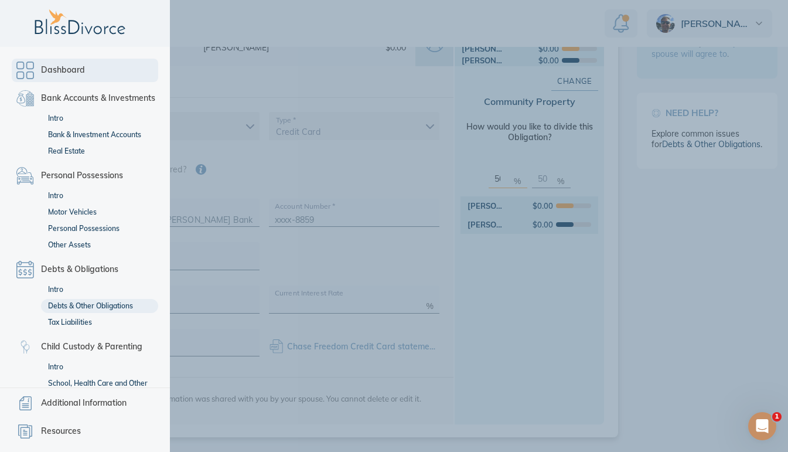
click at [22, 71] on link "Dashboard" at bounding box center [85, 70] width 146 height 23
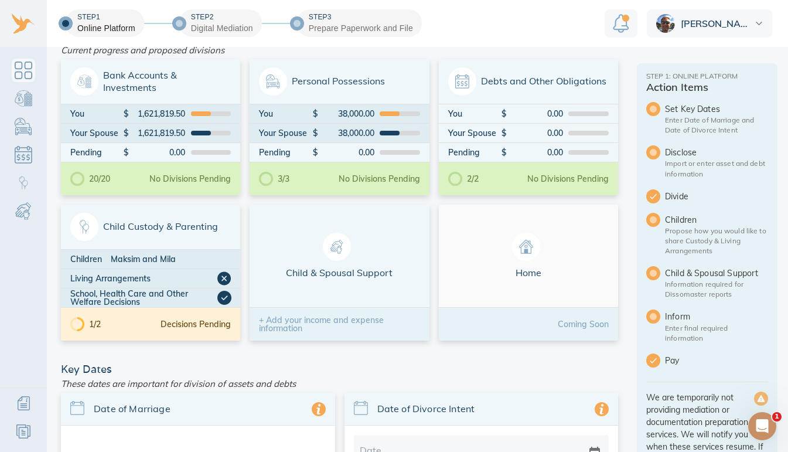
scroll to position [25, 0]
click at [116, 77] on span "Bank Accounts & Investments" at bounding box center [150, 82] width 160 height 28
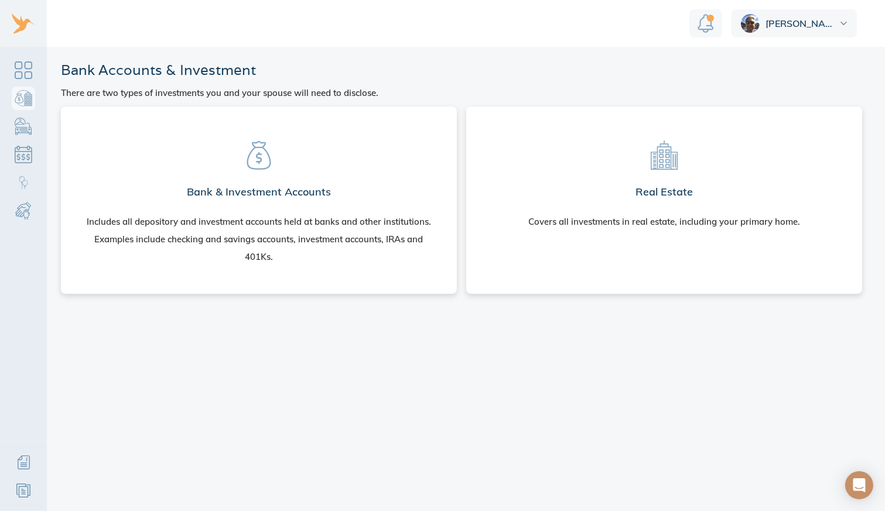
click at [236, 164] on section "Bank & Investment Accounts Includes all depository and investment accounts held…" at bounding box center [258, 198] width 377 height 164
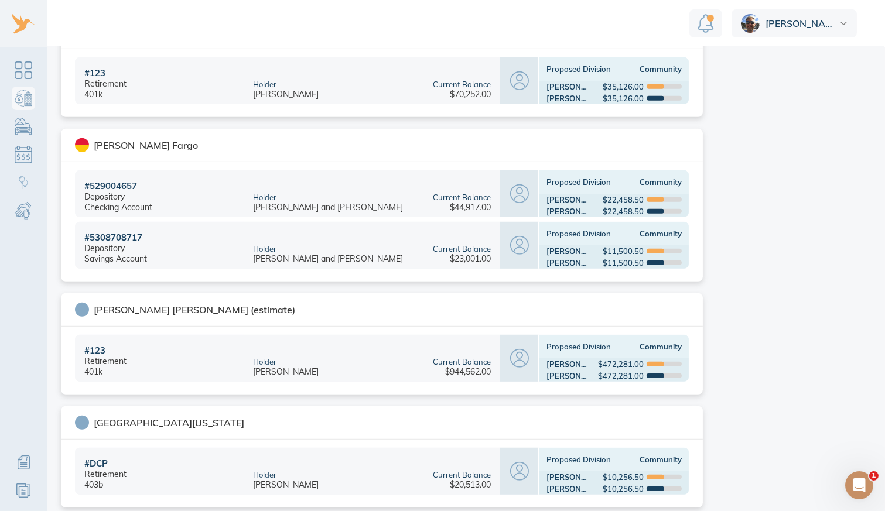
scroll to position [1417, 0]
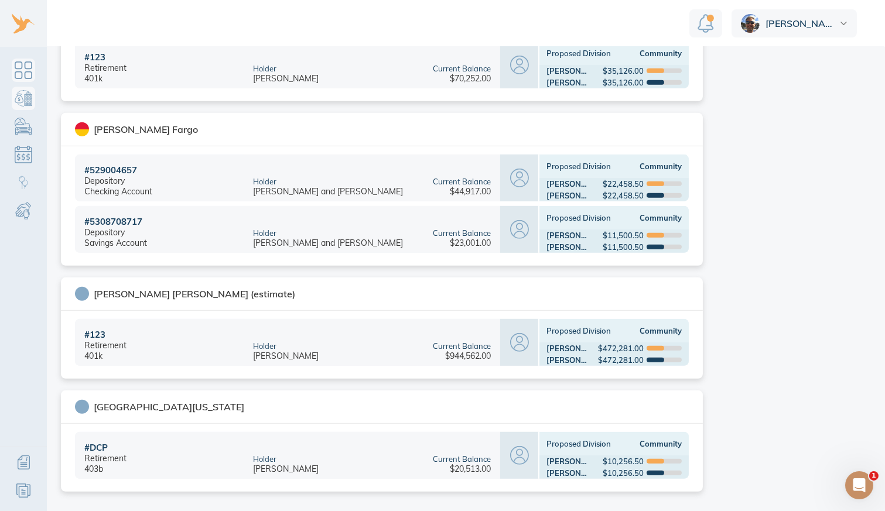
click at [22, 70] on link "Dashboard" at bounding box center [23, 70] width 23 height 23
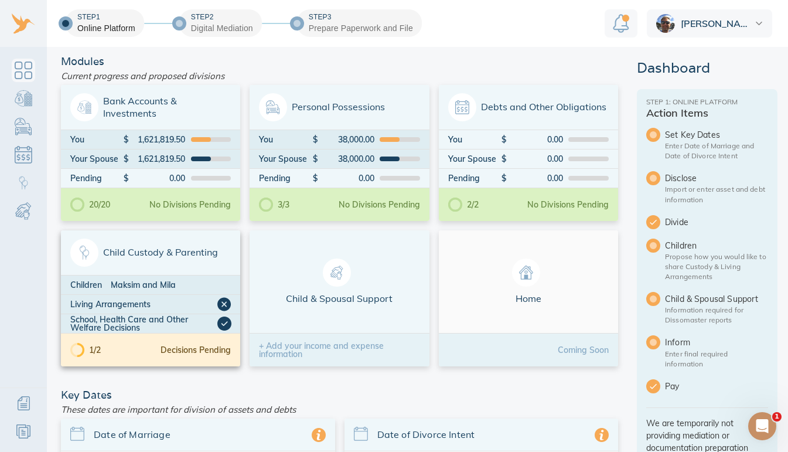
click at [160, 254] on span "Child Custody & Parenting" at bounding box center [150, 252] width 160 height 28
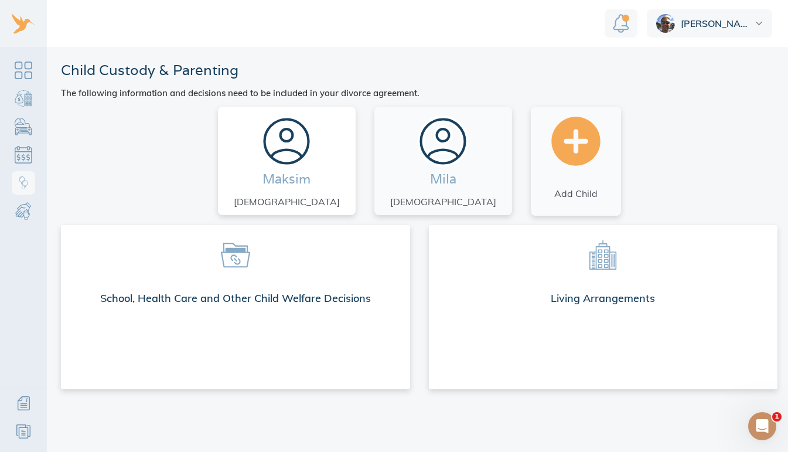
click at [310, 190] on div "Maksim [DEMOGRAPHIC_DATA]" at bounding box center [286, 161] width 127 height 98
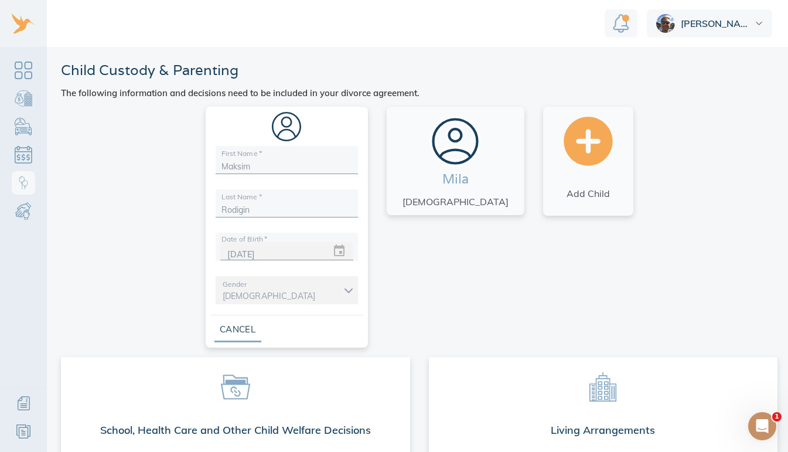
scroll to position [9, 0]
click at [243, 323] on span "Cancel" at bounding box center [237, 329] width 9 height 15
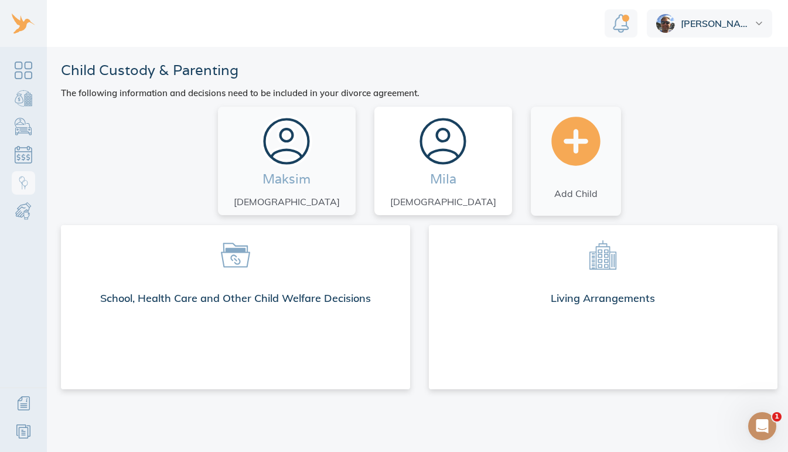
click at [430, 170] on label "Mila" at bounding box center [443, 178] width 26 height 17
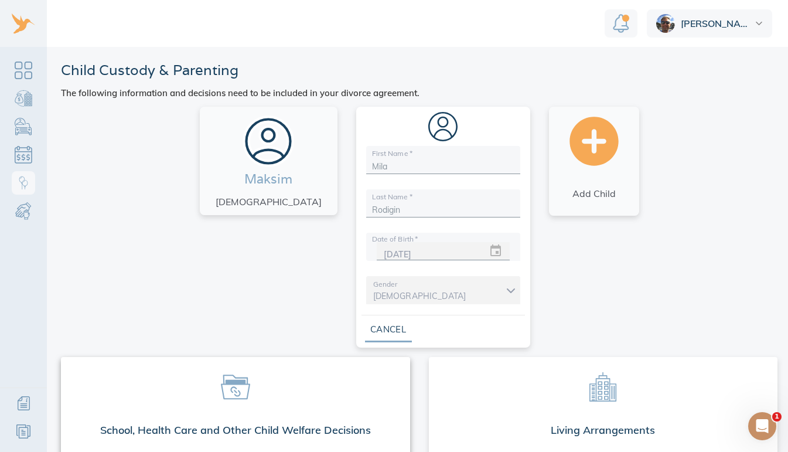
click at [258, 372] on span at bounding box center [235, 386] width 330 height 40
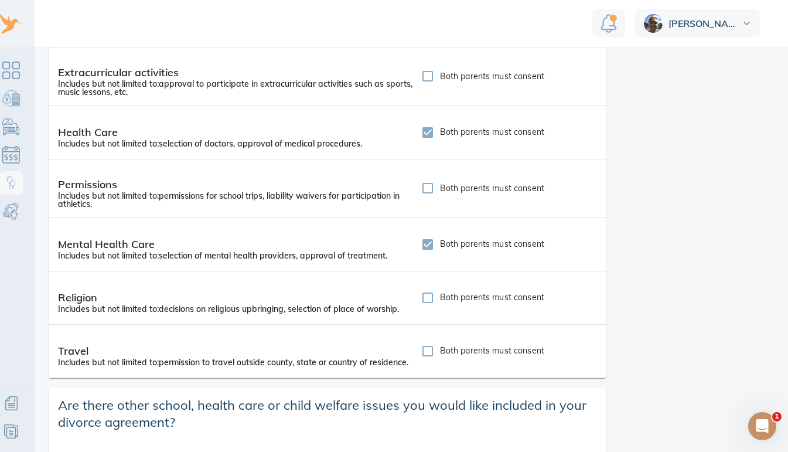
scroll to position [471, 0]
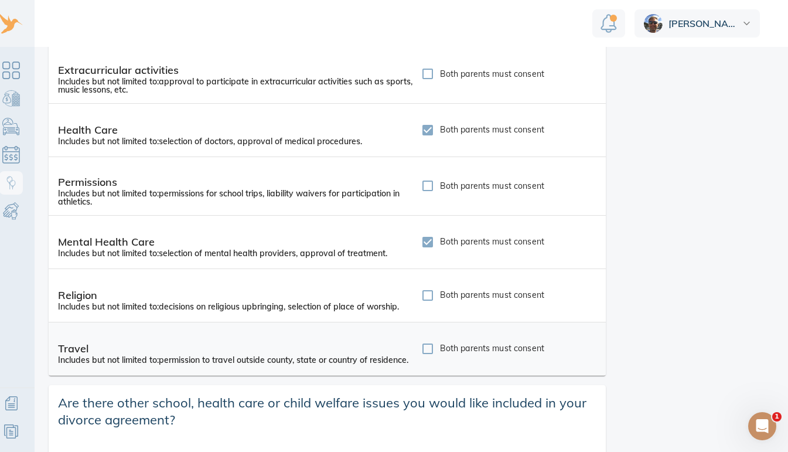
click at [425, 349] on input "Both parents must consent" at bounding box center [427, 348] width 25 height 25
checkbox input "true"
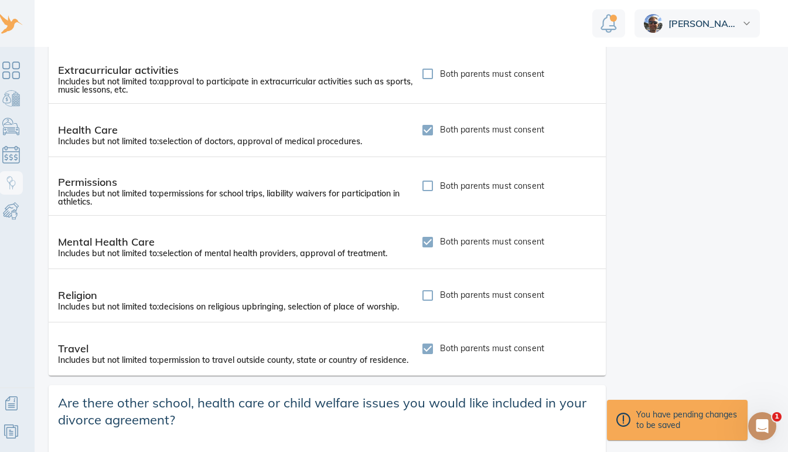
drag, startPoint x: 787, startPoint y: 262, endPoint x: 786, endPoint y: 245, distance: 17.6
click at [786, 245] on main "Child Custody & Parenting School, Health Care and Other Child Welfare Decisions…" at bounding box center [411, 249] width 753 height 405
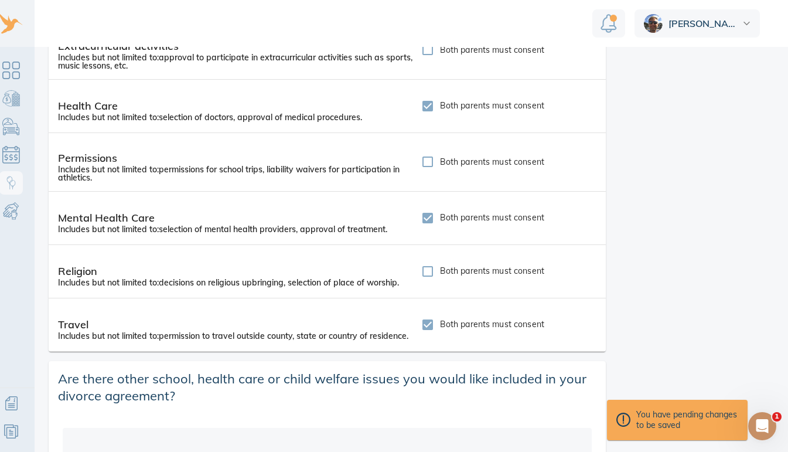
scroll to position [504, 0]
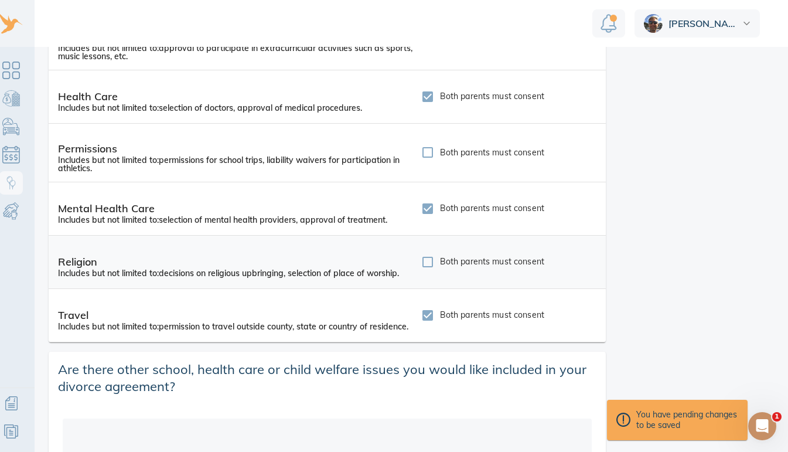
click at [425, 260] on input "Both parents must consent" at bounding box center [427, 262] width 25 height 25
checkbox input "true"
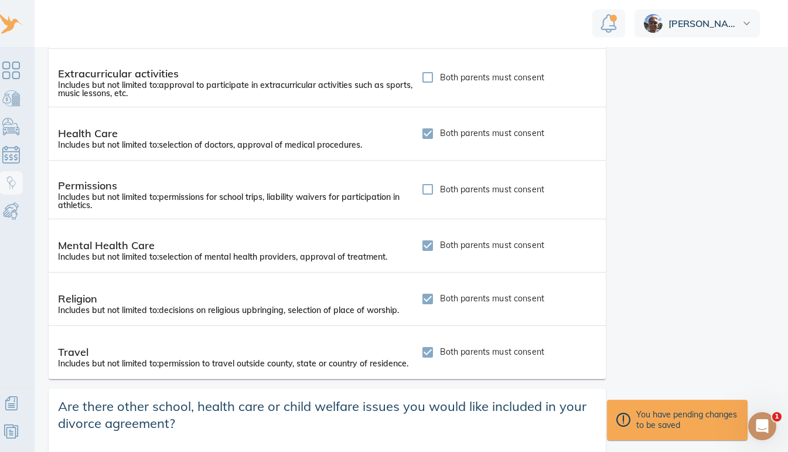
scroll to position [397, 0]
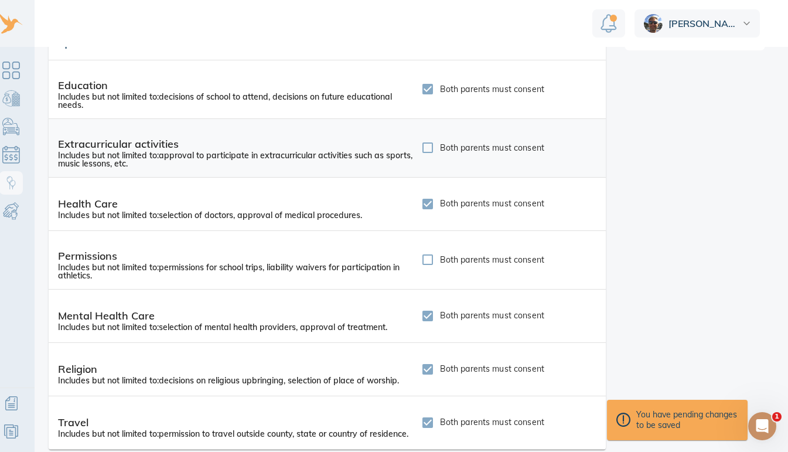
click at [422, 145] on input "Both parents must consent" at bounding box center [427, 147] width 25 height 25
checkbox input "true"
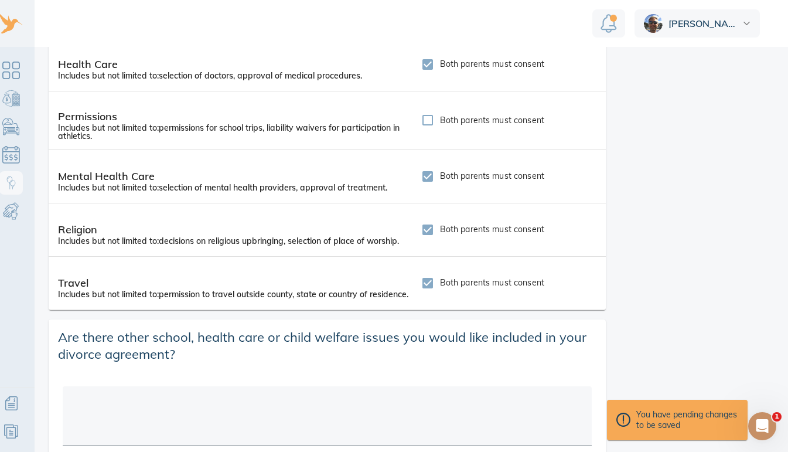
scroll to position [590, 0]
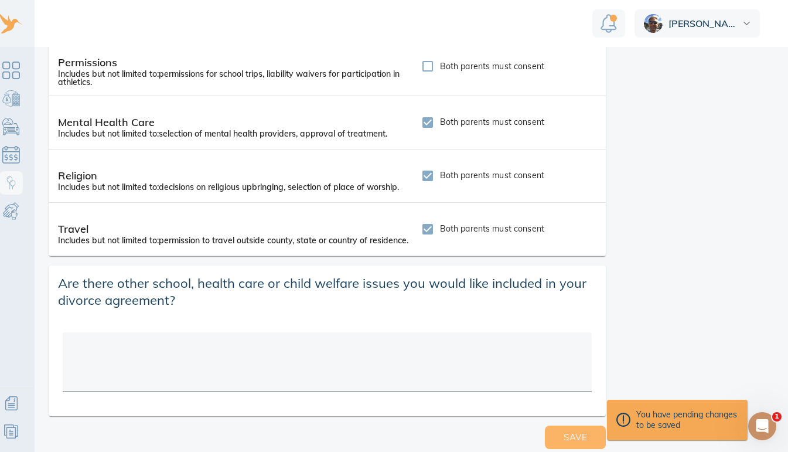
click at [571, 431] on span "Save" at bounding box center [575, 436] width 23 height 15
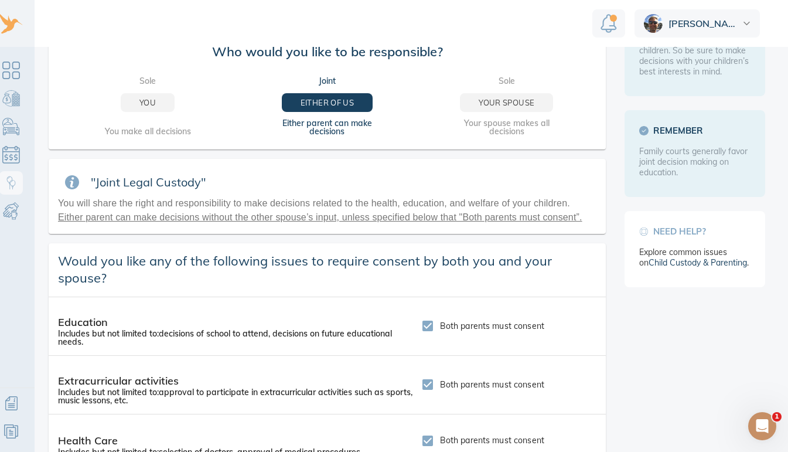
scroll to position [0, 0]
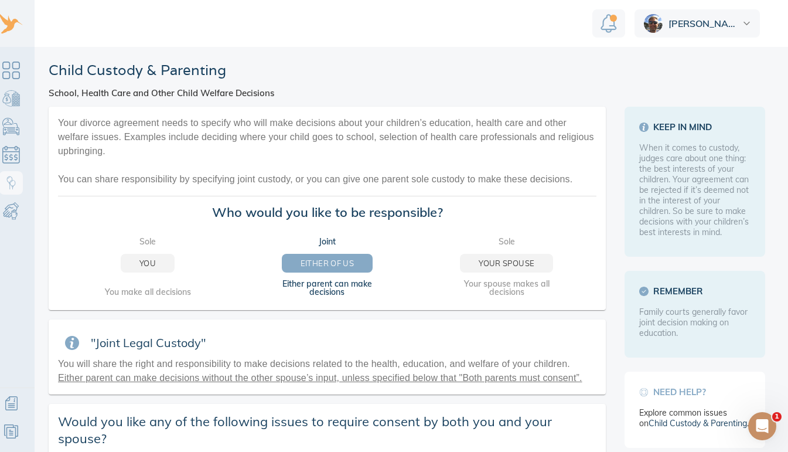
click at [329, 264] on span "Either of us" at bounding box center [326, 263] width 53 height 13
click at [9, 59] on link "Dashboard" at bounding box center [10, 70] width 23 height 23
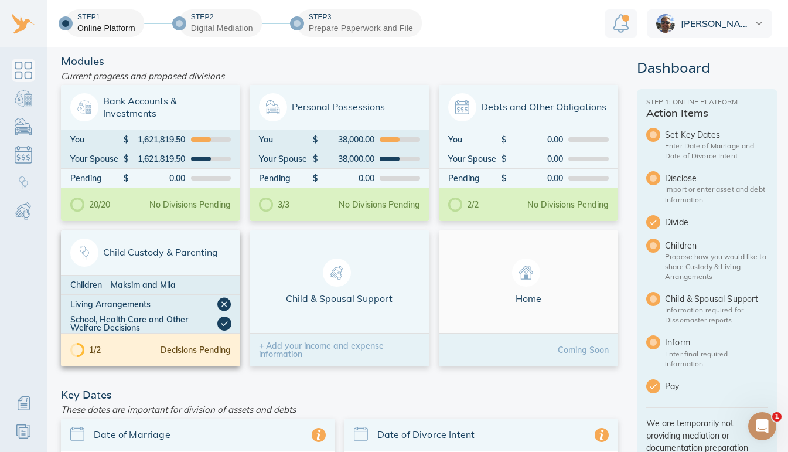
click at [197, 350] on div "Decisions Pending" at bounding box center [195, 350] width 70 height 8
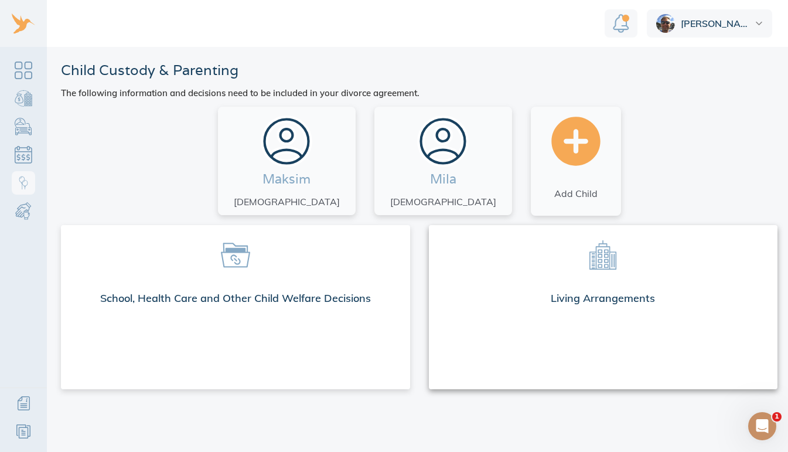
click at [628, 269] on span at bounding box center [603, 254] width 330 height 40
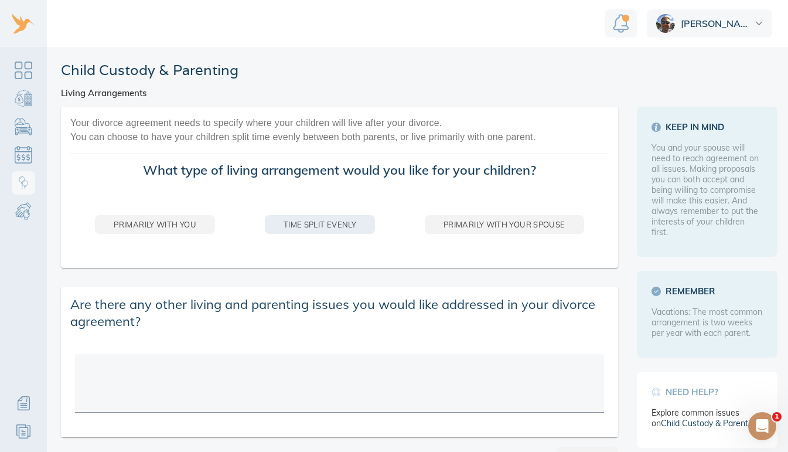
click at [339, 225] on span "Time split evenly" at bounding box center [320, 224] width 73 height 13
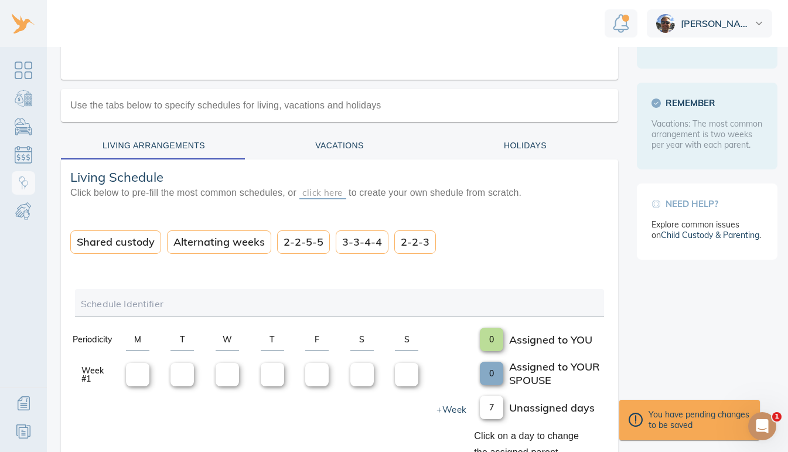
scroll to position [184, 0]
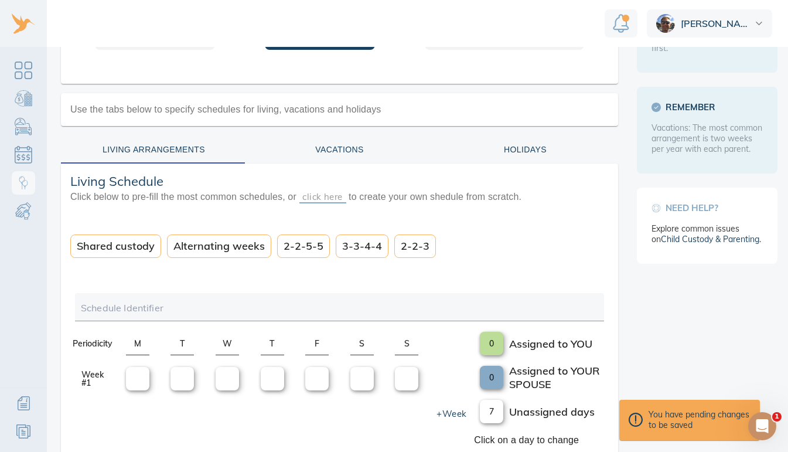
click at [93, 235] on div "Shared custody" at bounding box center [115, 245] width 91 height 23
type input "Shared custody"
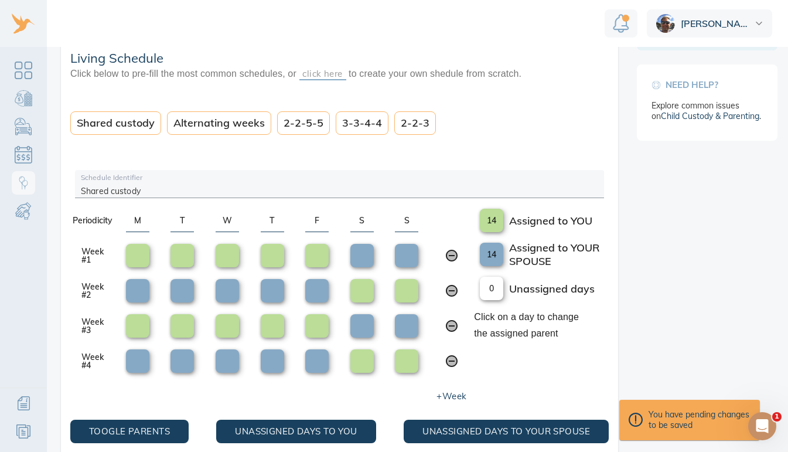
scroll to position [307, 0]
click at [95, 424] on span "Toogle Parents" at bounding box center [129, 431] width 81 height 15
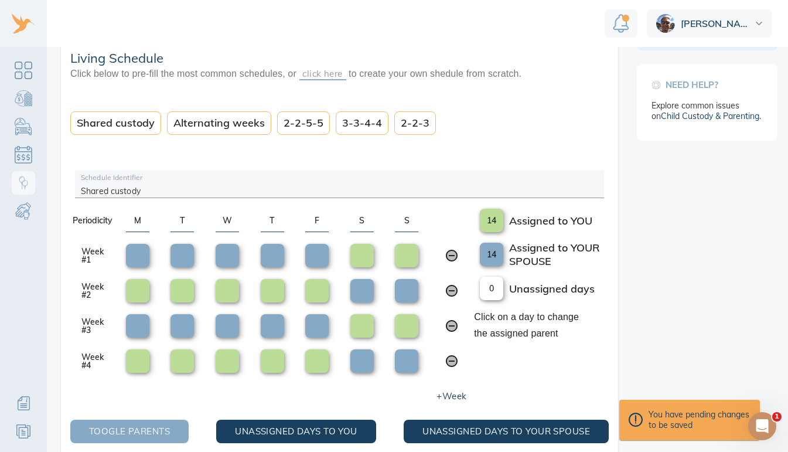
click at [90, 431] on button "Toogle Parents" at bounding box center [129, 430] width 118 height 23
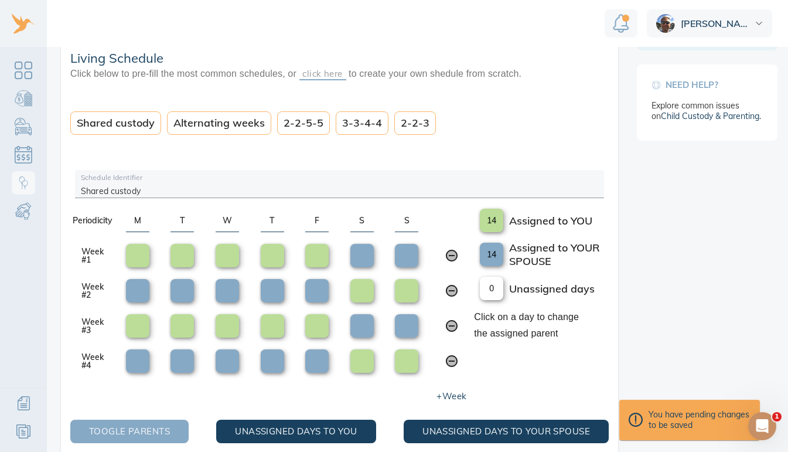
click at [74, 428] on button "Toogle Parents" at bounding box center [129, 430] width 118 height 23
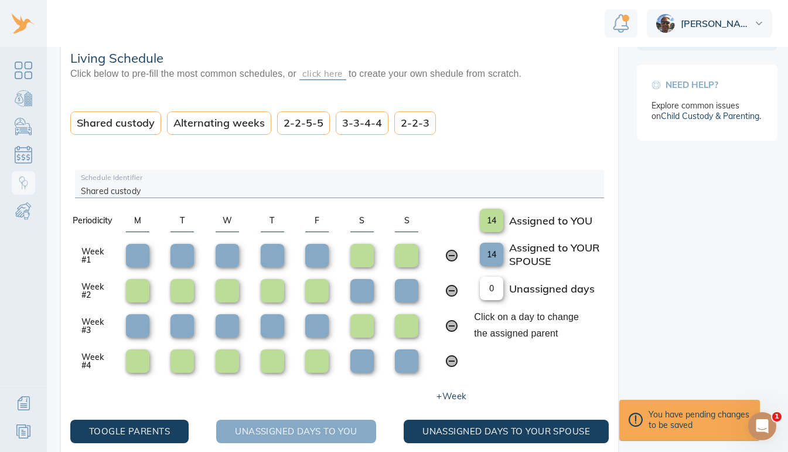
click at [296, 427] on span "Unassigned days to You" at bounding box center [296, 431] width 122 height 15
click at [337, 424] on span "Unassigned days to You" at bounding box center [296, 431] width 122 height 15
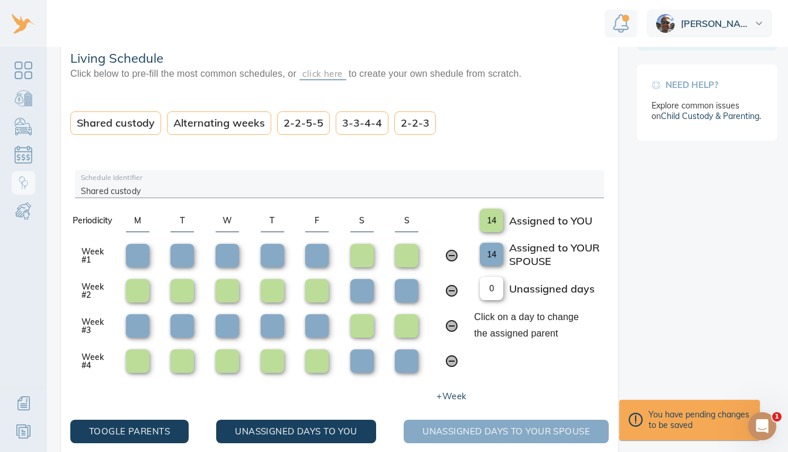
click at [428, 424] on span "Unassigned days to your Spouse" at bounding box center [506, 431] width 168 height 15
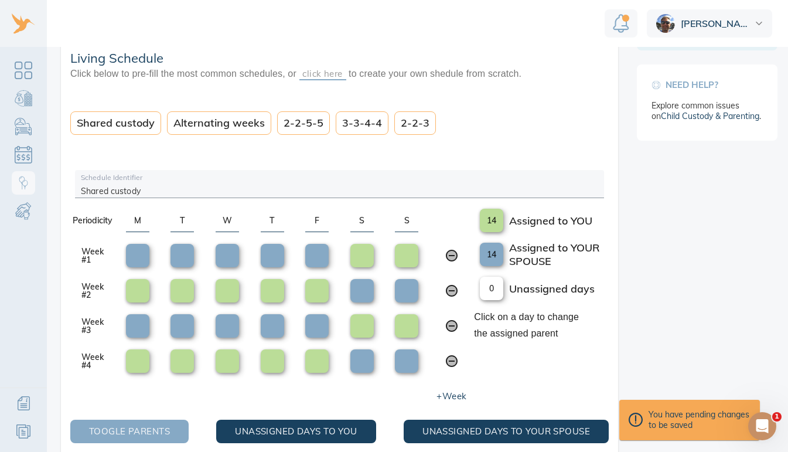
click at [156, 424] on span "Toogle Parents" at bounding box center [129, 431] width 81 height 15
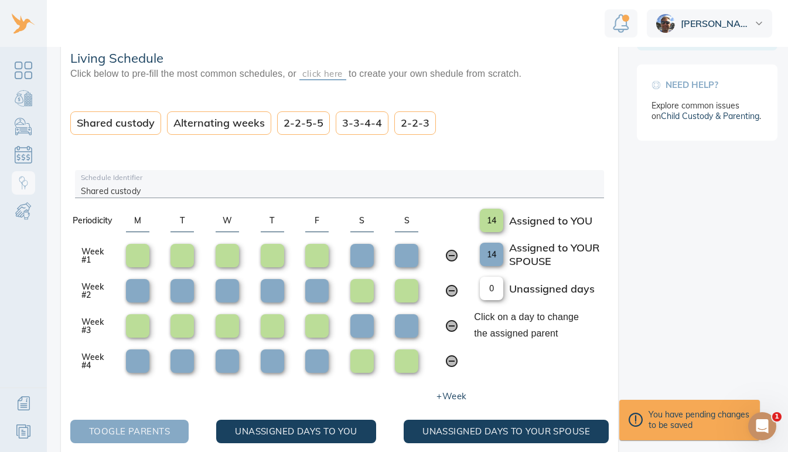
click at [156, 424] on span "Toogle Parents" at bounding box center [129, 431] width 81 height 15
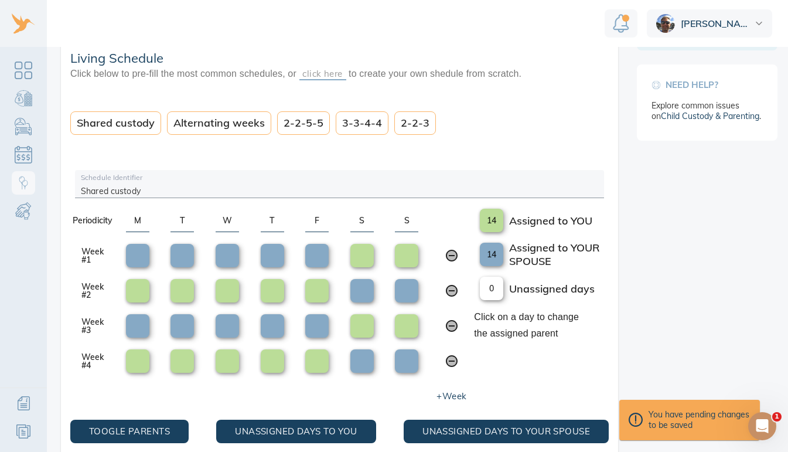
click at [127, 111] on div "Shared custody" at bounding box center [115, 122] width 91 height 23
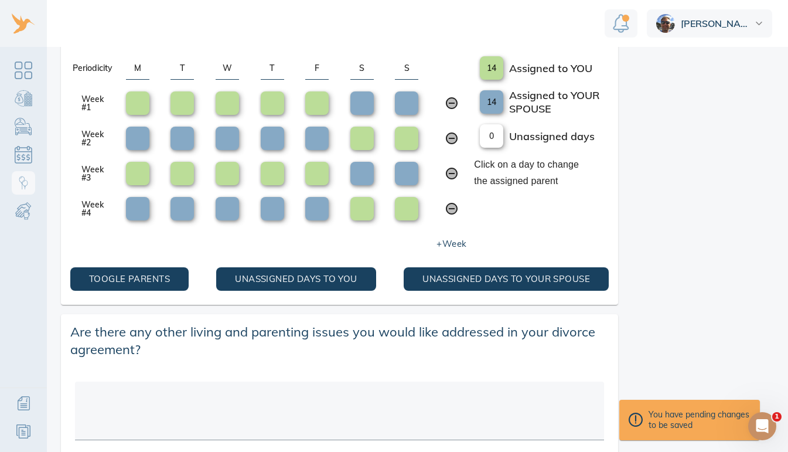
scroll to position [508, 0]
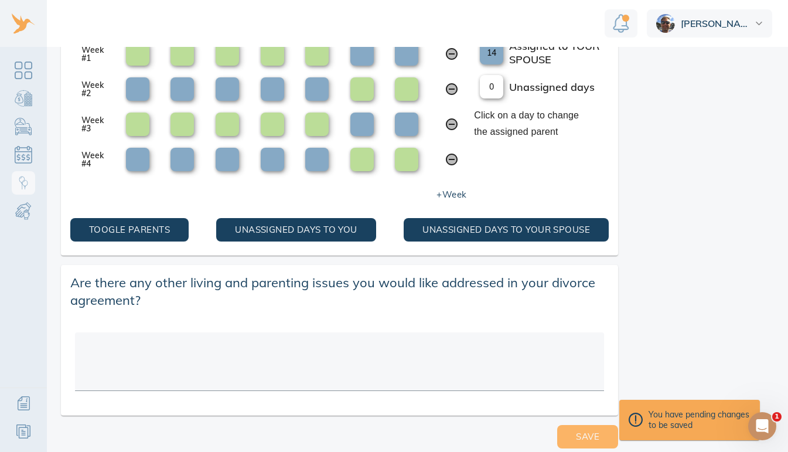
click at [582, 425] on button "Save" at bounding box center [587, 436] width 61 height 23
click at [589, 429] on span "Save" at bounding box center [587, 436] width 23 height 15
click at [661, 409] on div "You have pending changes to be saved" at bounding box center [690, 420] width 122 height 22
click at [576, 438] on span "Save" at bounding box center [587, 436] width 23 height 15
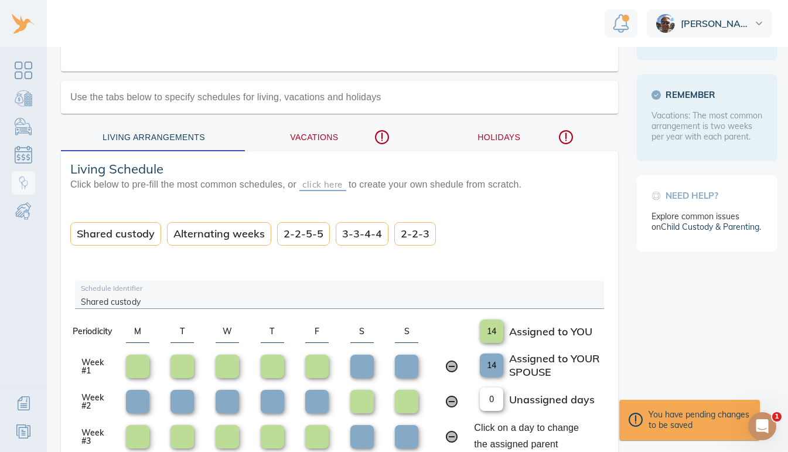
scroll to position [201, 0]
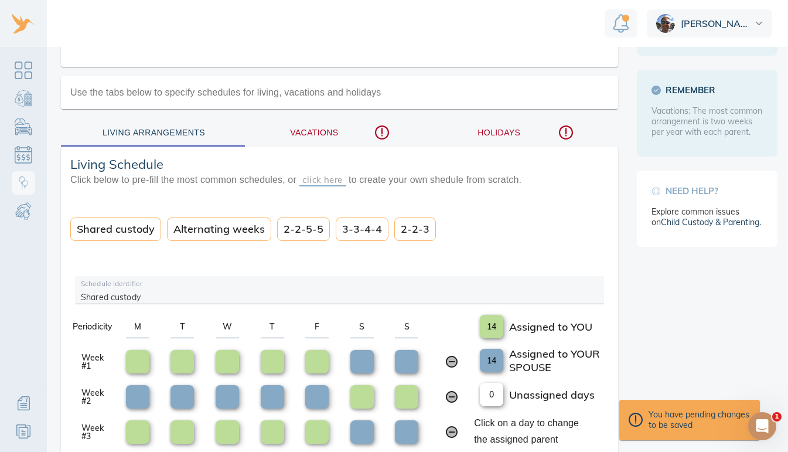
click at [314, 128] on div "Vacations" at bounding box center [340, 132] width 172 height 15
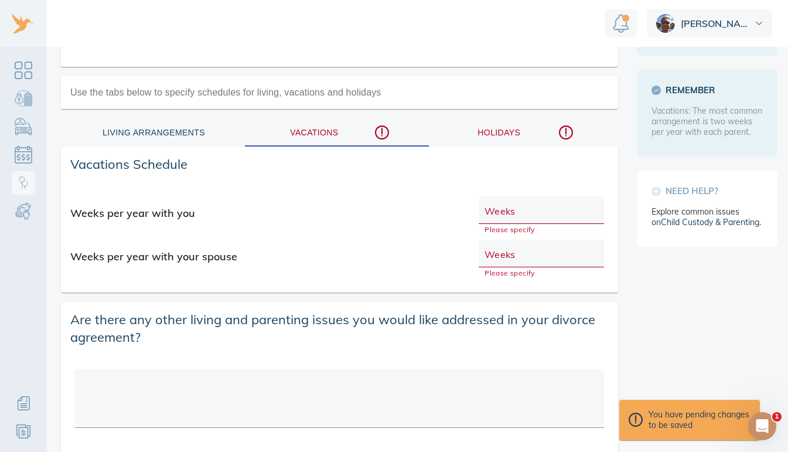
click at [564, 211] on input "text" at bounding box center [541, 214] width 114 height 18
click at [383, 137] on icon "button" at bounding box center [382, 132] width 14 height 14
click at [539, 216] on input "text" at bounding box center [541, 214] width 114 height 18
type input "2"
click at [508, 254] on input "text" at bounding box center [541, 257] width 114 height 18
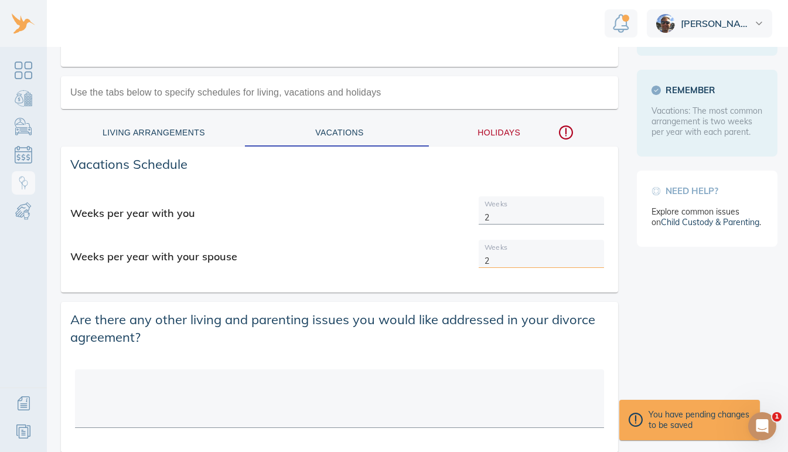
type input "2"
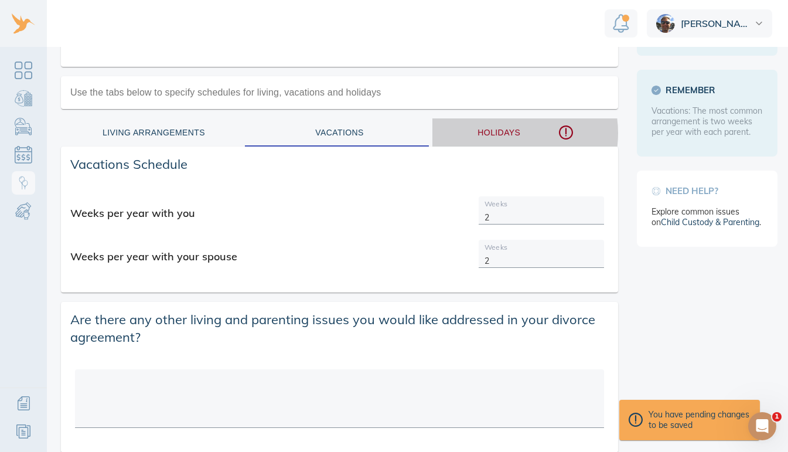
click at [503, 133] on div "Holidays" at bounding box center [525, 132] width 172 height 15
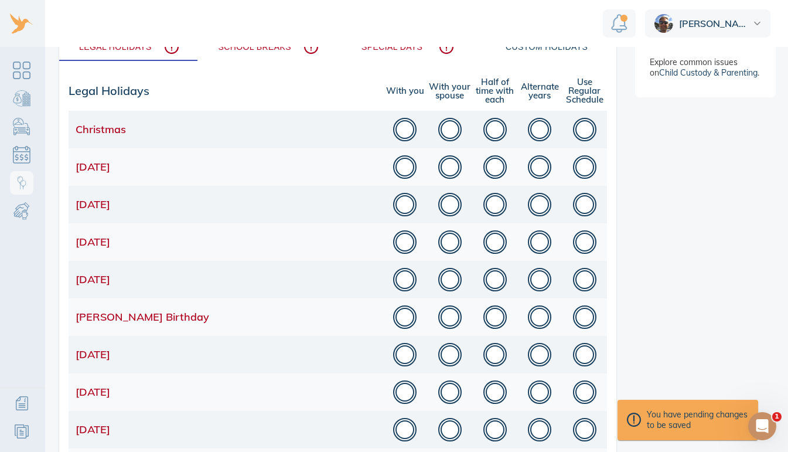
scroll to position [359, 0]
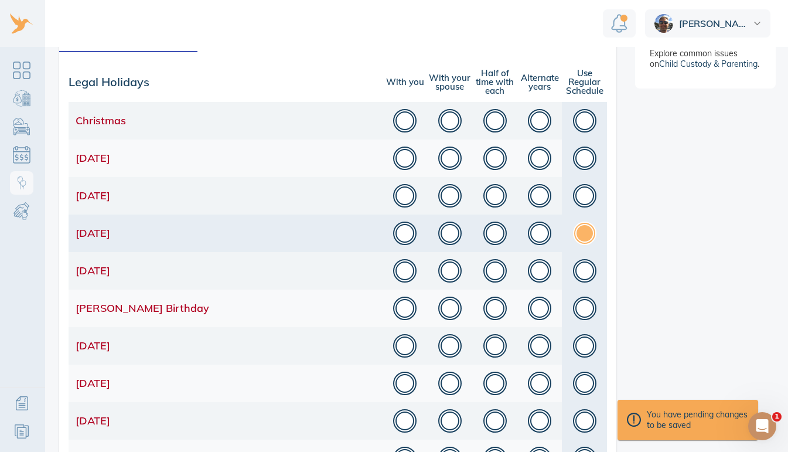
click at [582, 228] on button "button" at bounding box center [584, 232] width 23 height 23
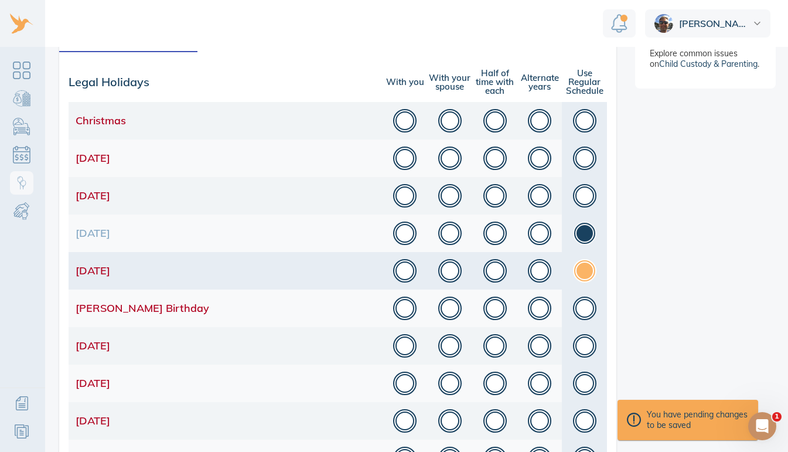
click at [583, 269] on button "button" at bounding box center [584, 270] width 23 height 23
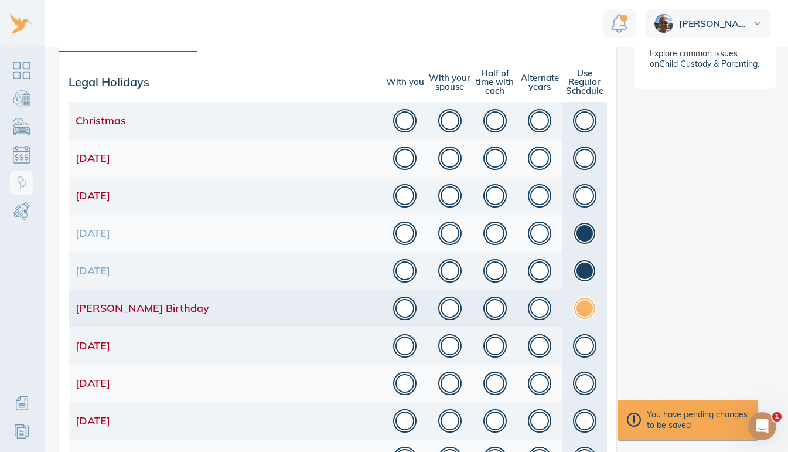
click at [582, 308] on button "button" at bounding box center [584, 307] width 23 height 23
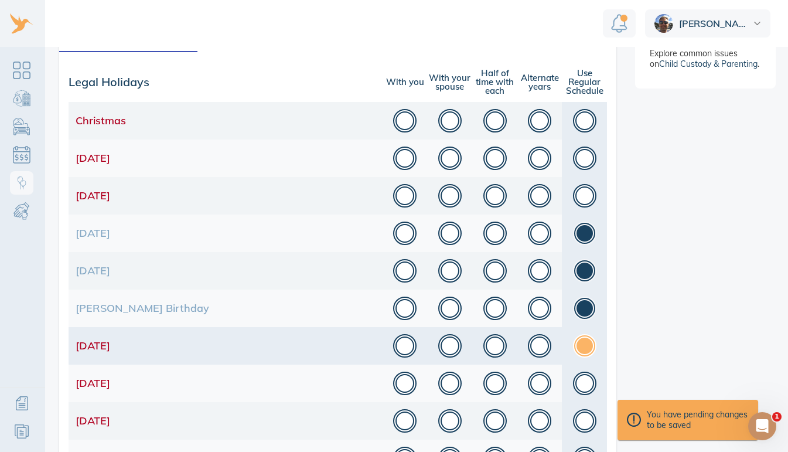
click at [580, 336] on button "button" at bounding box center [584, 345] width 23 height 23
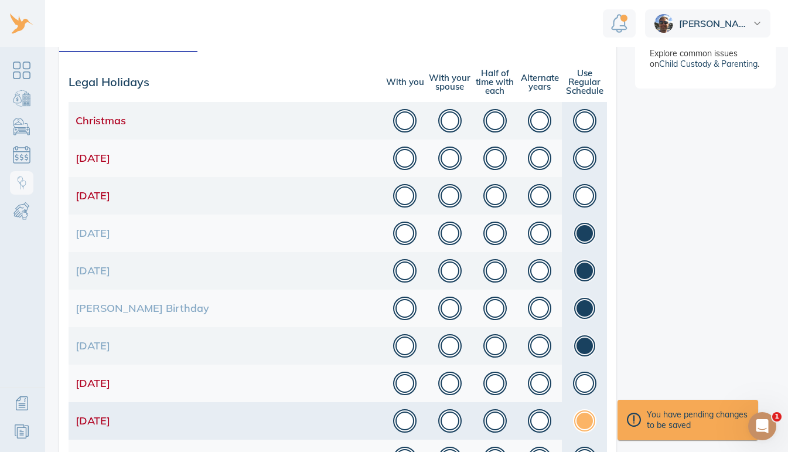
click at [583, 413] on button "button" at bounding box center [584, 420] width 23 height 23
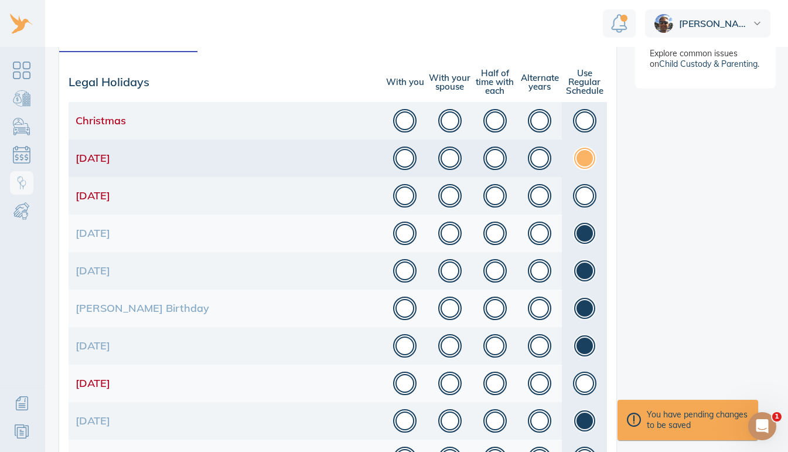
click at [577, 153] on button "button" at bounding box center [584, 157] width 23 height 23
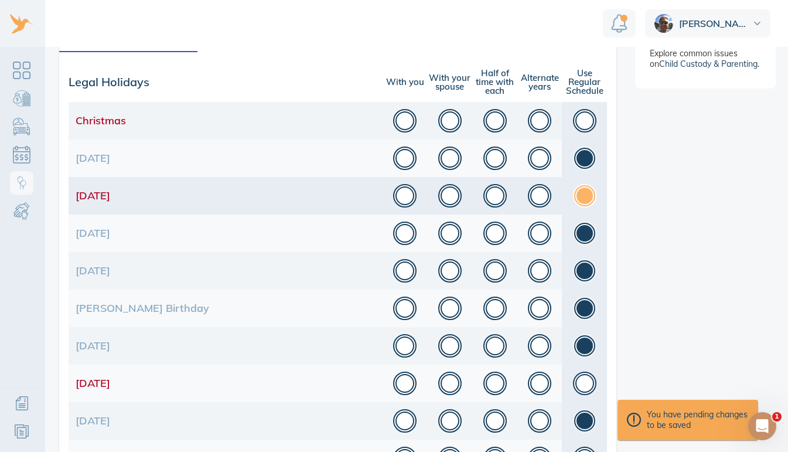
click at [579, 185] on button "button" at bounding box center [584, 195] width 23 height 23
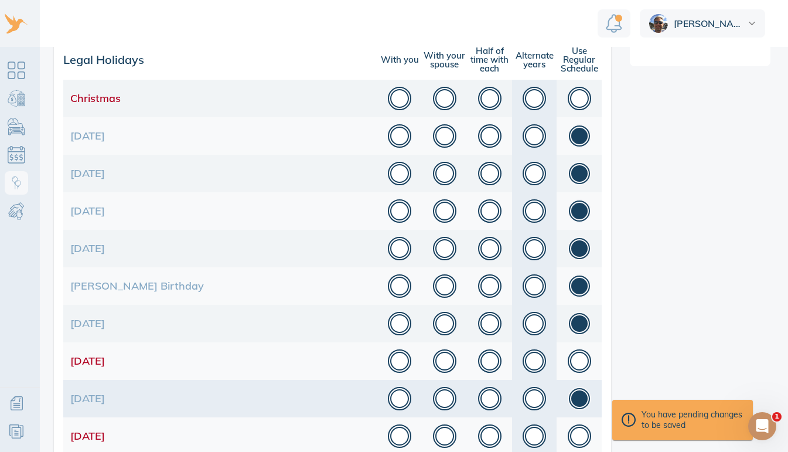
scroll to position [9, 7]
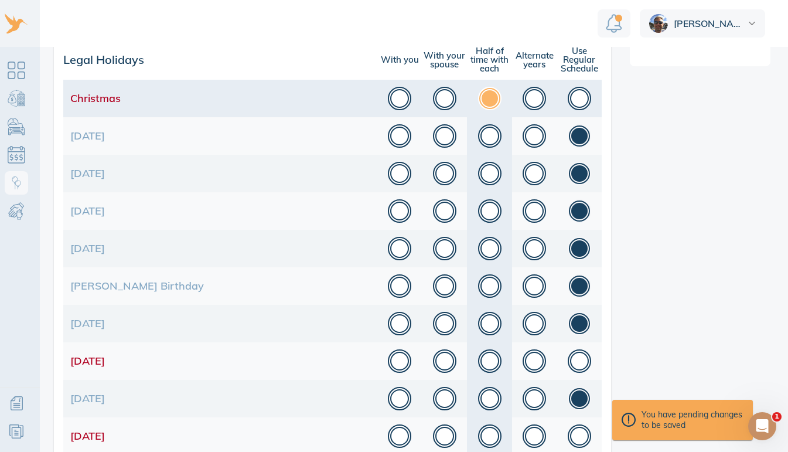
click at [483, 93] on button "button" at bounding box center [489, 98] width 23 height 23
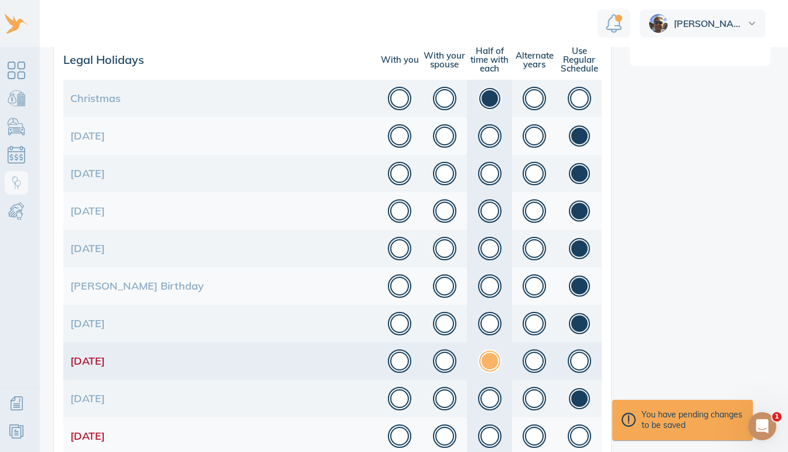
click at [481, 355] on button "button" at bounding box center [489, 360] width 23 height 23
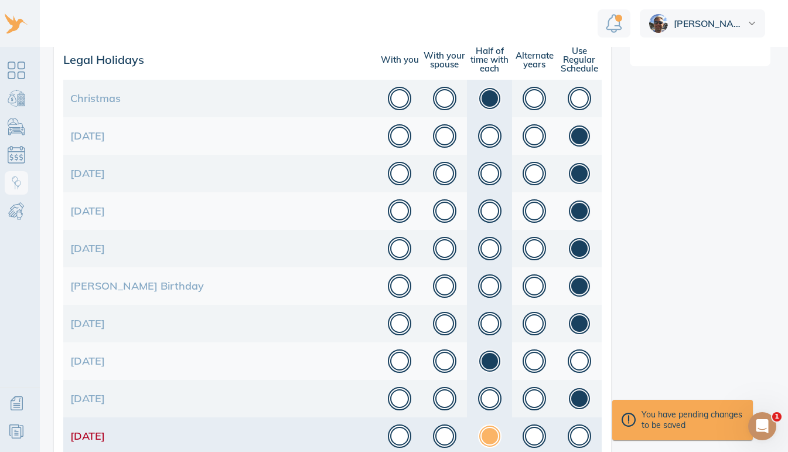
click at [483, 429] on button "button" at bounding box center [489, 435] width 23 height 23
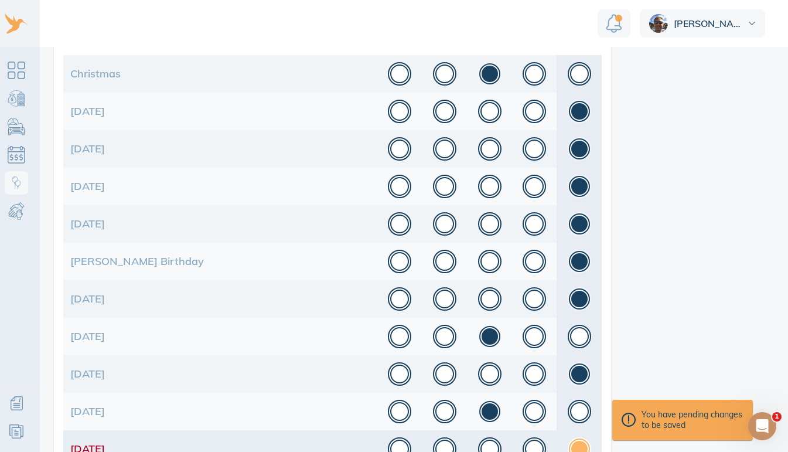
click at [576, 438] on button "button" at bounding box center [579, 448] width 23 height 23
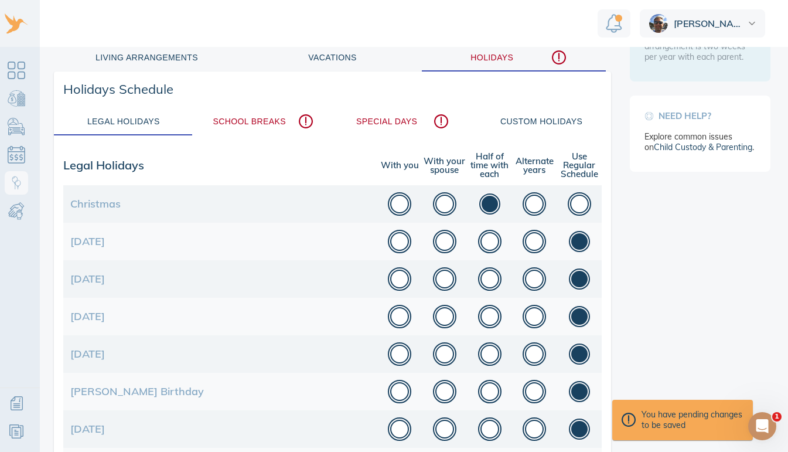
scroll to position [302, 0]
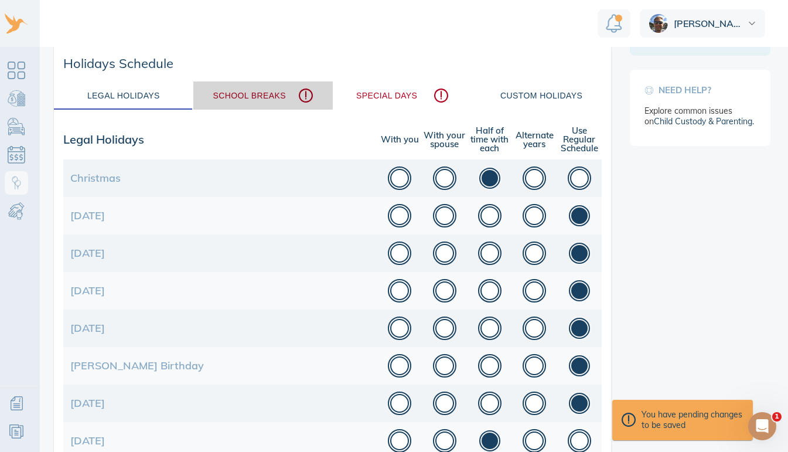
click at [258, 88] on div "School Breaks" at bounding box center [262, 95] width 125 height 15
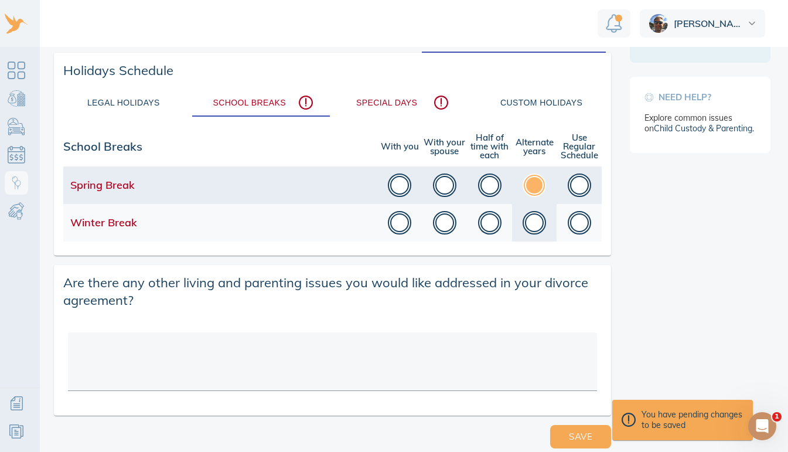
click at [530, 173] on button "button" at bounding box center [534, 184] width 23 height 23
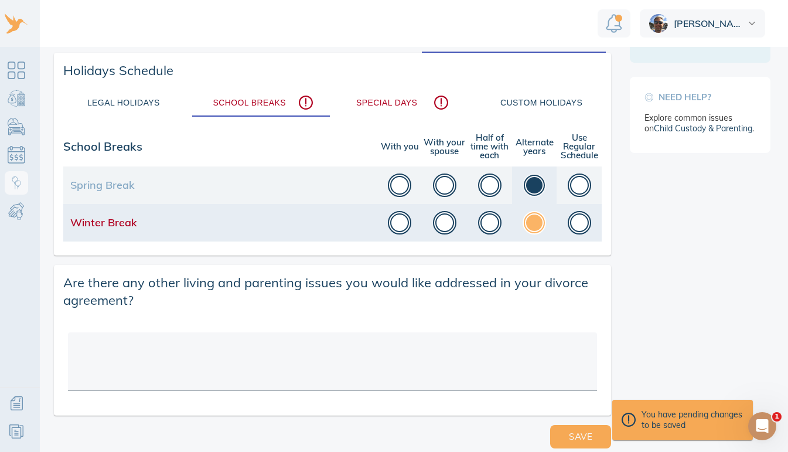
click at [531, 216] on button "button" at bounding box center [534, 222] width 23 height 23
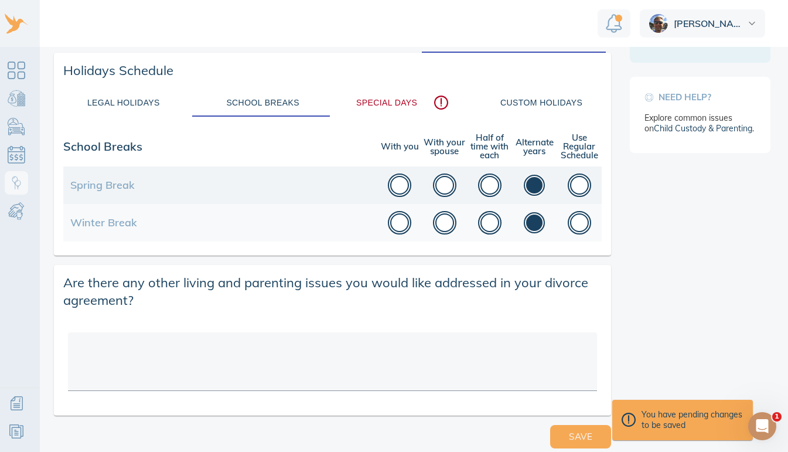
click at [380, 95] on div "Special Days" at bounding box center [402, 102] width 125 height 15
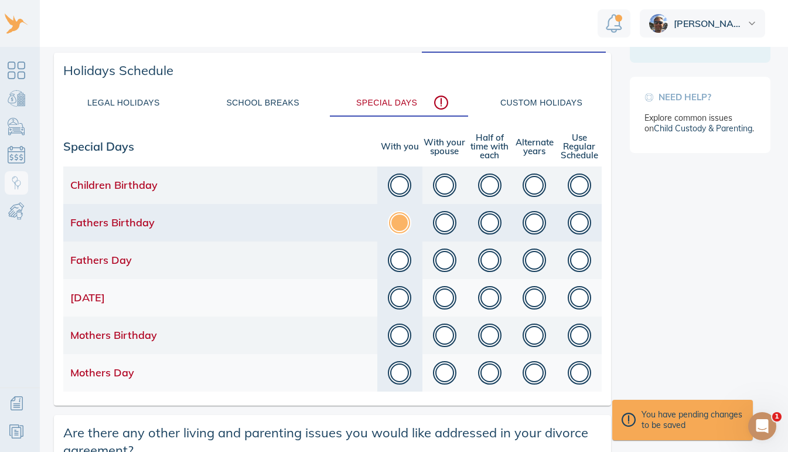
click at [392, 220] on button "button" at bounding box center [399, 222] width 23 height 23
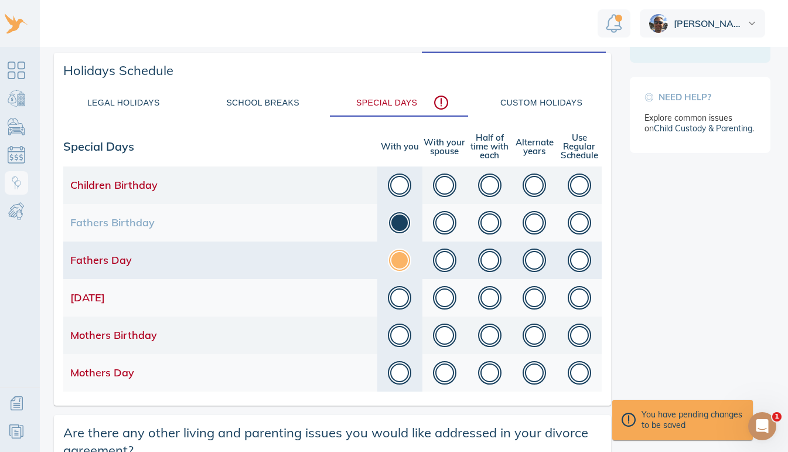
click at [395, 255] on button "button" at bounding box center [399, 259] width 23 height 23
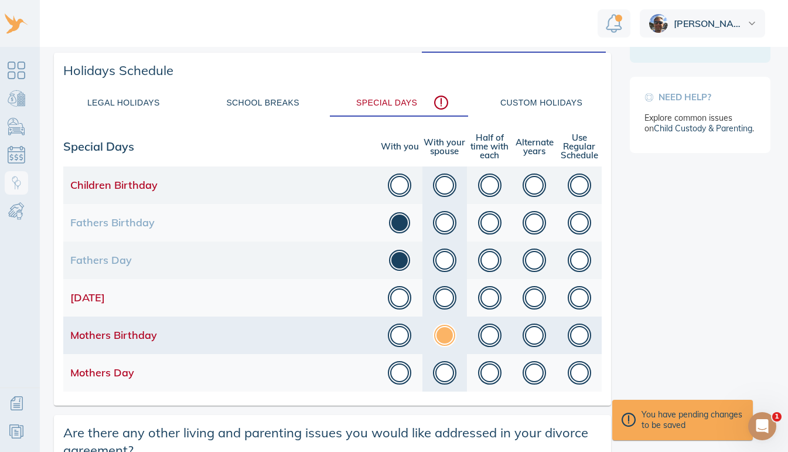
click at [439, 323] on button "button" at bounding box center [444, 334] width 23 height 23
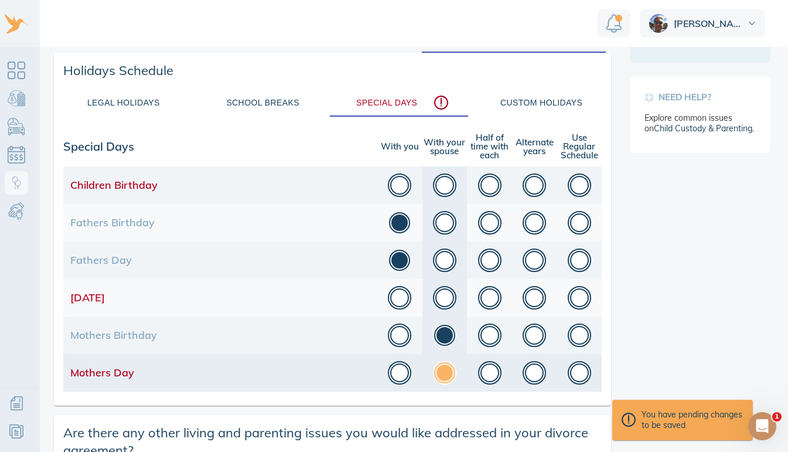
click at [441, 363] on button "button" at bounding box center [444, 372] width 23 height 23
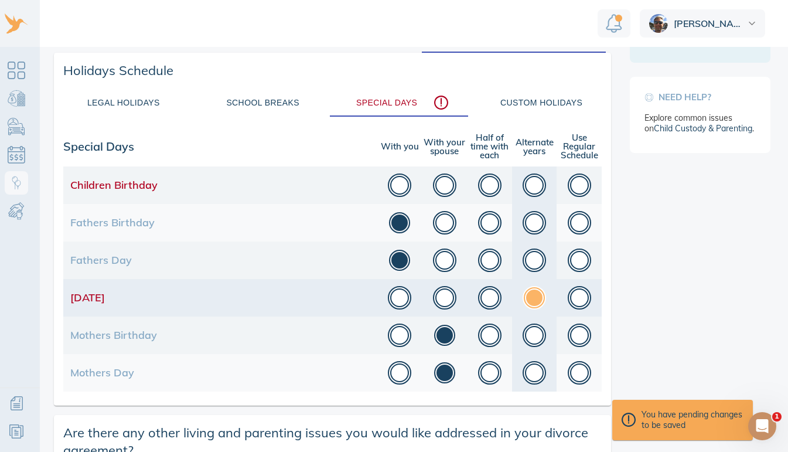
click at [523, 289] on button "button" at bounding box center [534, 297] width 23 height 23
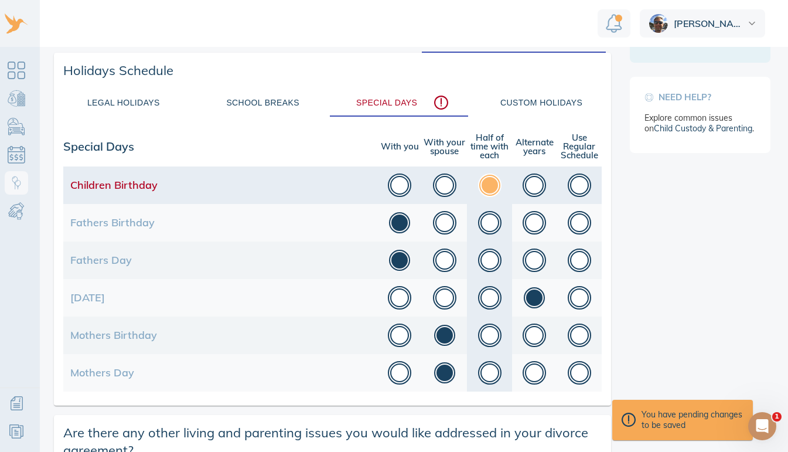
click at [482, 180] on button "button" at bounding box center [489, 184] width 23 height 23
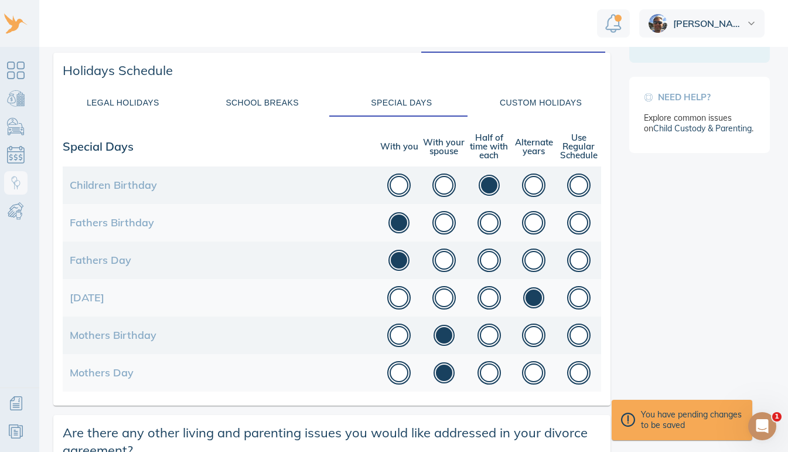
scroll to position [302, 0]
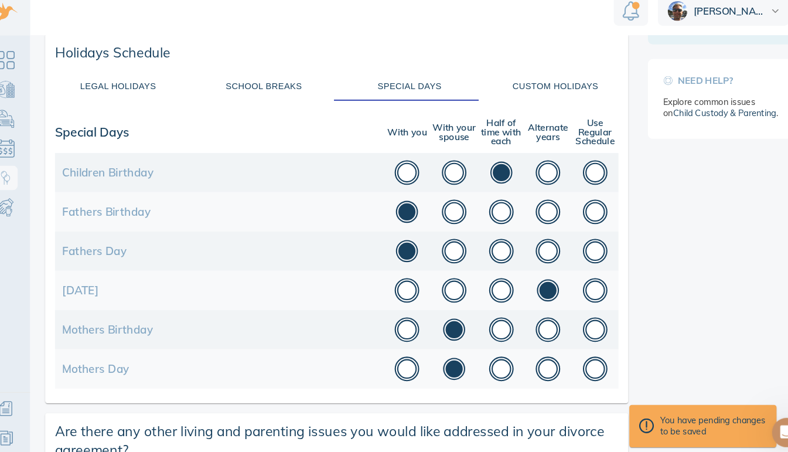
click at [540, 89] on div "Custom Holidays" at bounding box center [540, 95] width 125 height 15
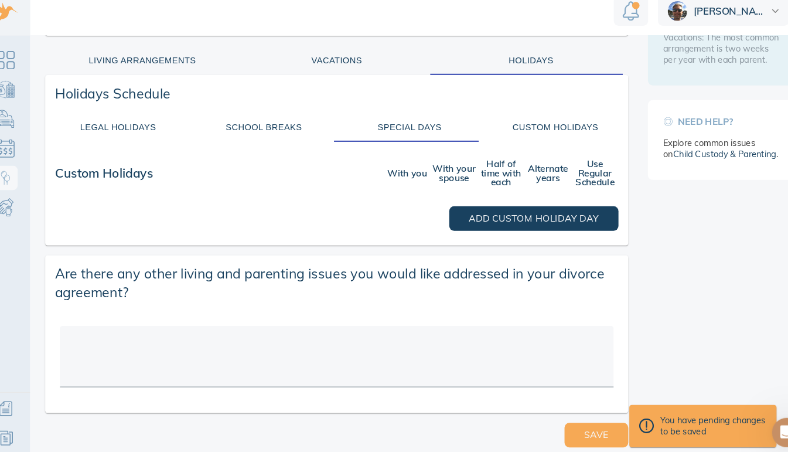
scroll to position [255, 0]
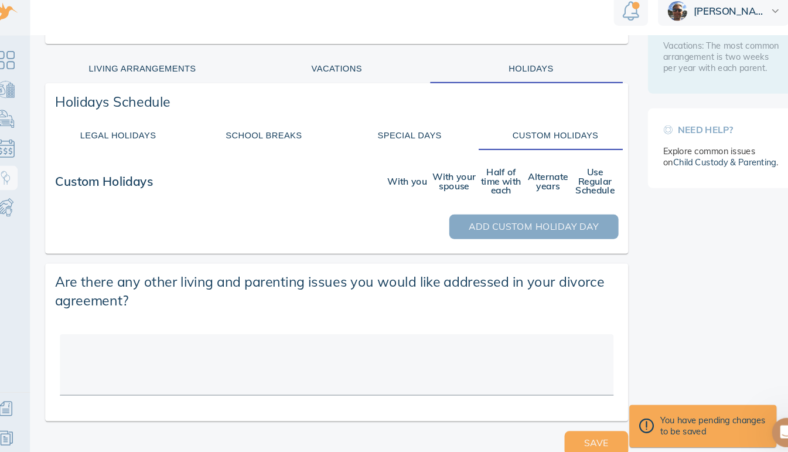
click at [480, 222] on span "Add Custom Holiday Day" at bounding box center [520, 229] width 124 height 15
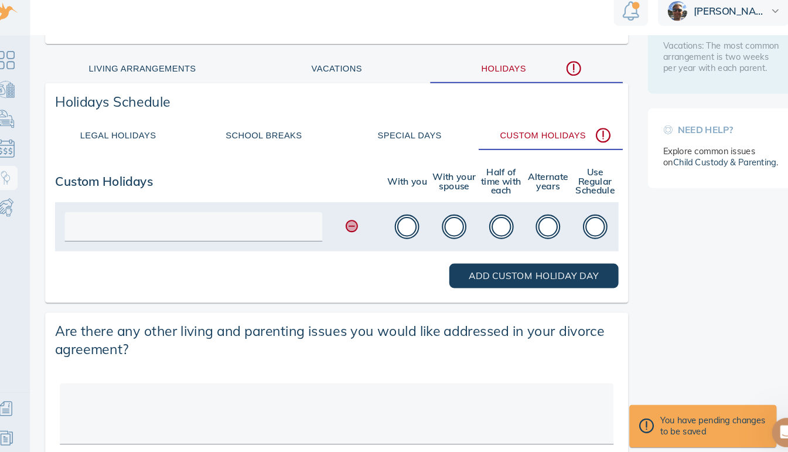
click at [224, 223] on input "text" at bounding box center [195, 232] width 234 height 18
type input "orthodox easter and Xmas"
click at [398, 224] on button "button" at bounding box center [398, 229] width 23 height 23
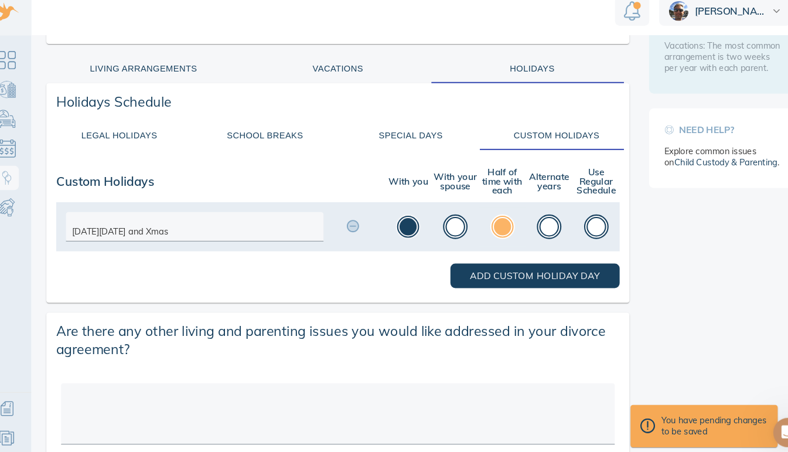
click at [483, 220] on button "button" at bounding box center [488, 229] width 23 height 23
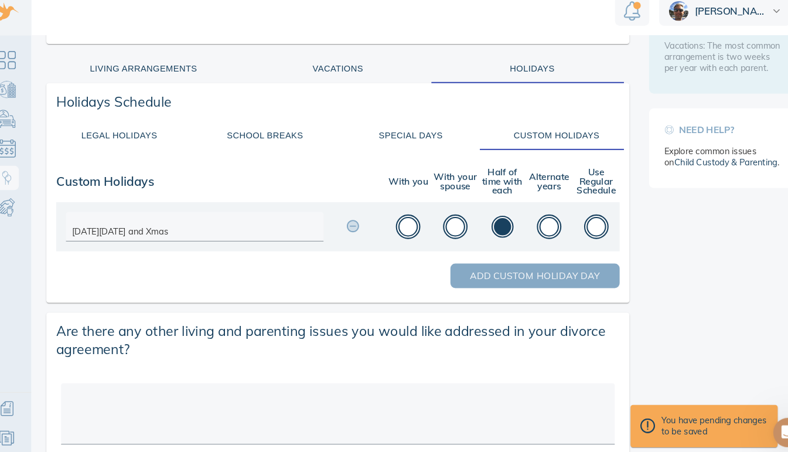
click at [506, 271] on span "Add Custom Holiday Day" at bounding box center [520, 276] width 124 height 15
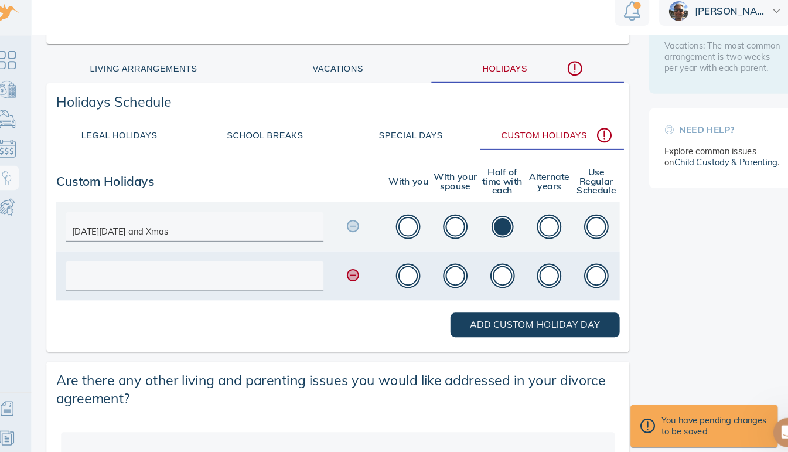
click at [346, 271] on icon at bounding box center [346, 275] width 9 height 9
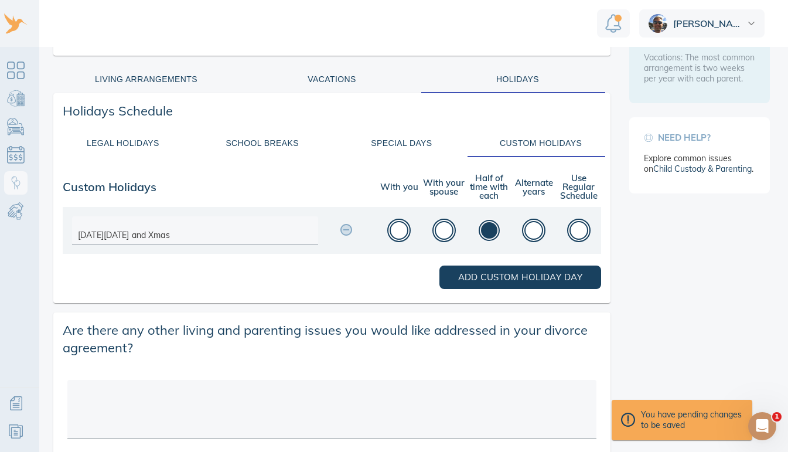
scroll to position [0, 8]
click at [141, 67] on button "Living Arrangements" at bounding box center [146, 79] width 186 height 28
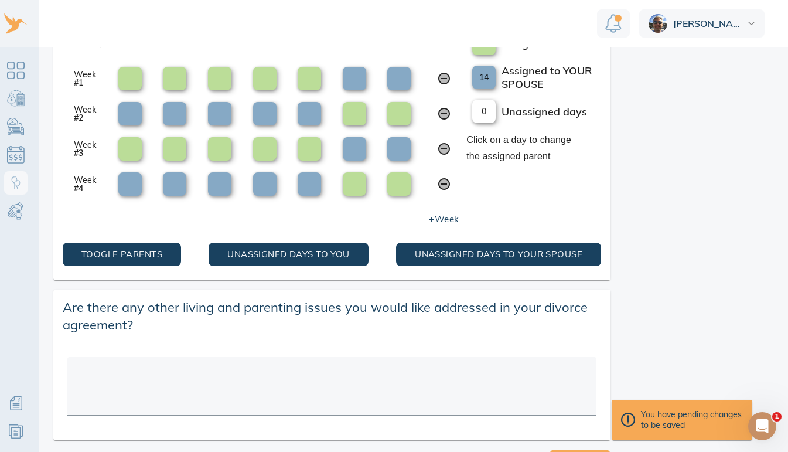
scroll to position [508, 0]
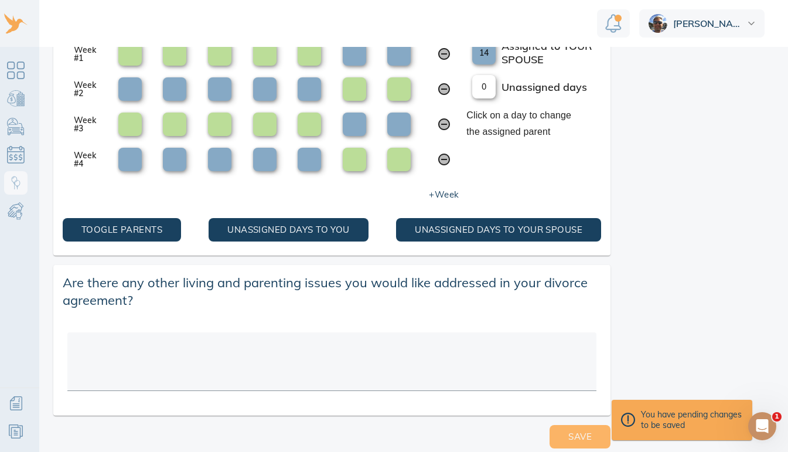
click at [556, 426] on button "Save" at bounding box center [579, 436] width 61 height 23
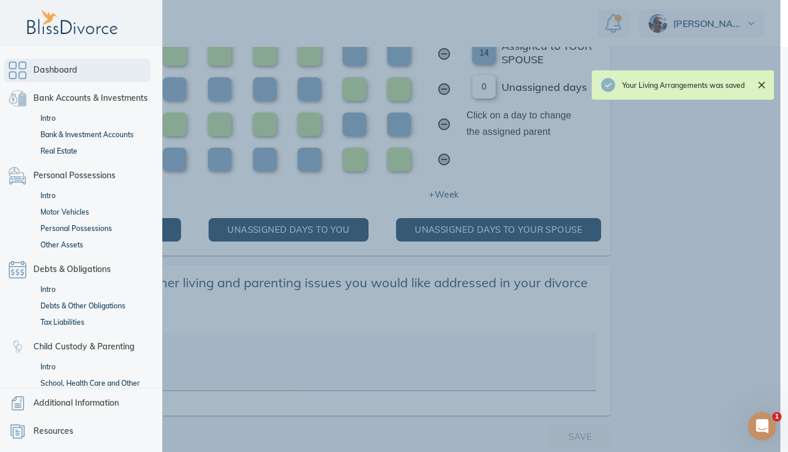
click at [18, 63] on link "Dashboard" at bounding box center [77, 70] width 146 height 23
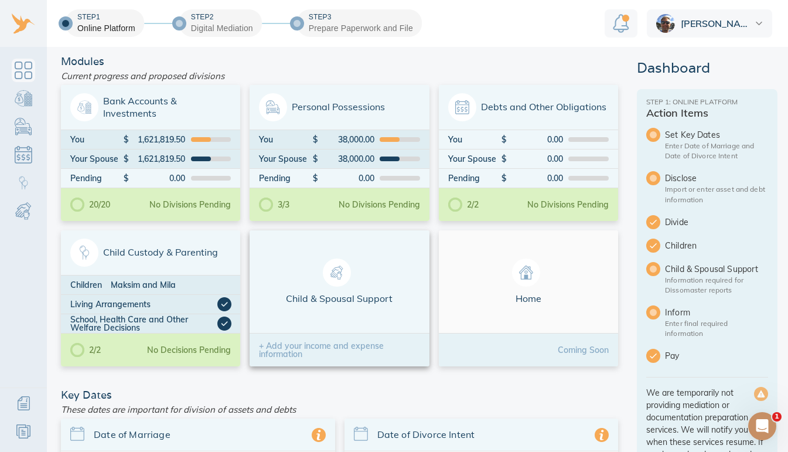
click at [339, 316] on div "Child & Spousal Support" at bounding box center [339, 281] width 179 height 103
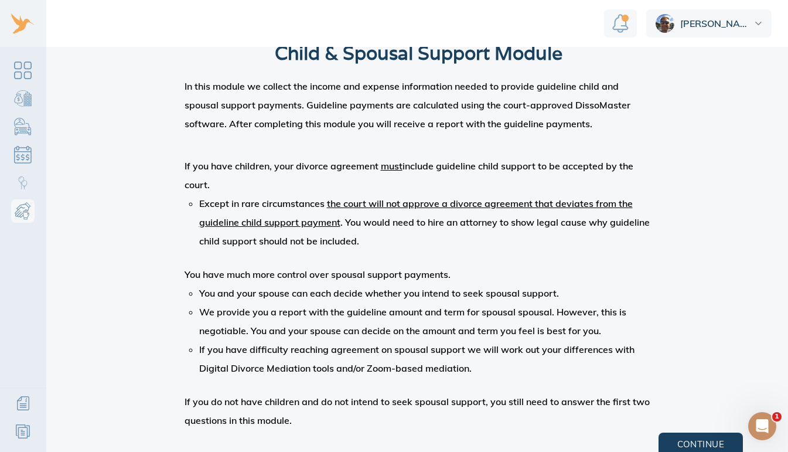
scroll to position [148, 0]
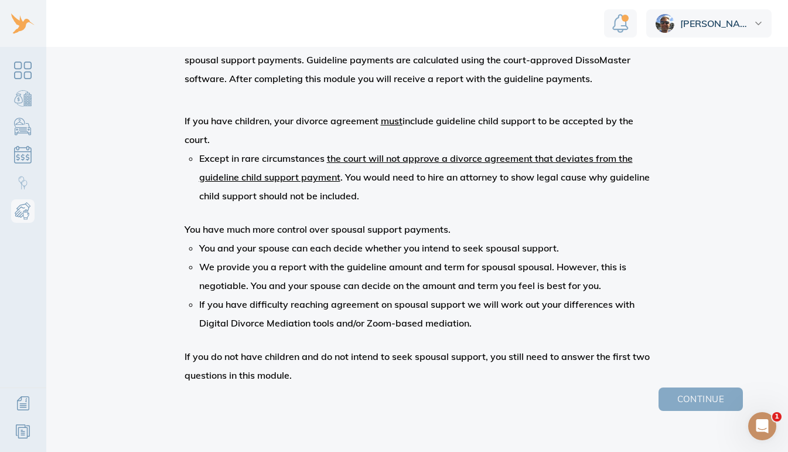
click at [690, 392] on span "Continue" at bounding box center [700, 398] width 47 height 15
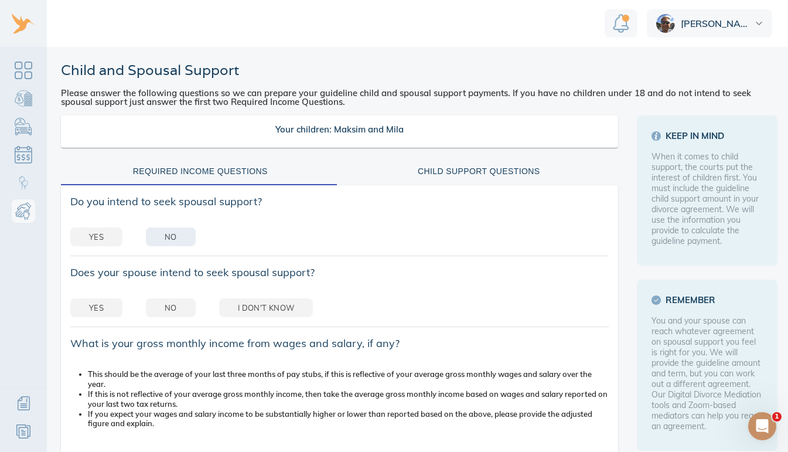
click at [172, 235] on span "No" at bounding box center [171, 236] width 12 height 13
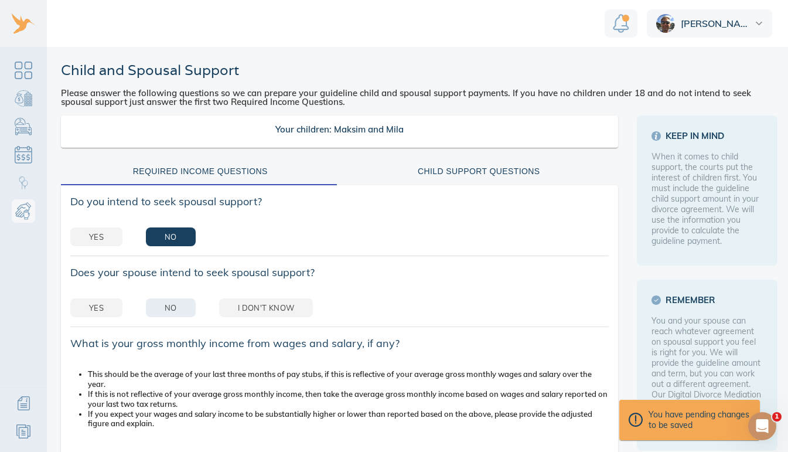
click at [170, 303] on span "No" at bounding box center [171, 307] width 12 height 13
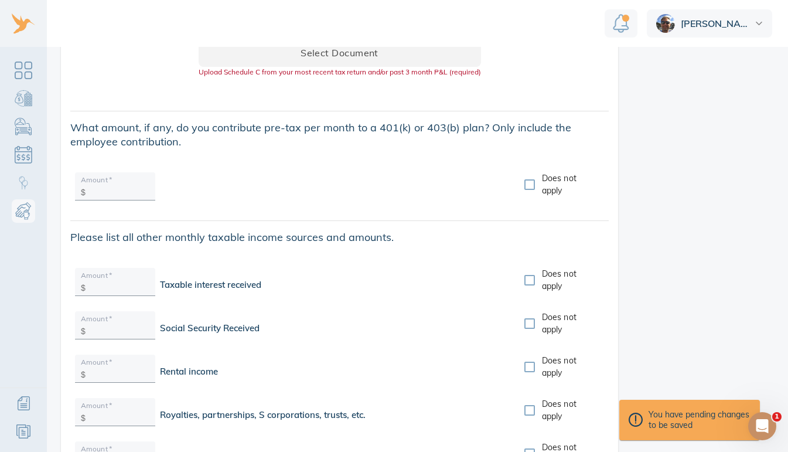
click at [67, 32] on div "Anthony" at bounding box center [400, 23] width 800 height 47
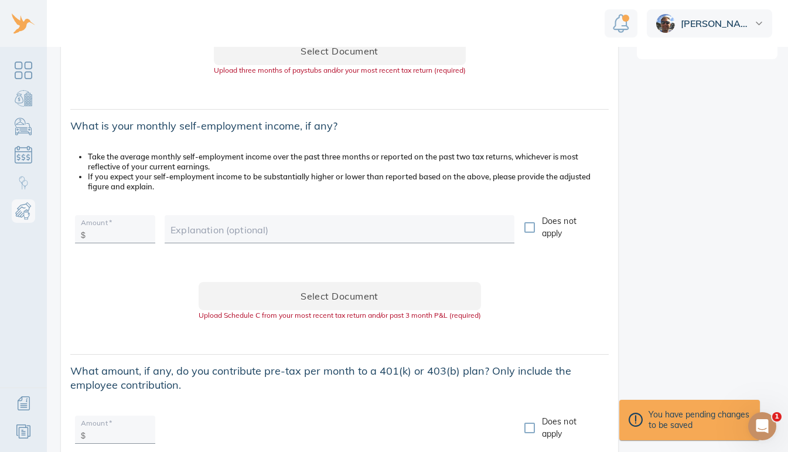
scroll to position [477, 0]
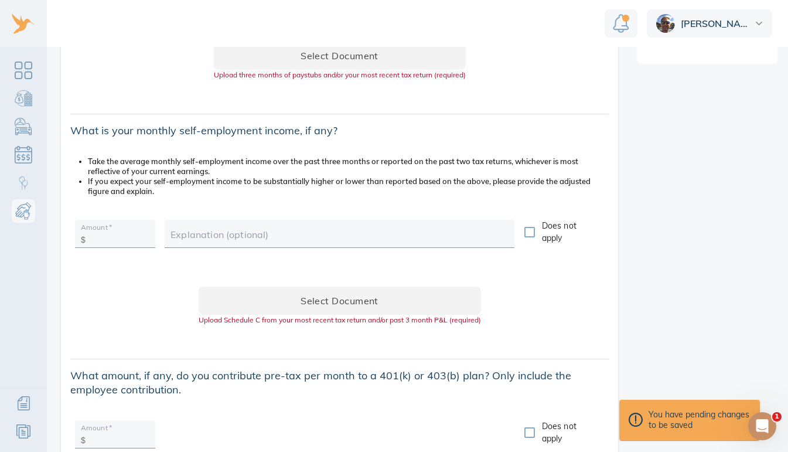
click at [128, 239] on input "text" at bounding box center [119, 237] width 59 height 18
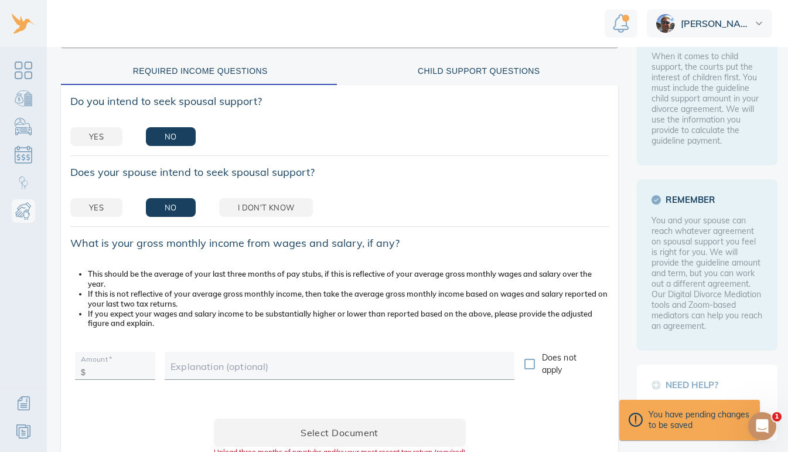
scroll to position [9, 0]
type input "12,500"
click at [89, 130] on span "Yes" at bounding box center [96, 136] width 15 height 13
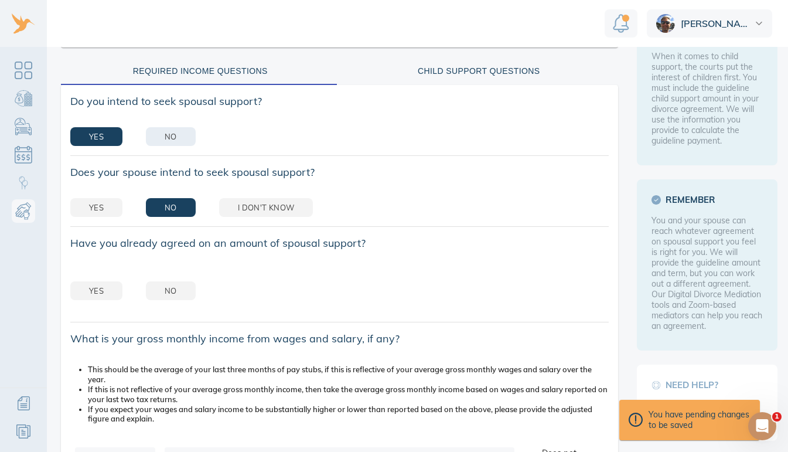
click at [172, 130] on span "No" at bounding box center [171, 136] width 12 height 13
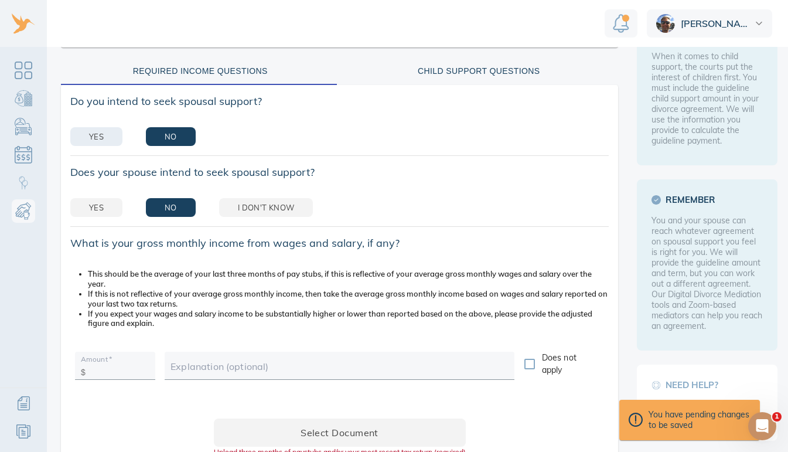
click at [103, 130] on span "Yes" at bounding box center [96, 136] width 15 height 13
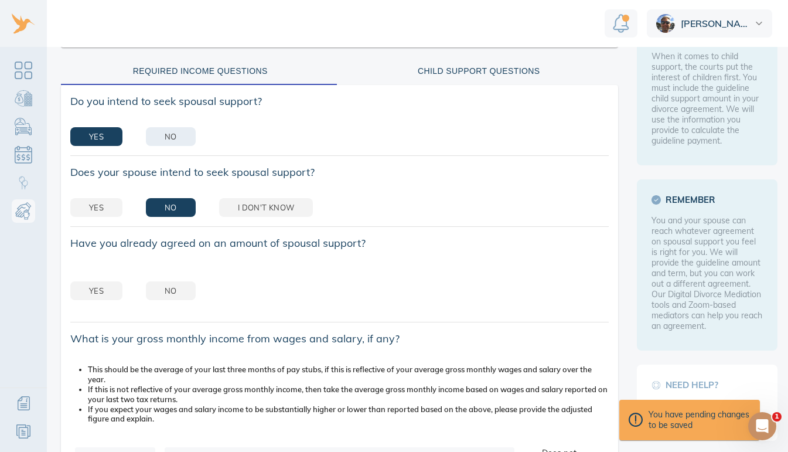
click at [155, 129] on button "No" at bounding box center [171, 136] width 50 height 19
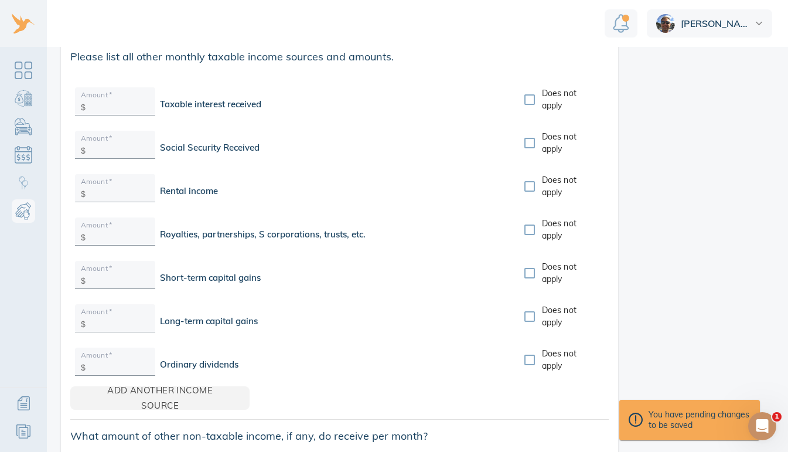
scroll to position [904, 0]
click at [527, 92] on input "Does not apply" at bounding box center [529, 100] width 25 height 25
checkbox input "true"
click at [527, 132] on input "Does not apply" at bounding box center [529, 144] width 25 height 25
checkbox input "true"
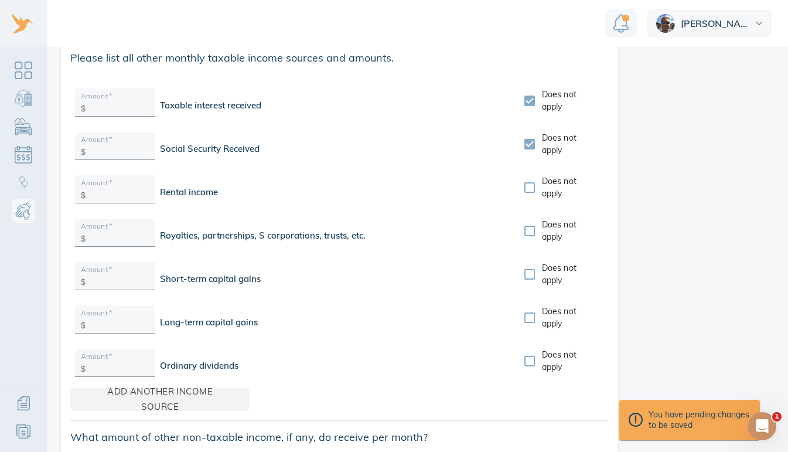
click at [528, 179] on input "Does not apply" at bounding box center [529, 187] width 25 height 25
checkbox input "true"
click at [527, 266] on input "Does not apply" at bounding box center [529, 274] width 25 height 25
checkbox input "true"
click at [528, 309] on input "Does not apply" at bounding box center [529, 317] width 25 height 25
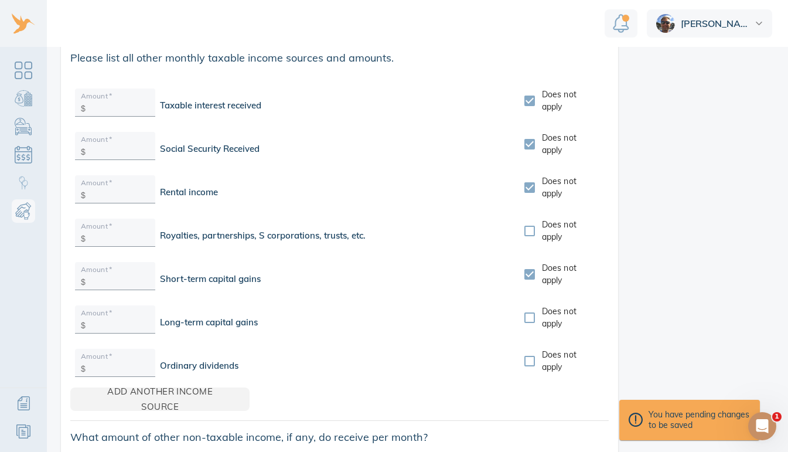
checkbox input "true"
click at [525, 354] on input "Does not apply" at bounding box center [529, 361] width 25 height 25
checkbox input "true"
click at [526, 223] on input "Does not apply" at bounding box center [529, 230] width 25 height 25
checkbox input "true"
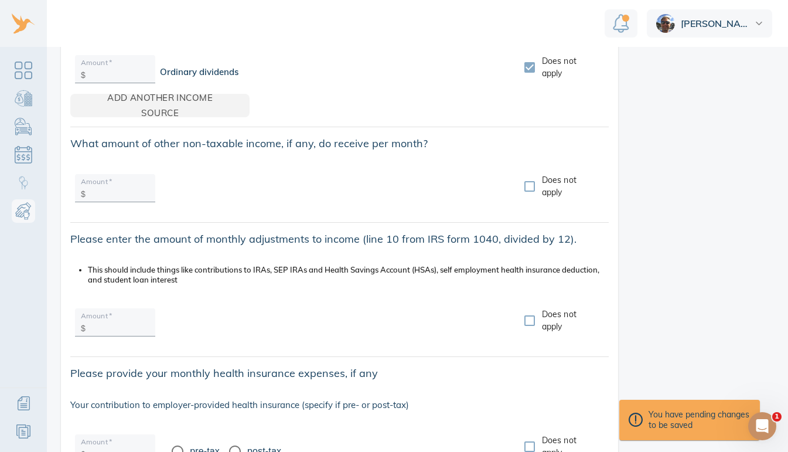
scroll to position [1196, 0]
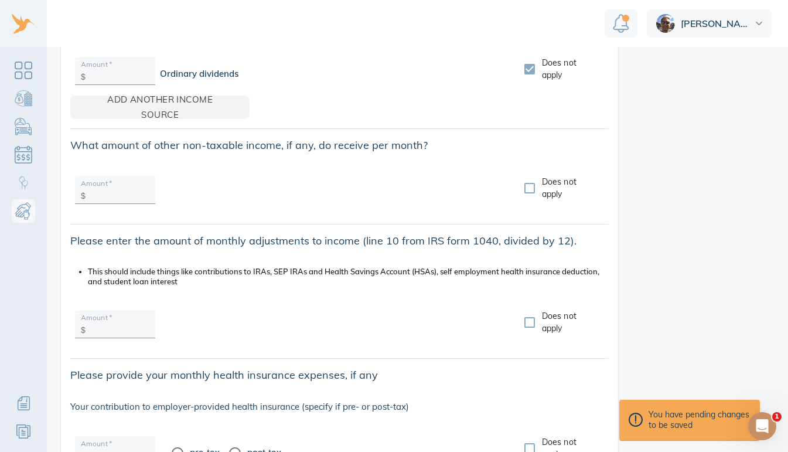
click at [524, 177] on input "Does not apply" at bounding box center [529, 188] width 25 height 25
checkbox input "true"
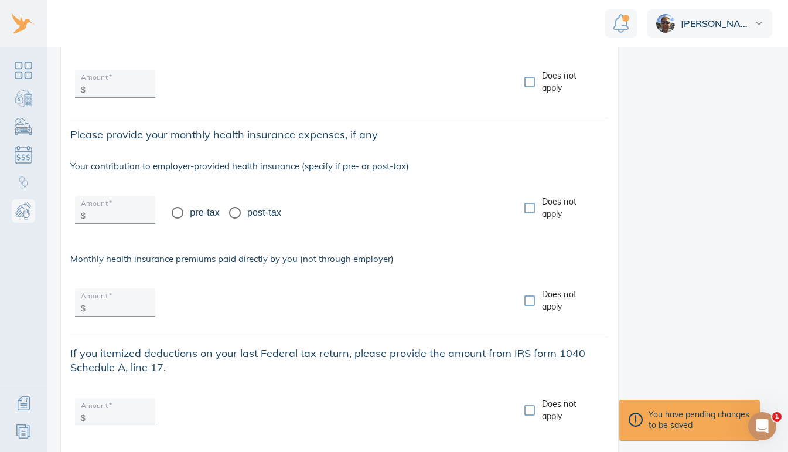
scroll to position [1436, 0]
click at [178, 205] on input "pre-tax" at bounding box center [177, 212] width 25 height 25
radio input "true"
click at [180, 203] on input "pre-tax" at bounding box center [177, 212] width 25 height 25
click at [526, 196] on input "Does not apply" at bounding box center [529, 208] width 25 height 25
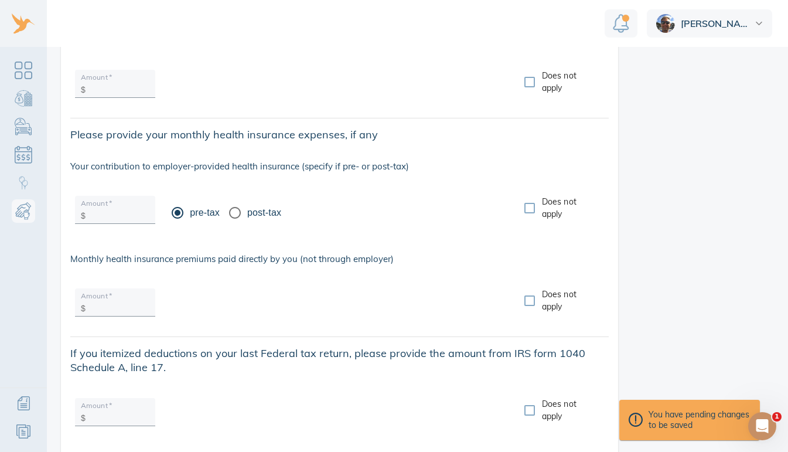
checkbox input "true"
click at [135, 298] on input "text" at bounding box center [119, 306] width 59 height 18
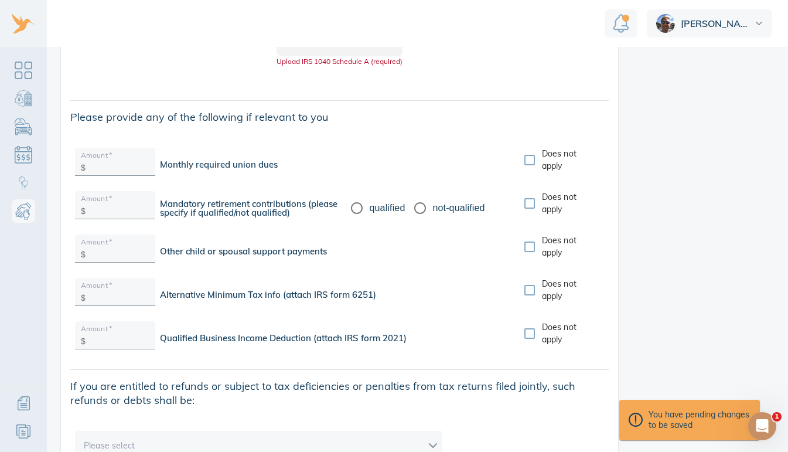
scroll to position [1864, 0]
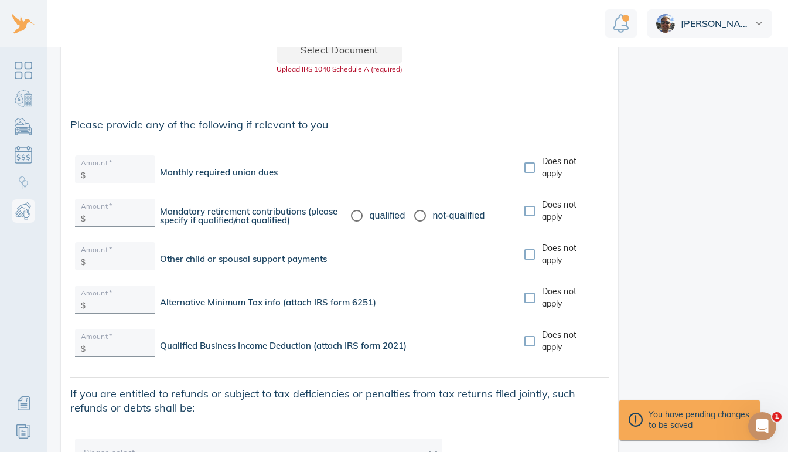
type input "731"
click at [528, 158] on input "Does not apply" at bounding box center [529, 167] width 25 height 25
checkbox input "true"
click at [527, 200] on input "Does not apply" at bounding box center [529, 211] width 25 height 25
checkbox input "true"
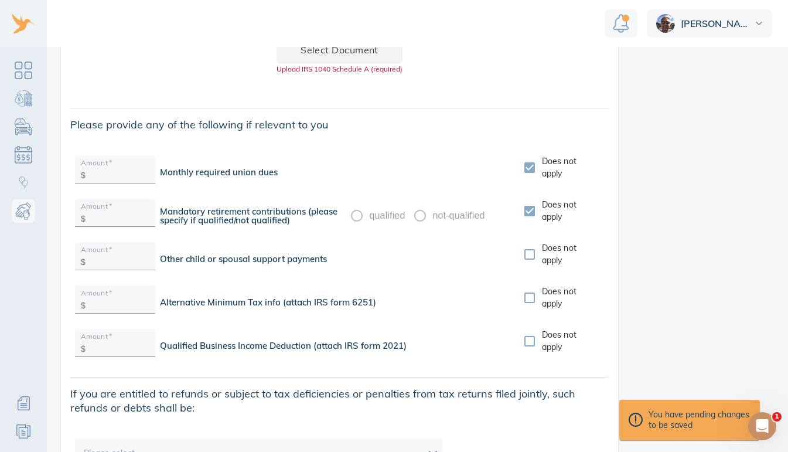
click at [527, 244] on input "Does not apply" at bounding box center [529, 254] width 25 height 25
checkbox input "true"
click at [528, 289] on input "Does not apply" at bounding box center [529, 297] width 25 height 25
checkbox input "true"
click at [530, 333] on input "Does not apply" at bounding box center [529, 341] width 25 height 25
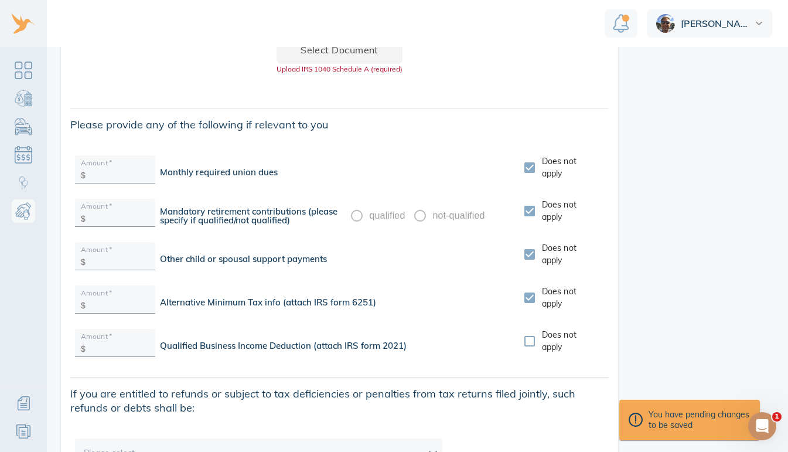
checkbox input "true"
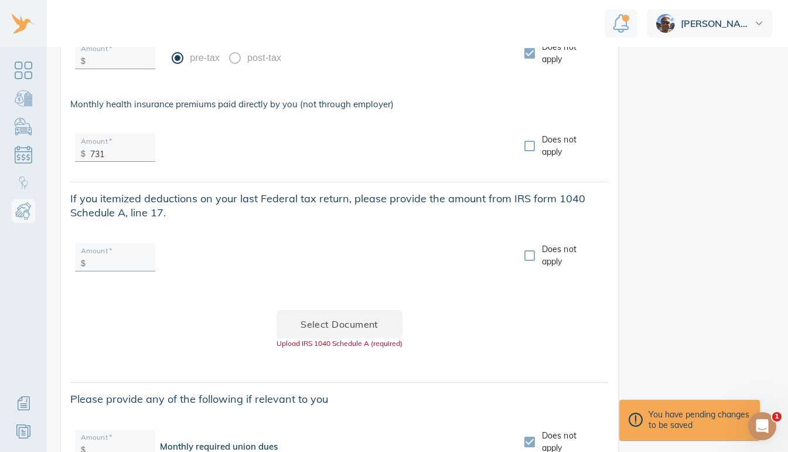
scroll to position [1591, 0]
click at [117, 251] on input "text" at bounding box center [119, 260] width 59 height 18
type input "34,533"
click at [340, 315] on span "Select document" at bounding box center [339, 323] width 88 height 16
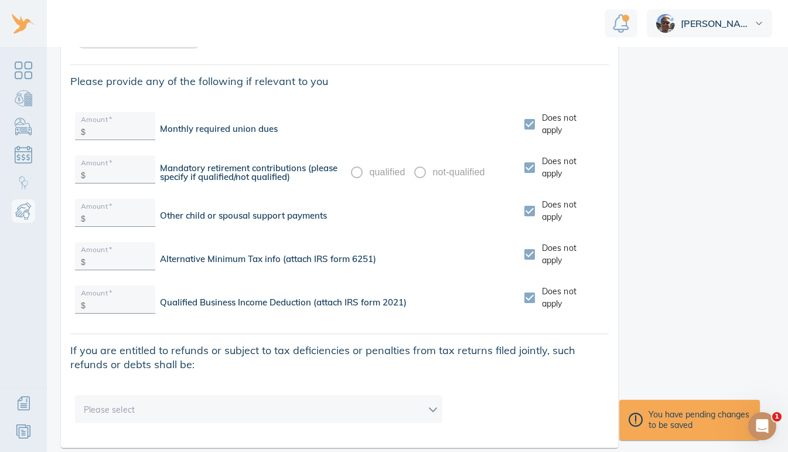
scroll to position [1962, 0]
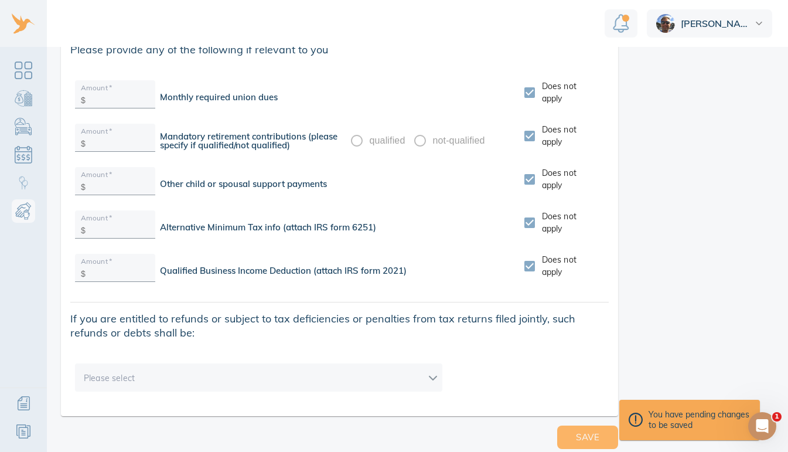
click at [580, 429] on span "Save" at bounding box center [587, 436] width 23 height 15
click at [431, 368] on body "Anthony Child and Spousal Support Please answer the following questions so we c…" at bounding box center [400, 226] width 800 height 452
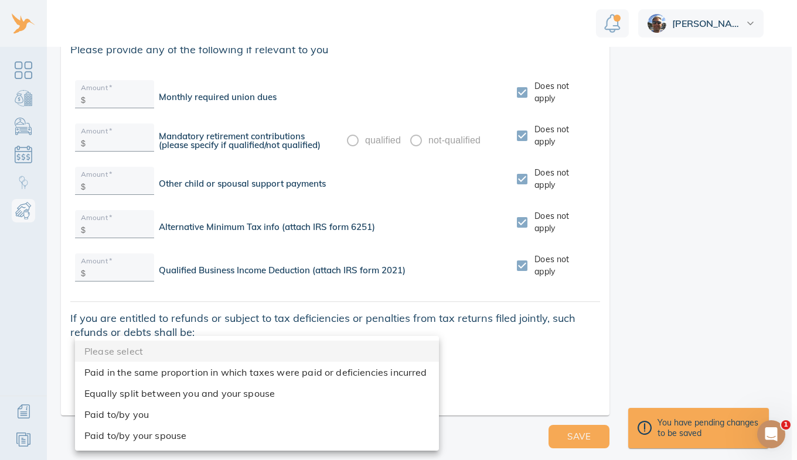
click at [259, 391] on li "Equally split between you and your spouse" at bounding box center [257, 393] width 364 height 21
type input "equallySplit"
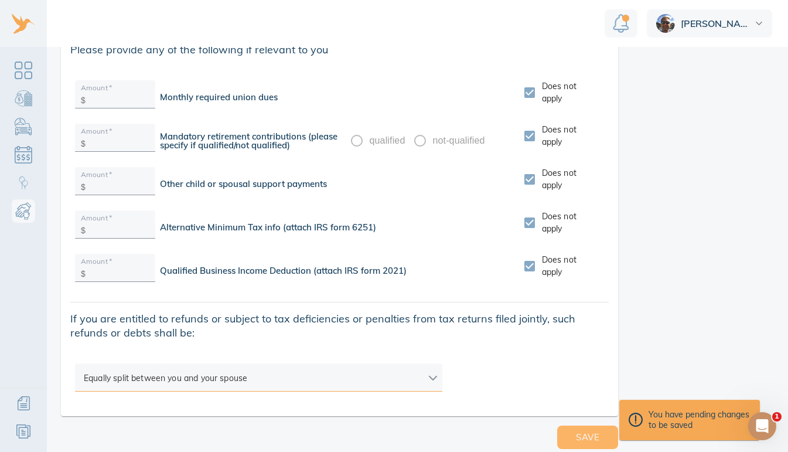
click at [585, 434] on span "Save" at bounding box center [587, 436] width 23 height 15
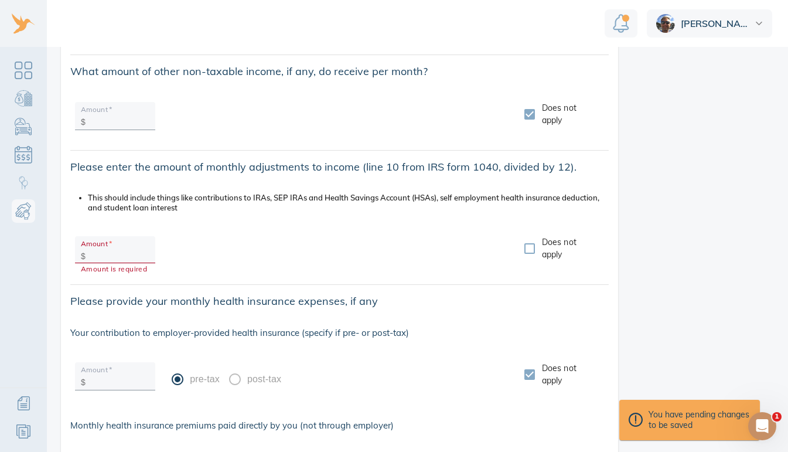
scroll to position [1271, 0]
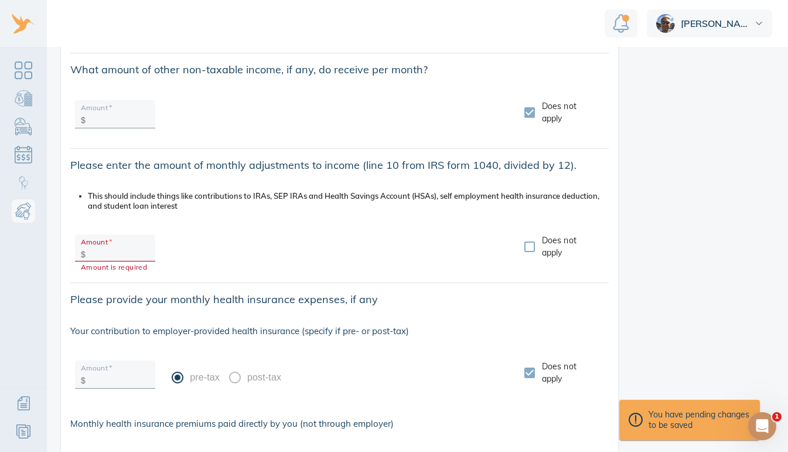
click at [113, 258] on input "text" at bounding box center [119, 252] width 59 height 18
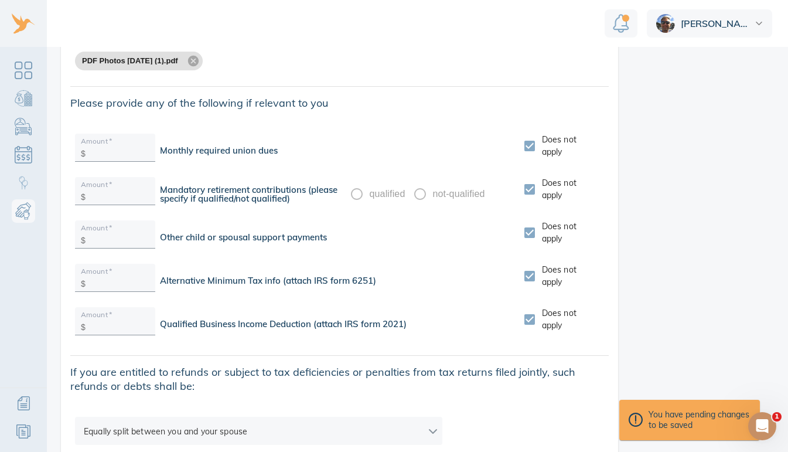
scroll to position [1962, 0]
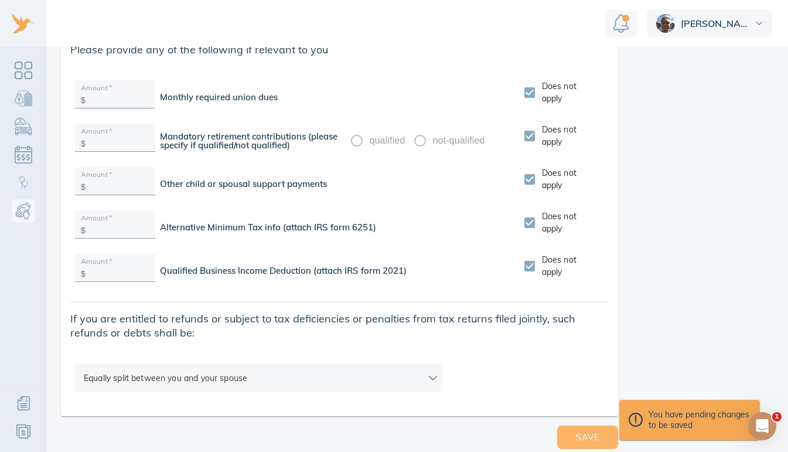
type input "6,383.5"
click at [576, 441] on span "Save" at bounding box center [587, 436] width 23 height 15
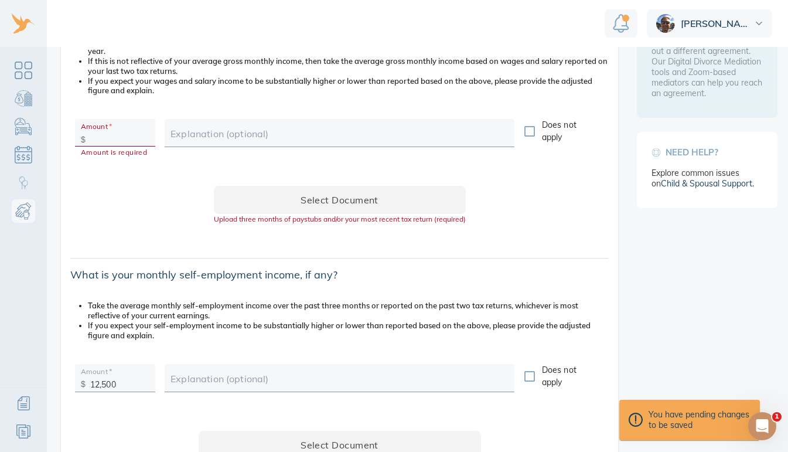
scroll to position [351, 0]
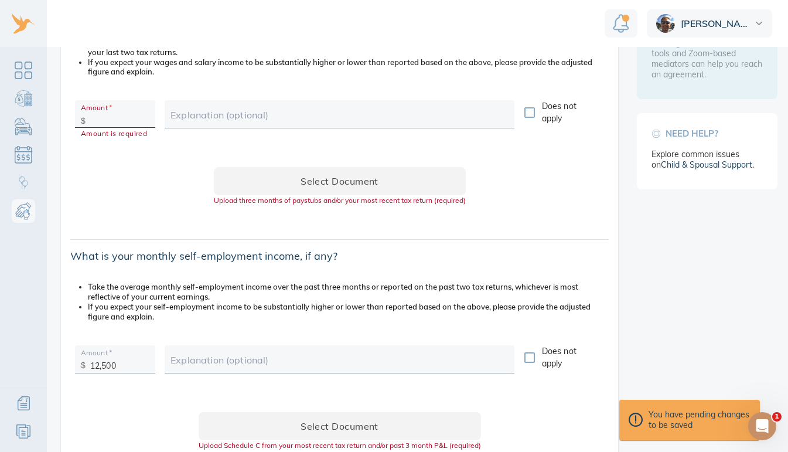
click at [521, 116] on input "Does not apply" at bounding box center [529, 112] width 25 height 25
checkbox input "true"
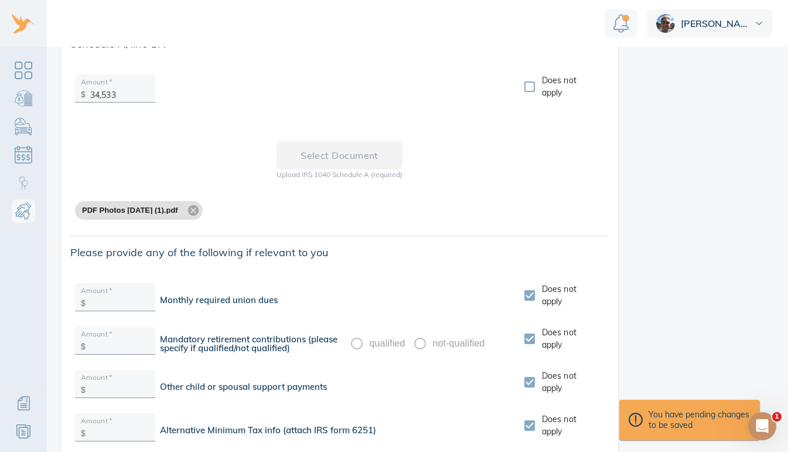
scroll to position [1962, 0]
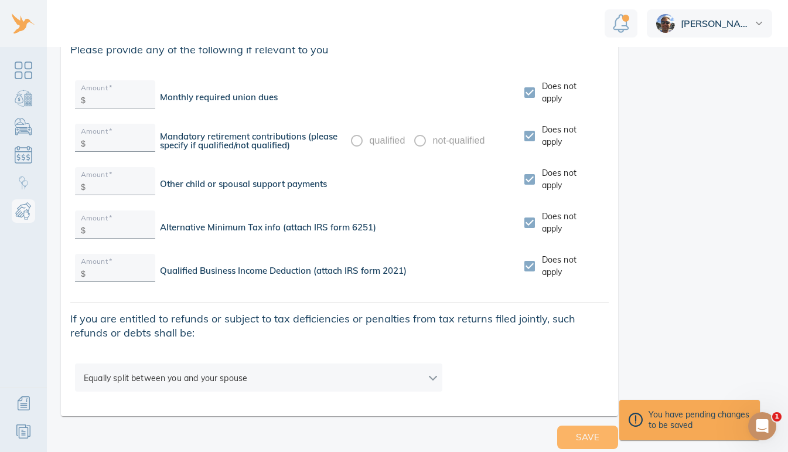
click at [567, 445] on button "Save" at bounding box center [587, 436] width 61 height 23
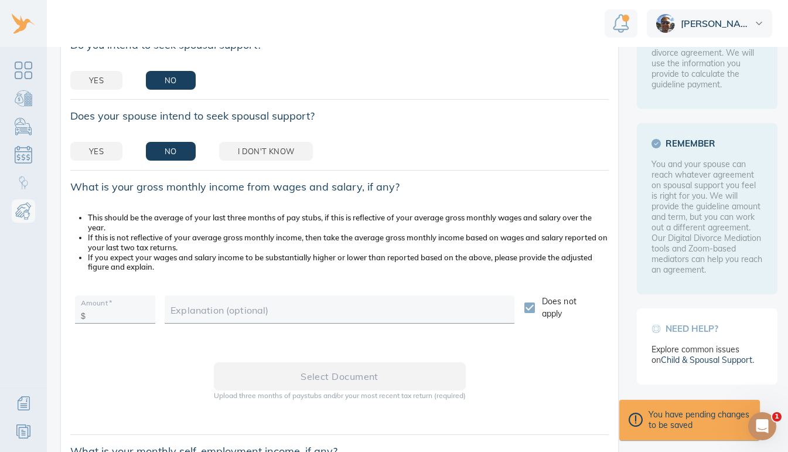
scroll to position [0, 0]
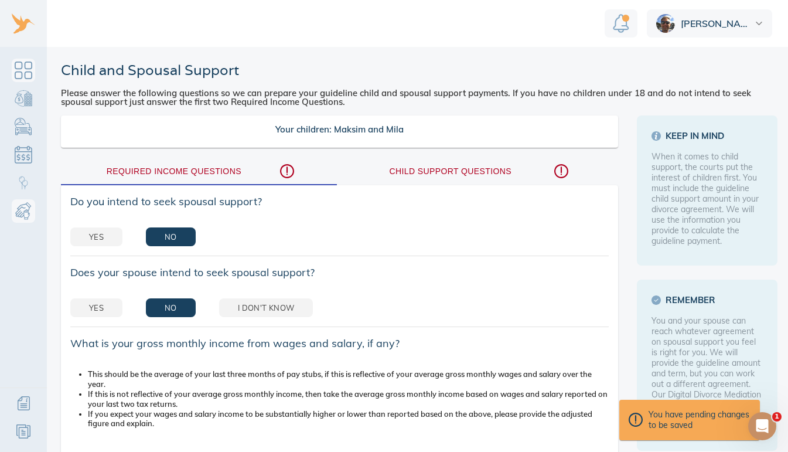
click at [22, 73] on link "Dashboard" at bounding box center [23, 70] width 23 height 23
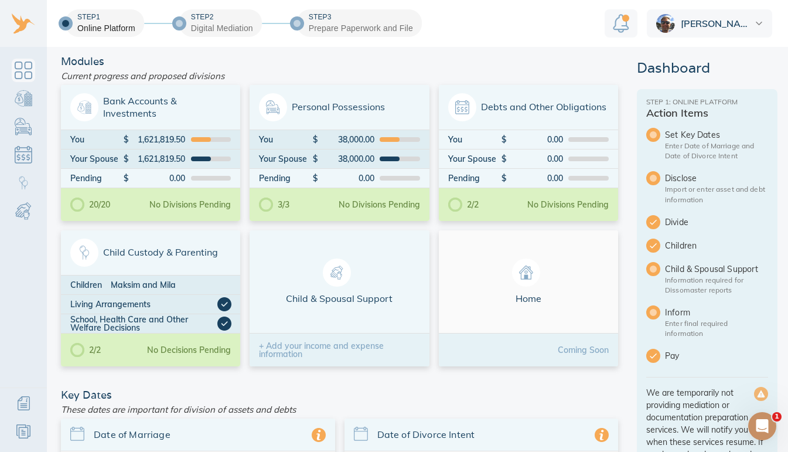
click at [760, 28] on div "[PERSON_NAME]" at bounding box center [709, 23] width 125 height 28
click at [682, 74] on link "Sign Out" at bounding box center [709, 75] width 125 height 23
